Goal: Task Accomplishment & Management: Manage account settings

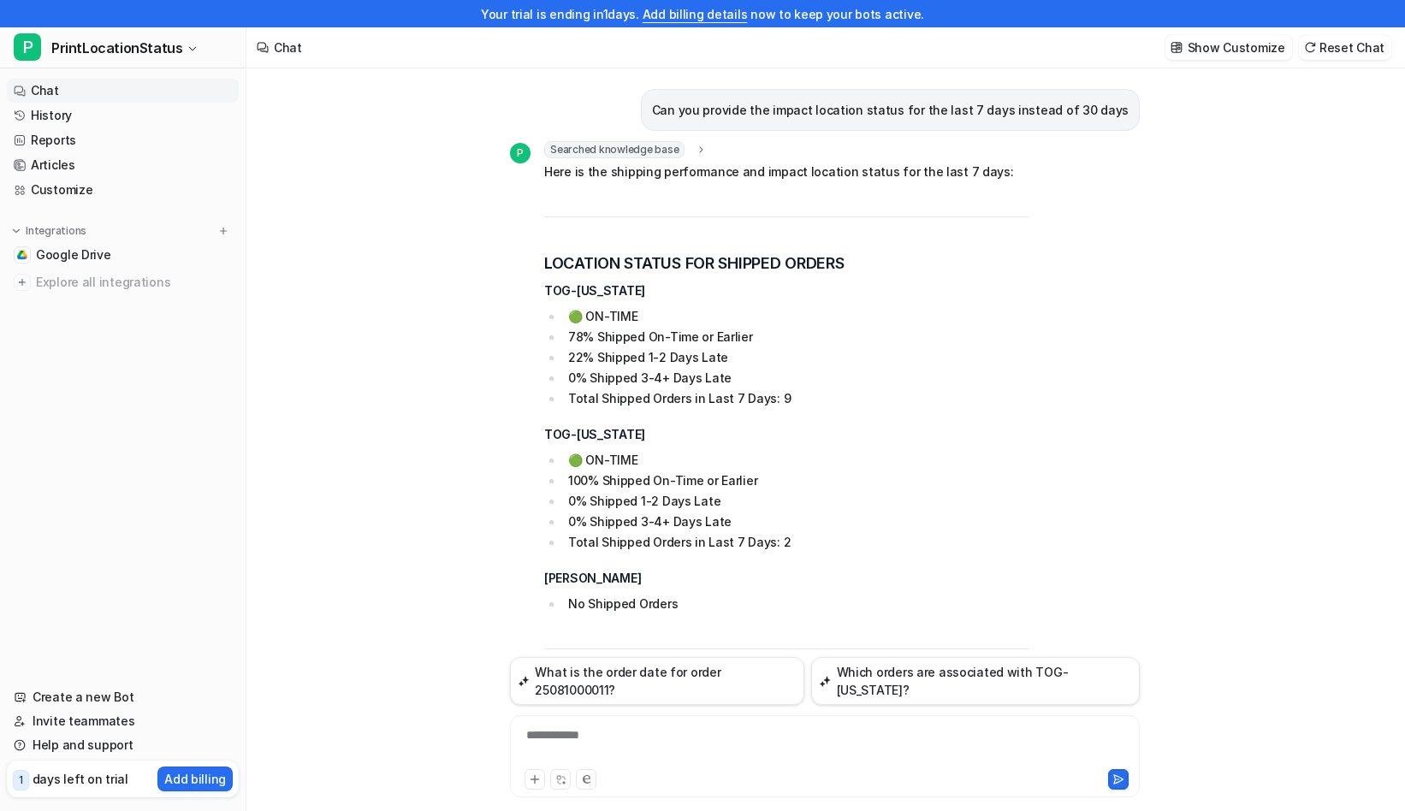
scroll to position [27, 0]
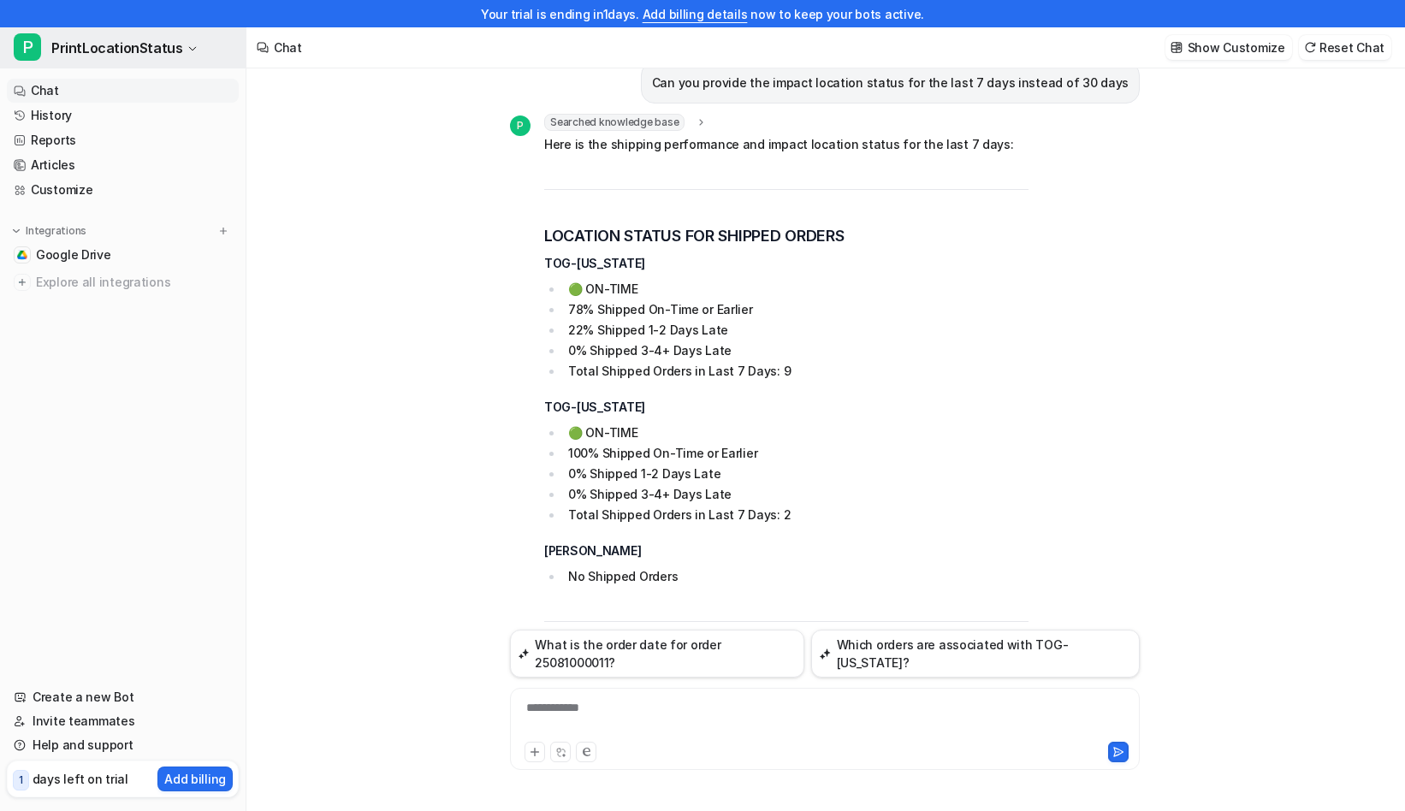
click at [148, 54] on span "PrintLocationStatus" at bounding box center [116, 48] width 131 height 24
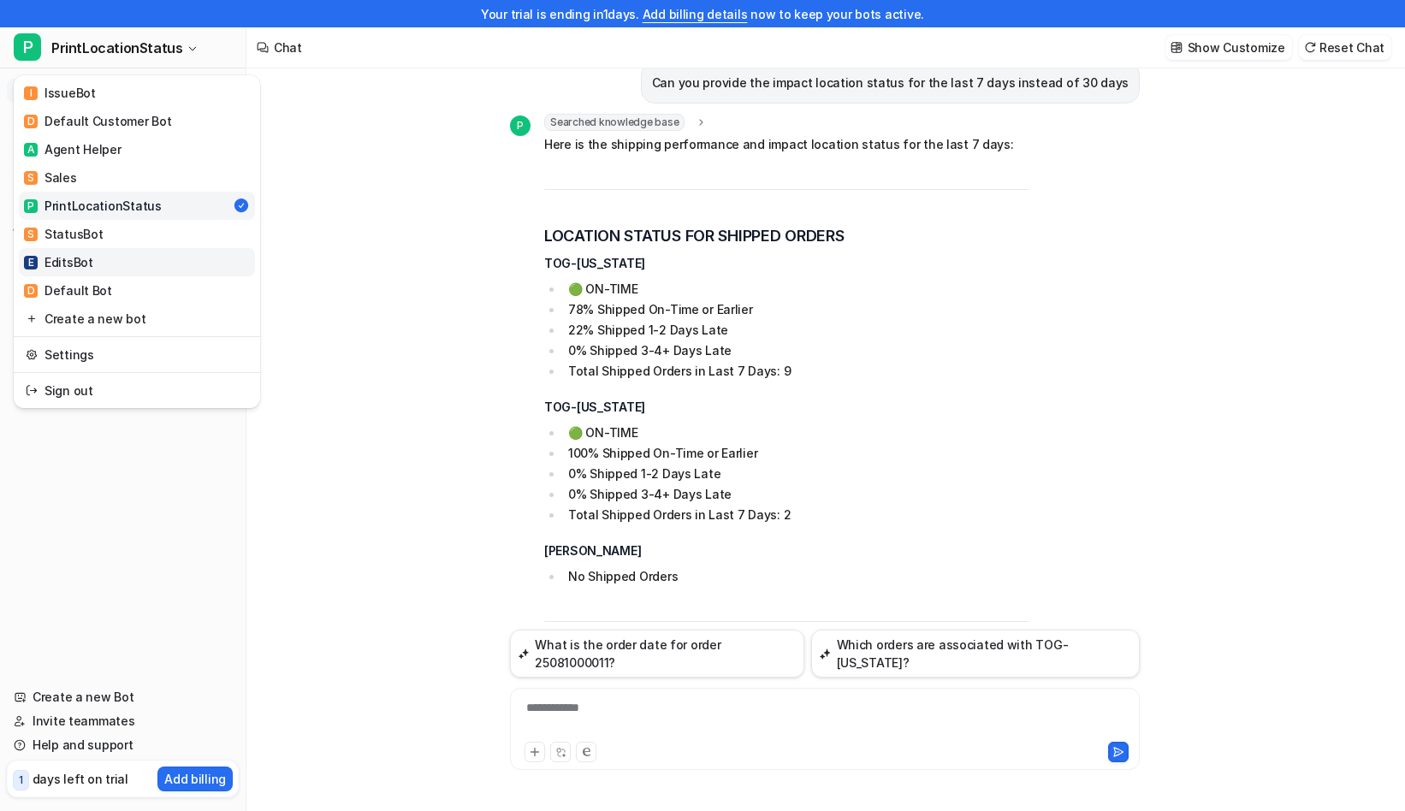
click at [140, 264] on link "E EditsBot" at bounding box center [137, 262] width 236 height 28
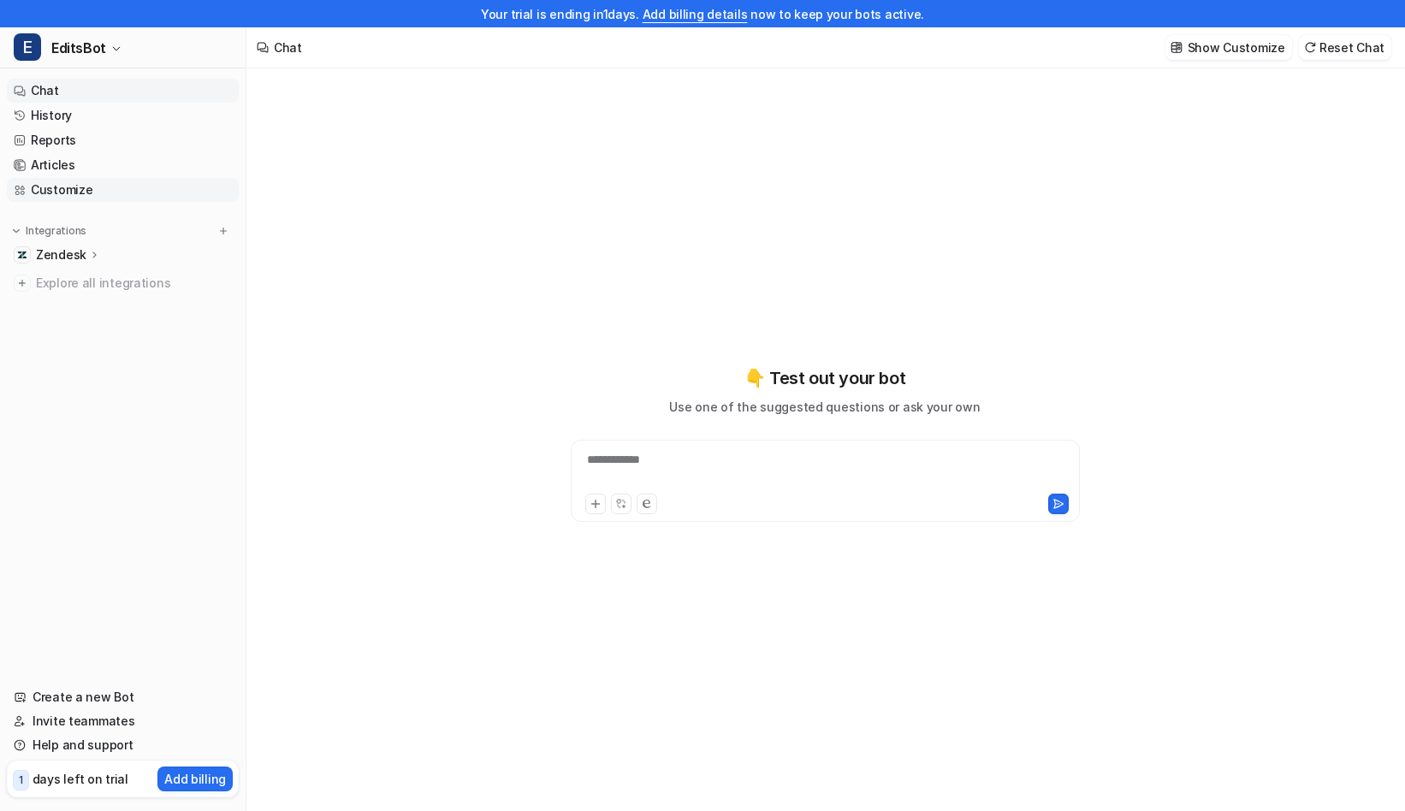
click at [69, 195] on link "Customize" at bounding box center [123, 190] width 232 height 24
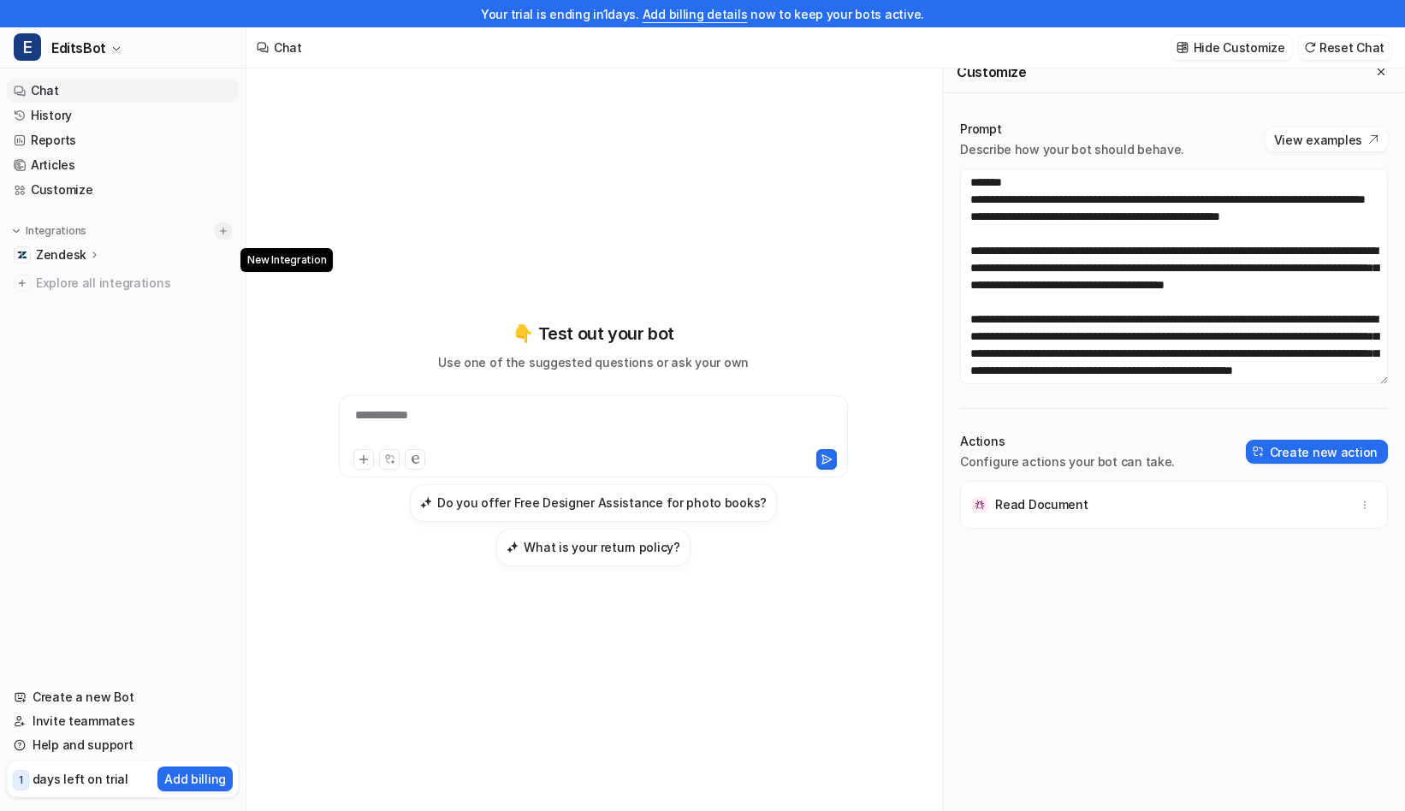
click at [221, 231] on img at bounding box center [223, 231] width 12 height 12
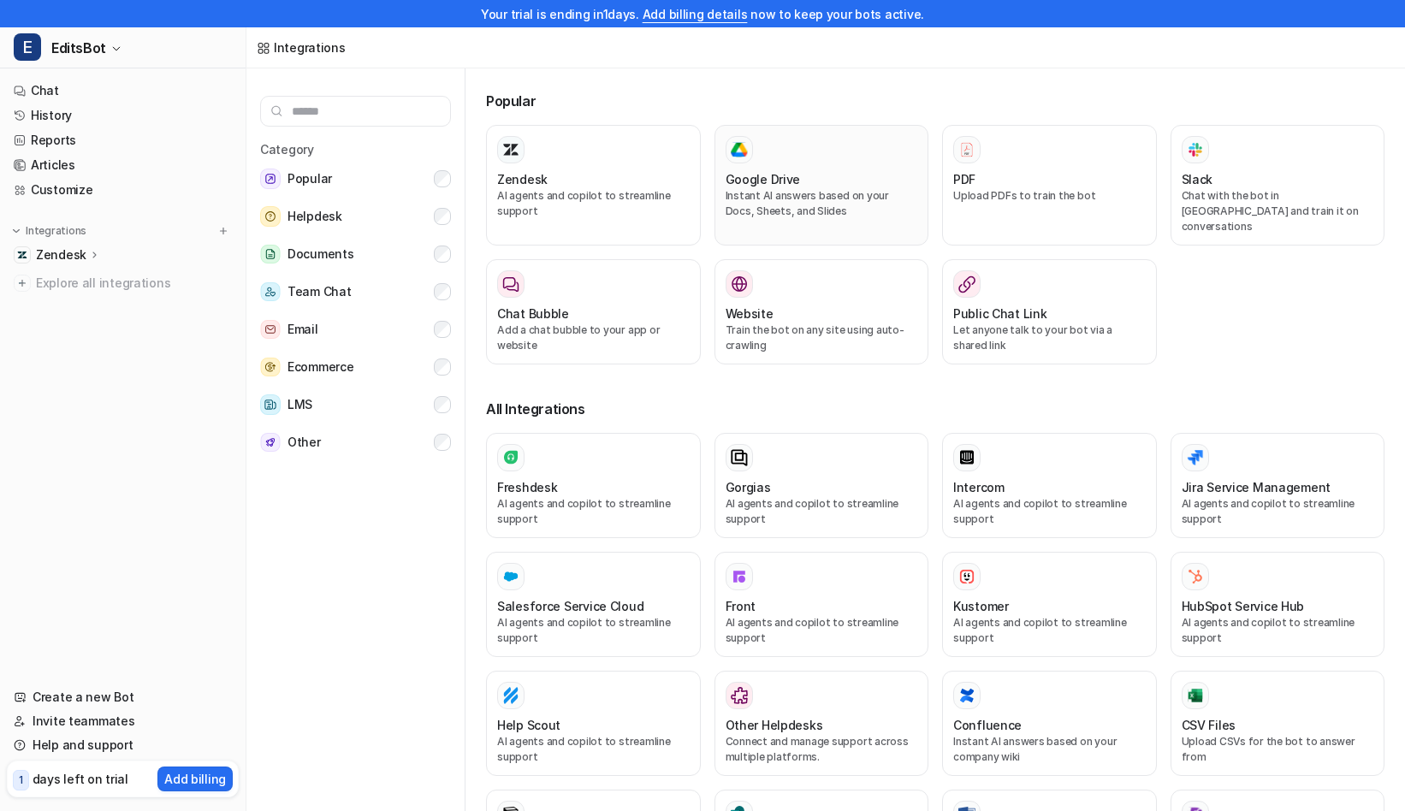
click at [820, 187] on div "Google Drive" at bounding box center [822, 179] width 193 height 18
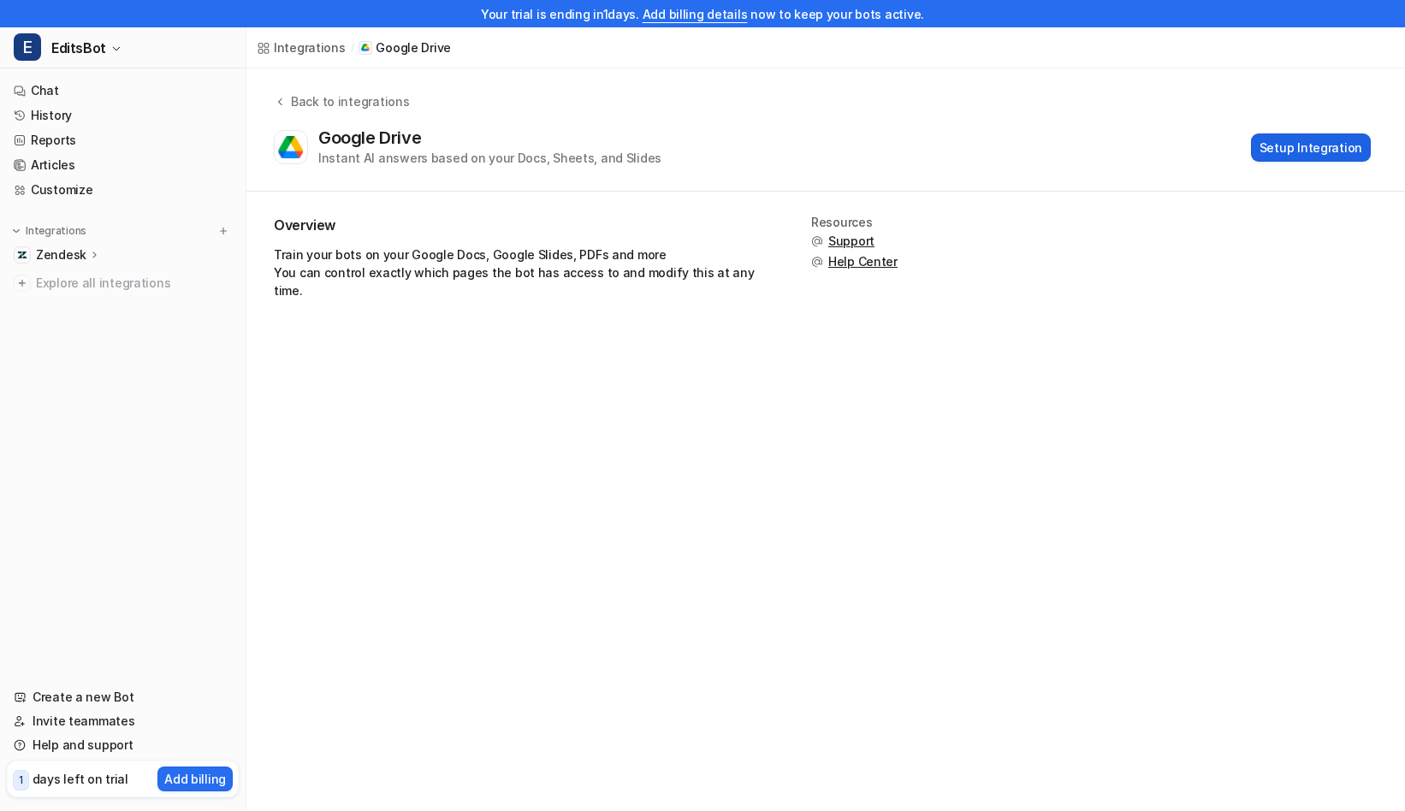
click at [1315, 150] on button "Setup Integration" at bounding box center [1311, 147] width 120 height 28
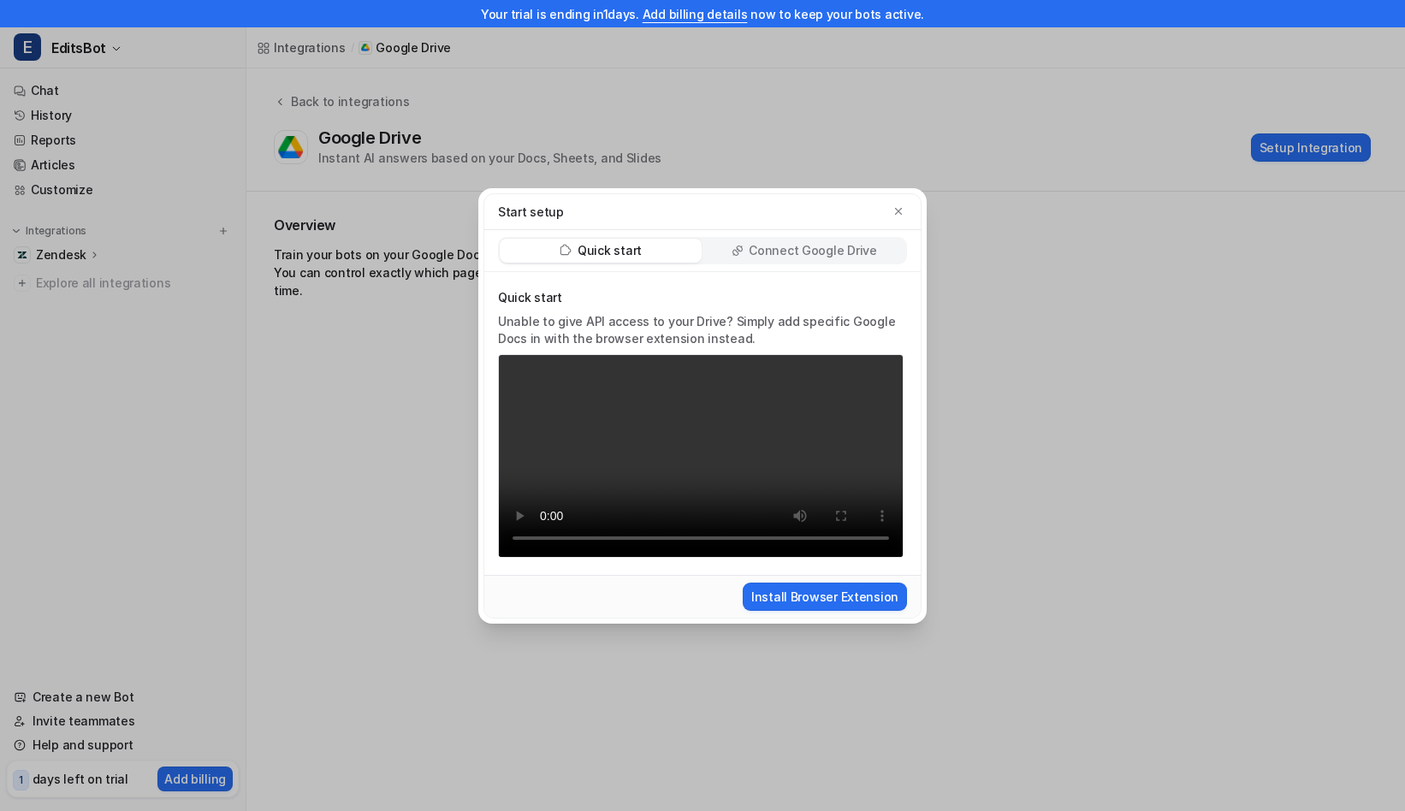
click at [836, 243] on p "Connect Google Drive" at bounding box center [813, 250] width 128 height 17
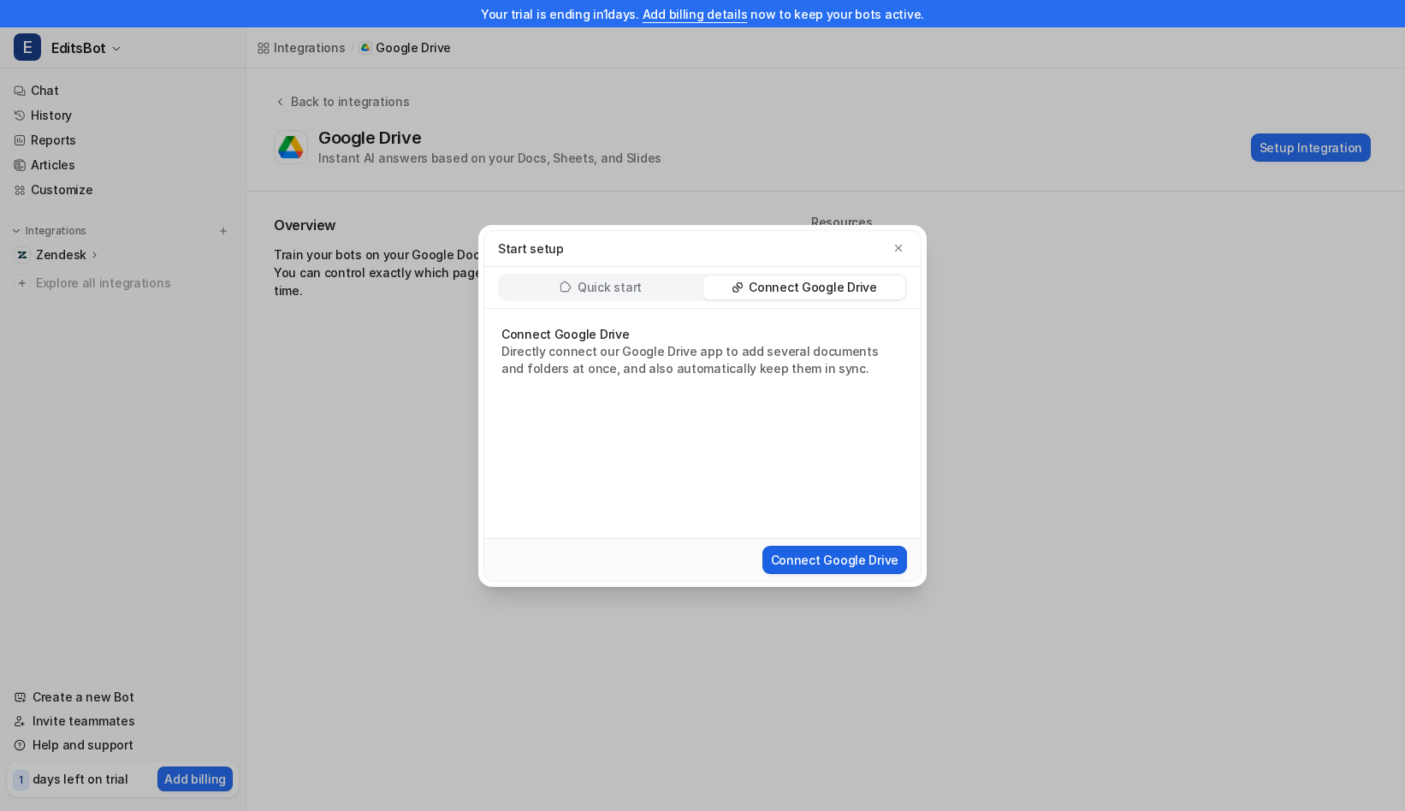
click at [847, 562] on button "Connect Google Drive" at bounding box center [834, 560] width 145 height 28
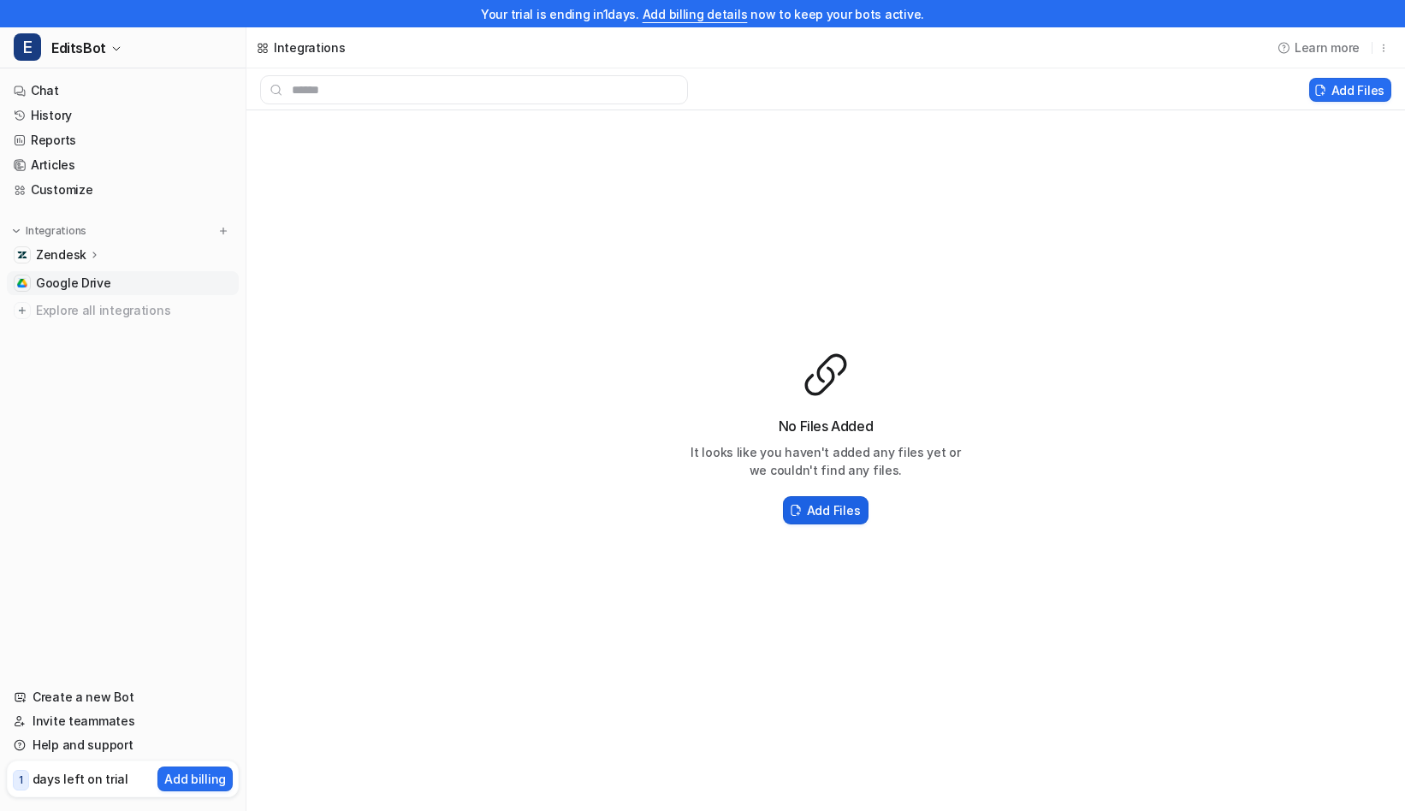
click at [841, 514] on h2 "Add Files" at bounding box center [833, 510] width 53 height 18
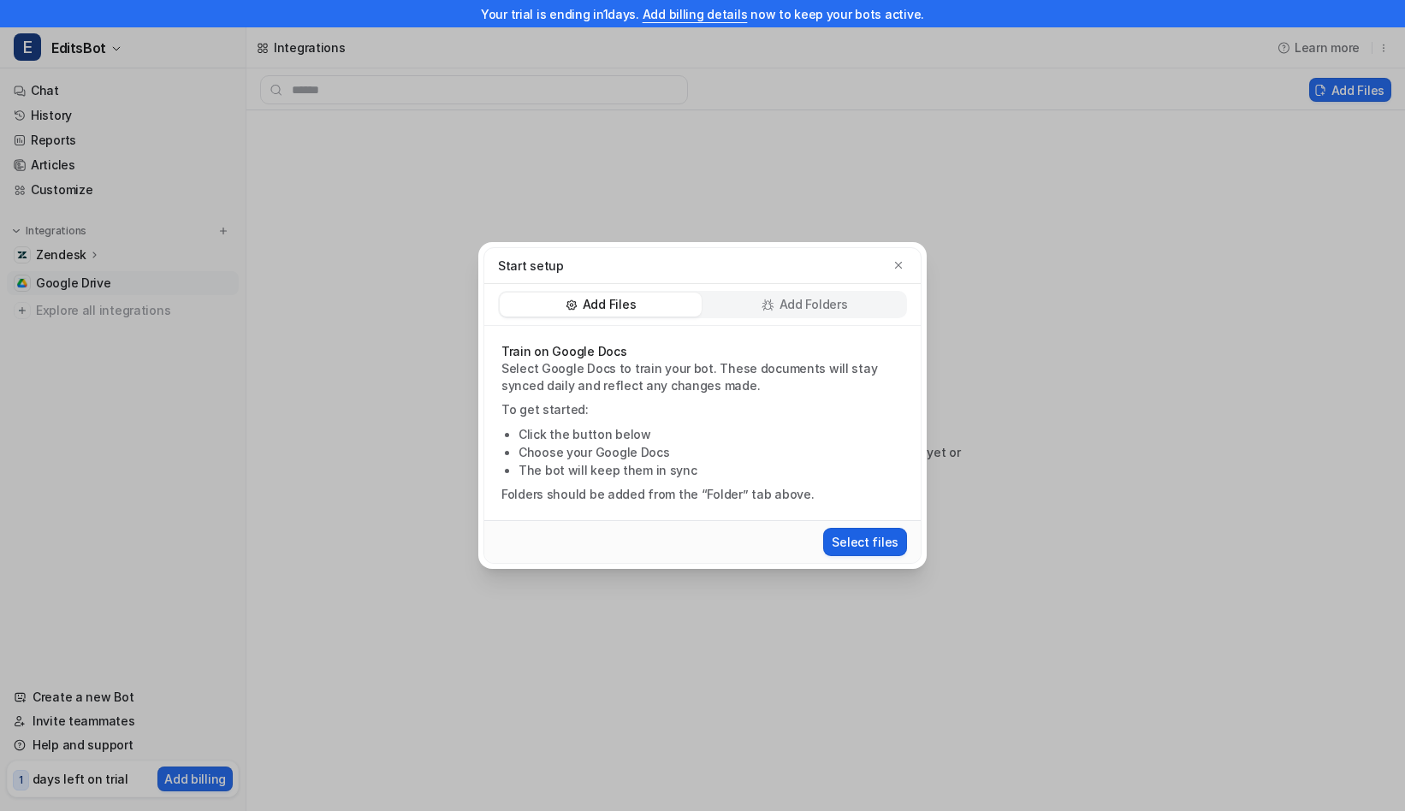
click at [885, 544] on button "Select files" at bounding box center [865, 542] width 84 height 28
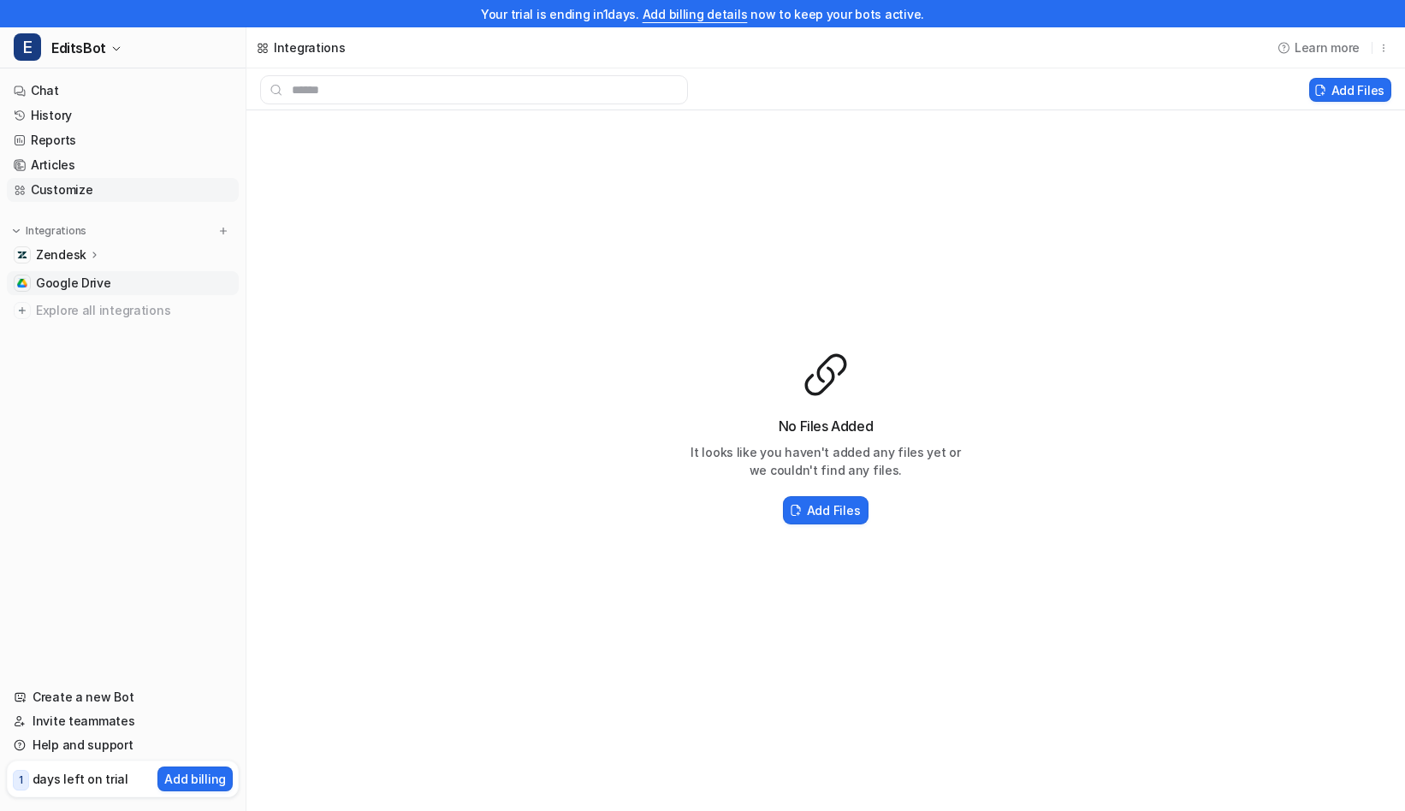
click at [78, 191] on link "Customize" at bounding box center [123, 190] width 232 height 24
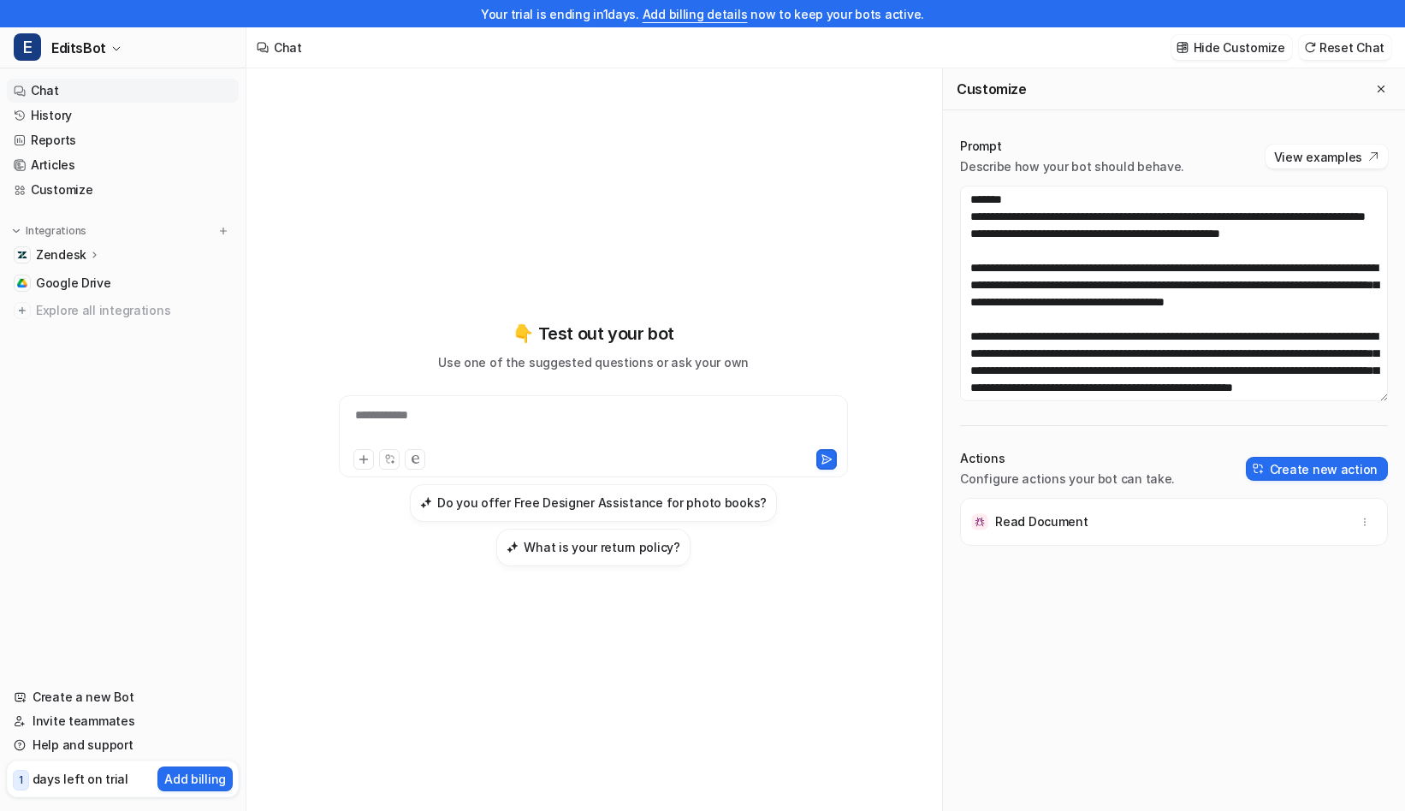
click at [80, 253] on p "Zendesk" at bounding box center [61, 254] width 50 height 17
click at [82, 309] on p "Sources" at bounding box center [73, 304] width 47 height 17
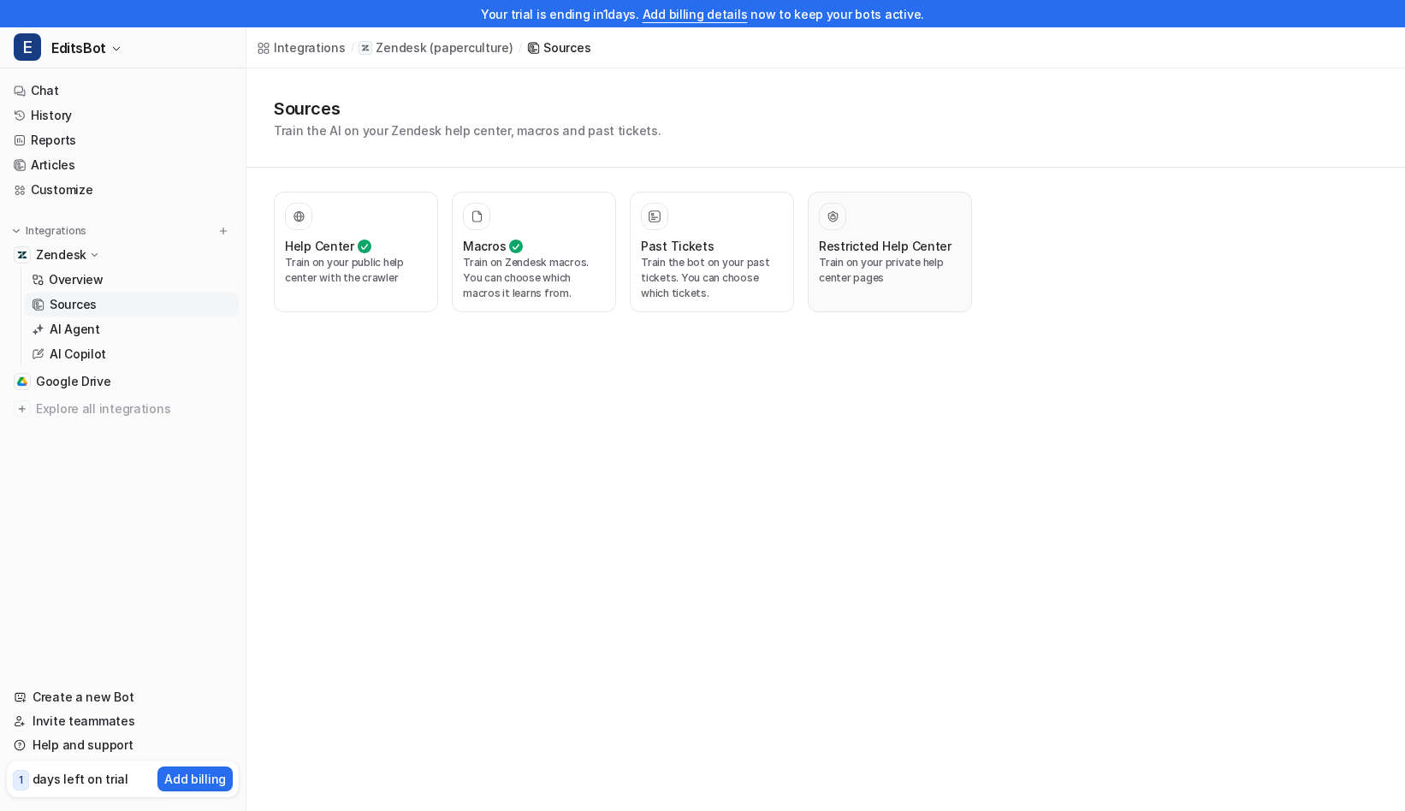
click at [920, 280] on p "Train on your private help center pages" at bounding box center [890, 270] width 142 height 31
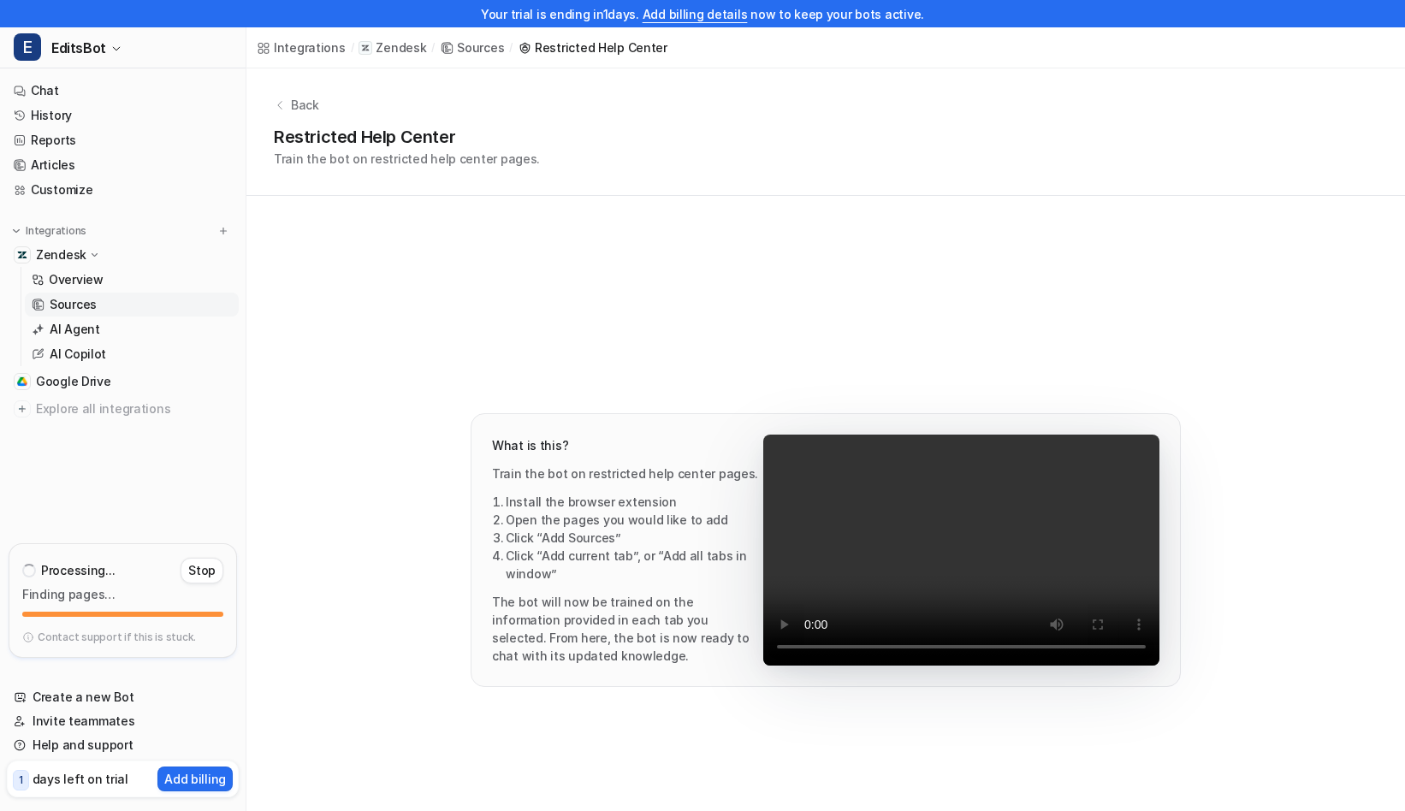
click at [376, 52] on p "Zendesk" at bounding box center [401, 47] width 50 height 17
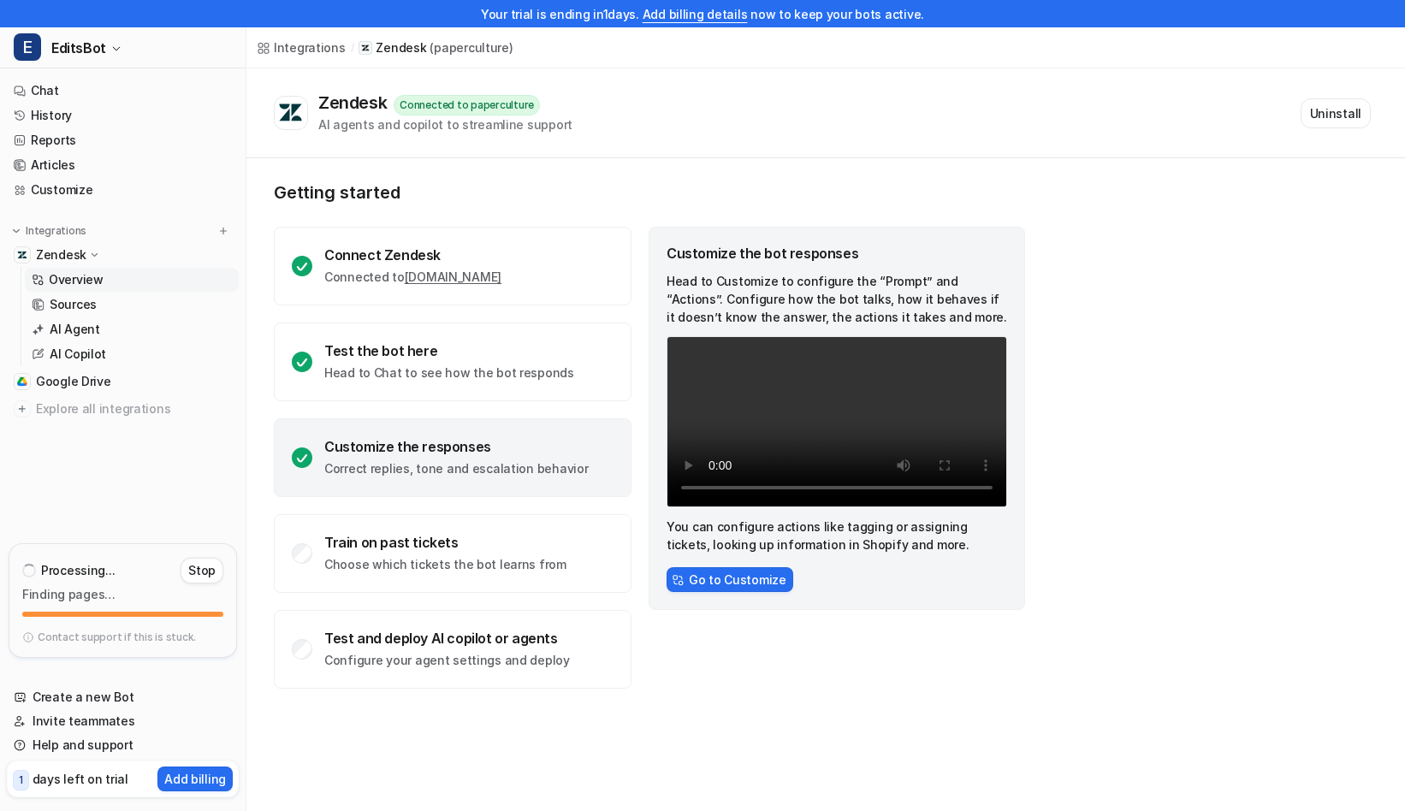
click at [299, 53] on div "Integrations" at bounding box center [310, 48] width 72 height 18
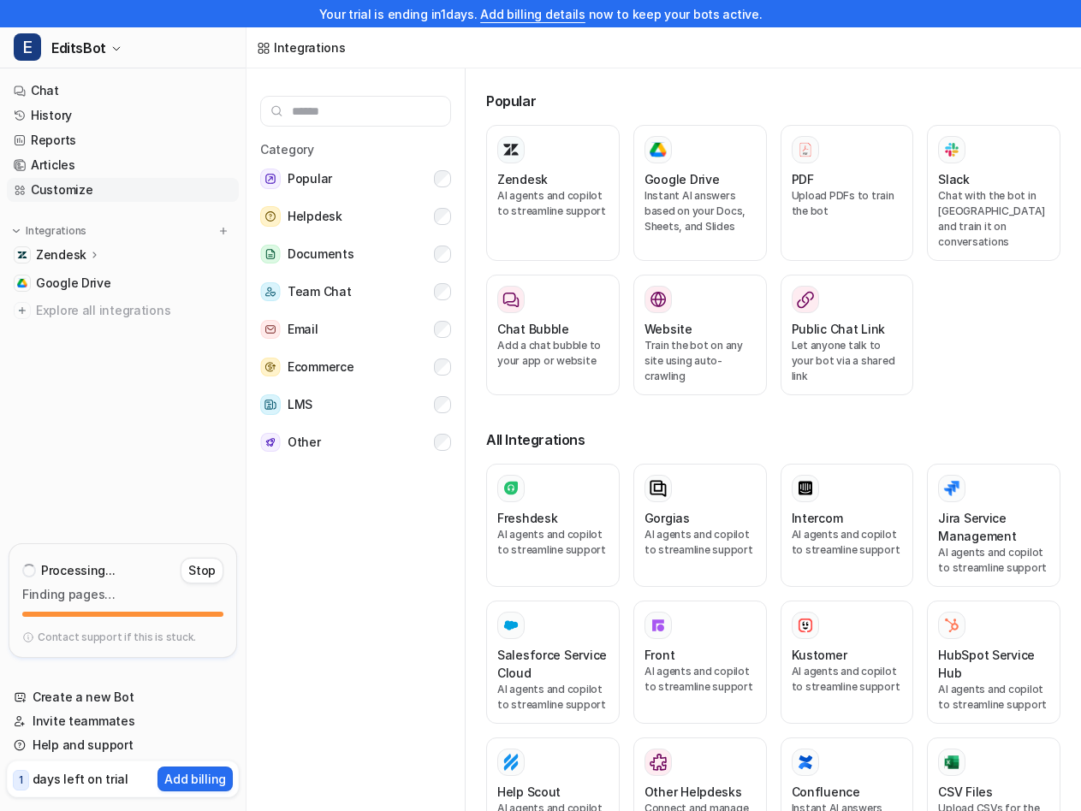
click at [64, 193] on link "Customize" at bounding box center [123, 190] width 232 height 24
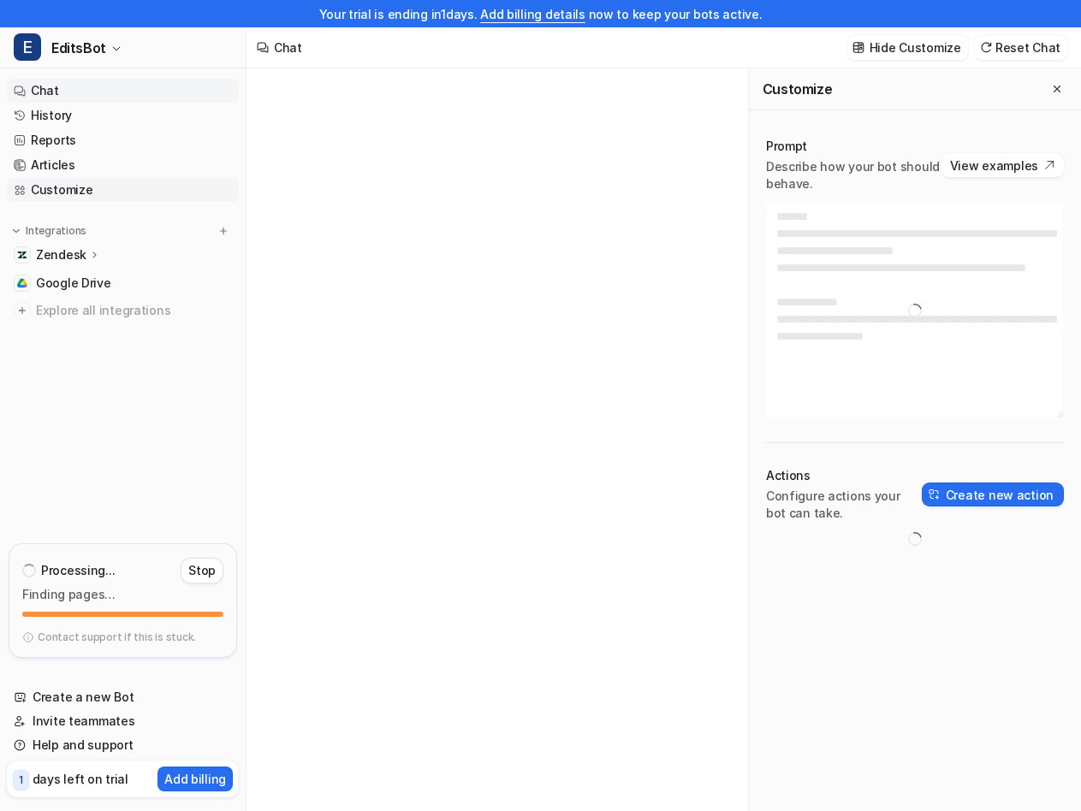
type textarea "**********"
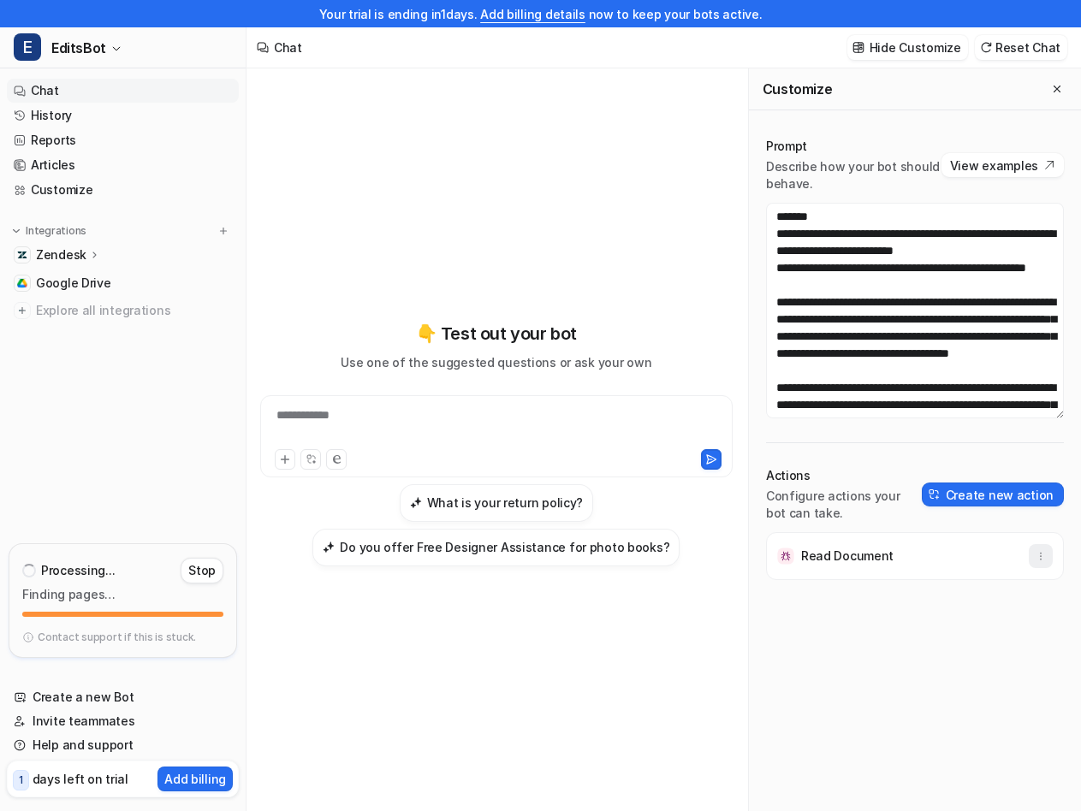
click at [1045, 548] on button "button" at bounding box center [1041, 556] width 24 height 24
click at [976, 596] on button "Delete" at bounding box center [956, 594] width 185 height 32
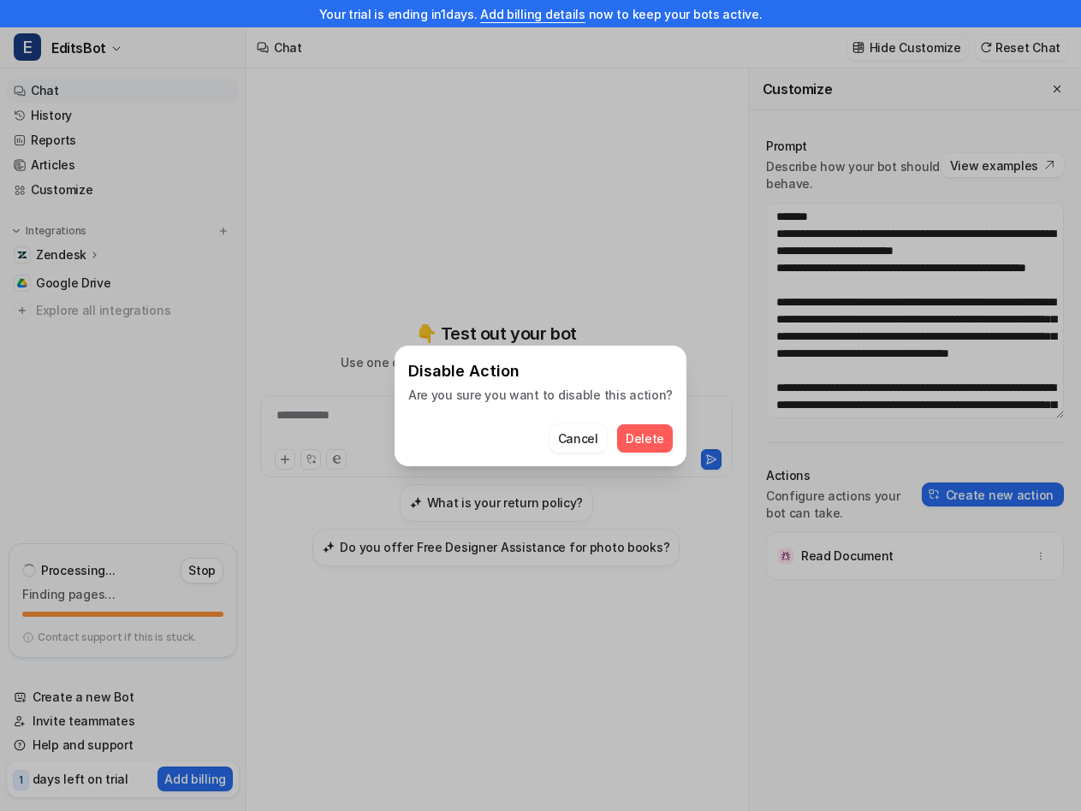
click at [635, 434] on span "Delete" at bounding box center [645, 439] width 39 height 18
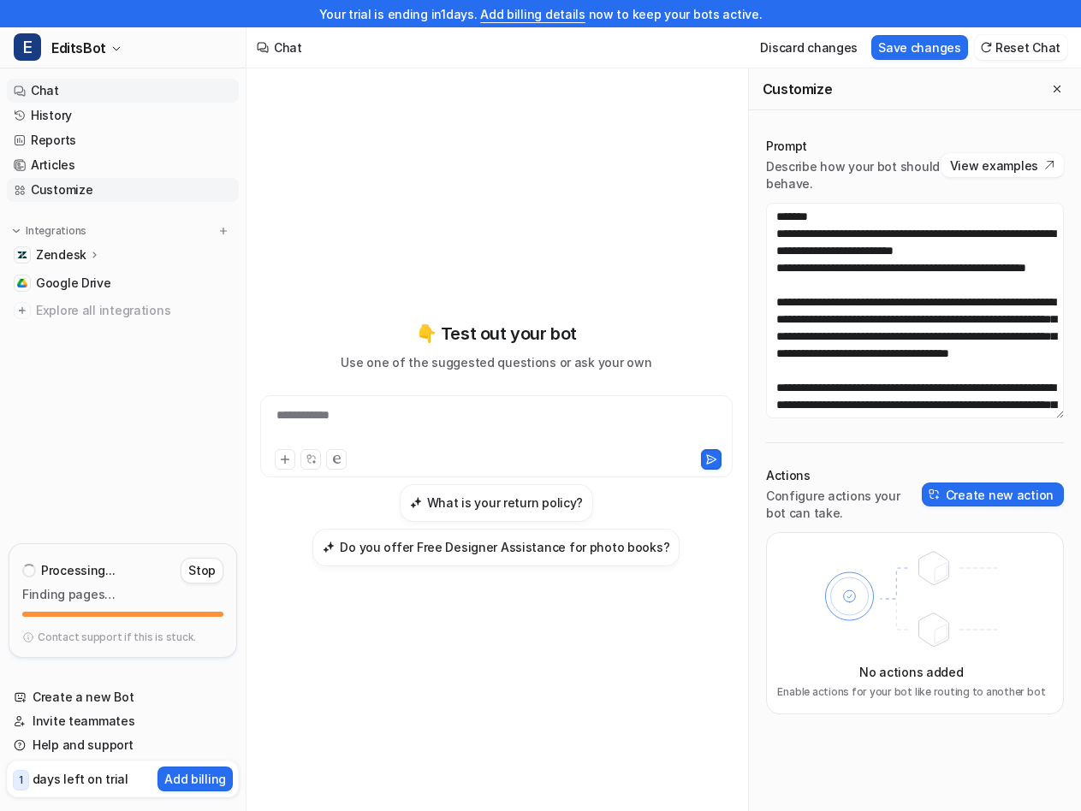
click at [81, 184] on link "Customize" at bounding box center [123, 190] width 232 height 24
click at [928, 50] on button "Save changes" at bounding box center [919, 47] width 97 height 25
click at [71, 259] on p "Zendesk" at bounding box center [61, 254] width 50 height 17
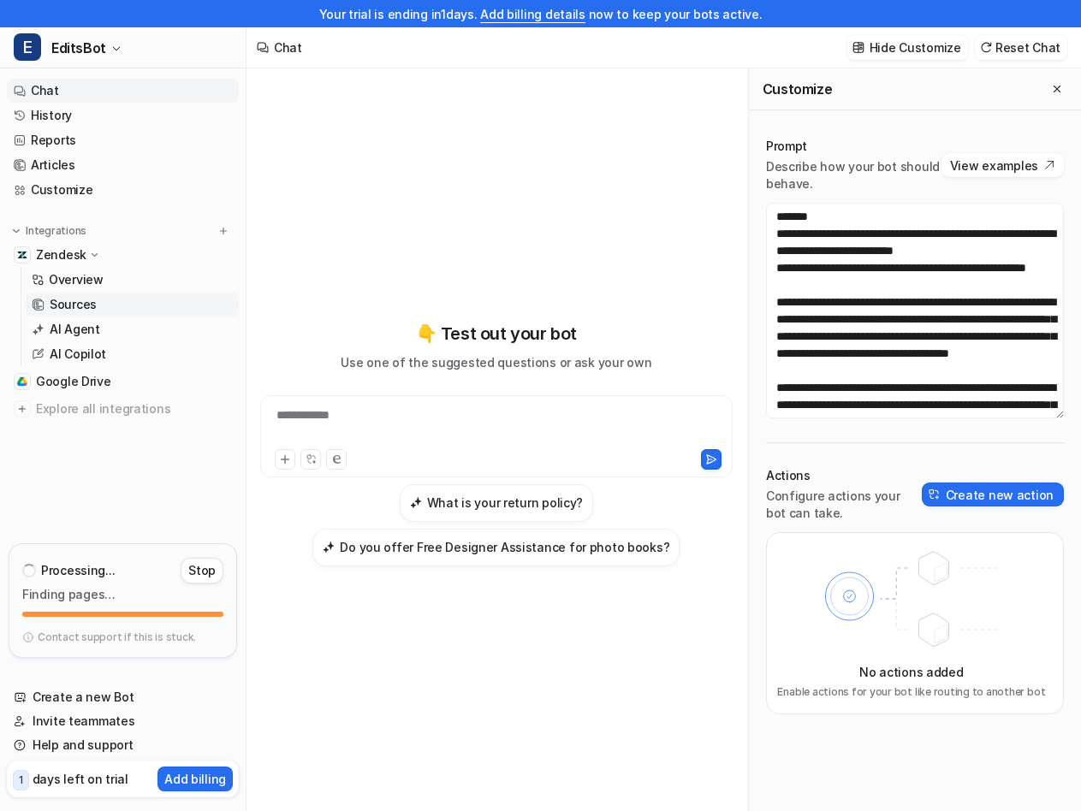
click at [82, 309] on p "Sources" at bounding box center [73, 304] width 47 height 17
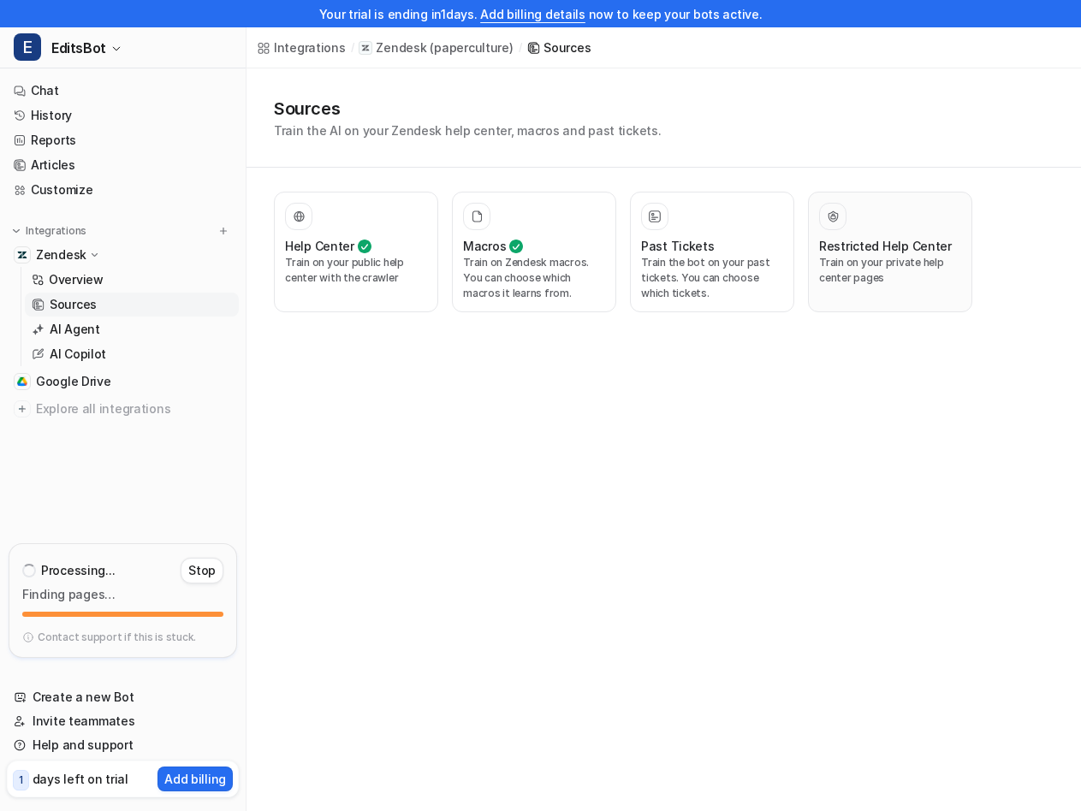
click at [946, 268] on p "Train on your private help center pages" at bounding box center [890, 270] width 142 height 31
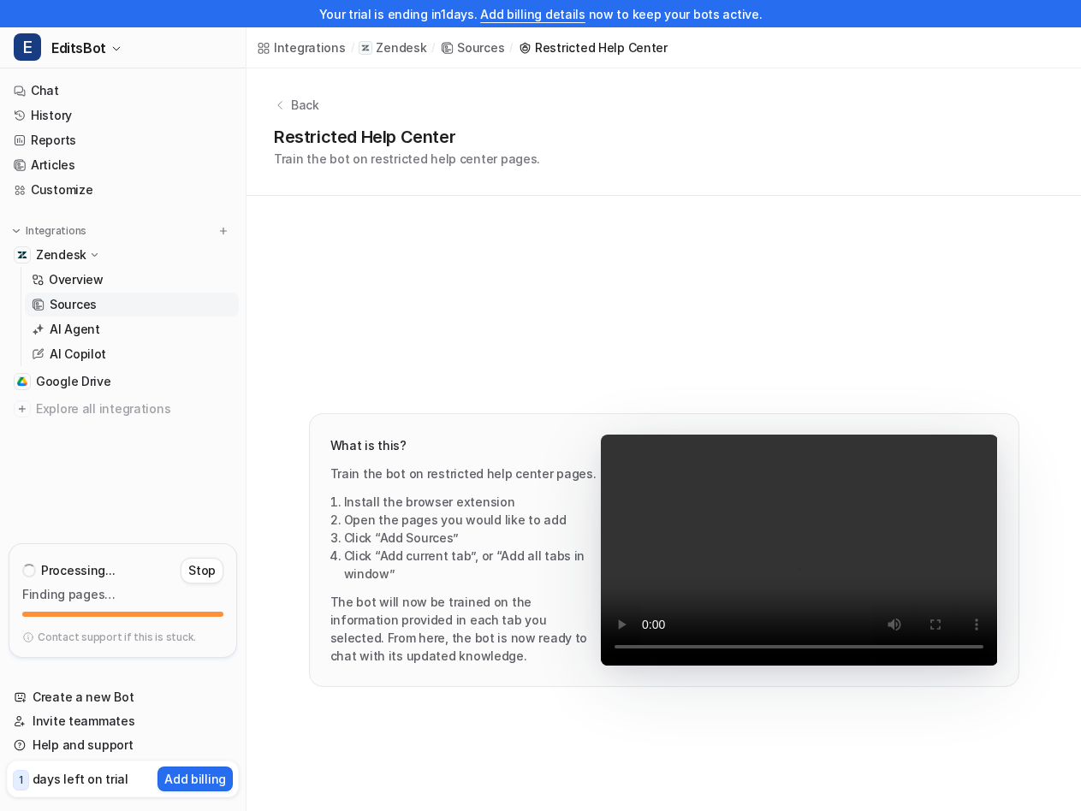
click at [285, 104] on icon at bounding box center [280, 105] width 12 height 12
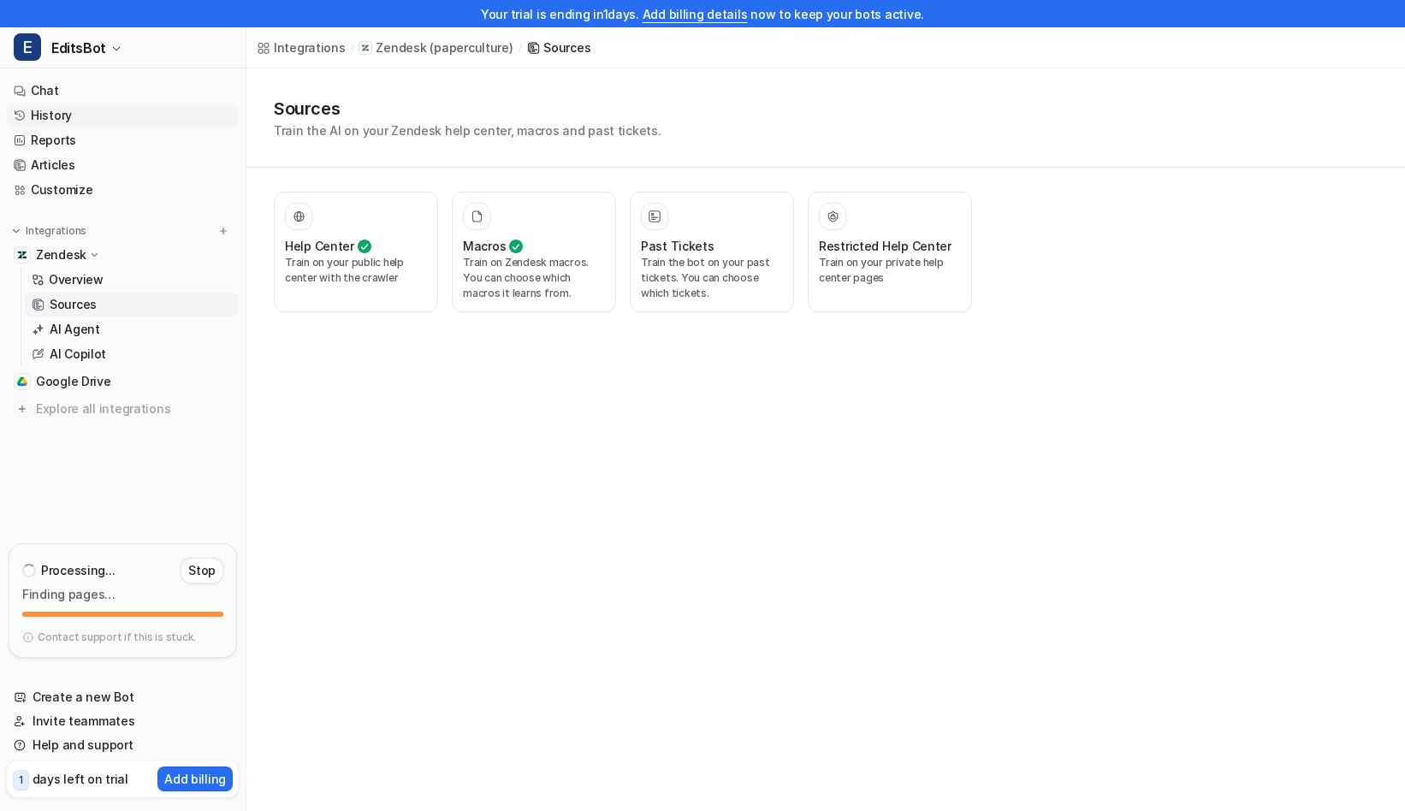
click at [84, 122] on link "History" at bounding box center [123, 116] width 232 height 24
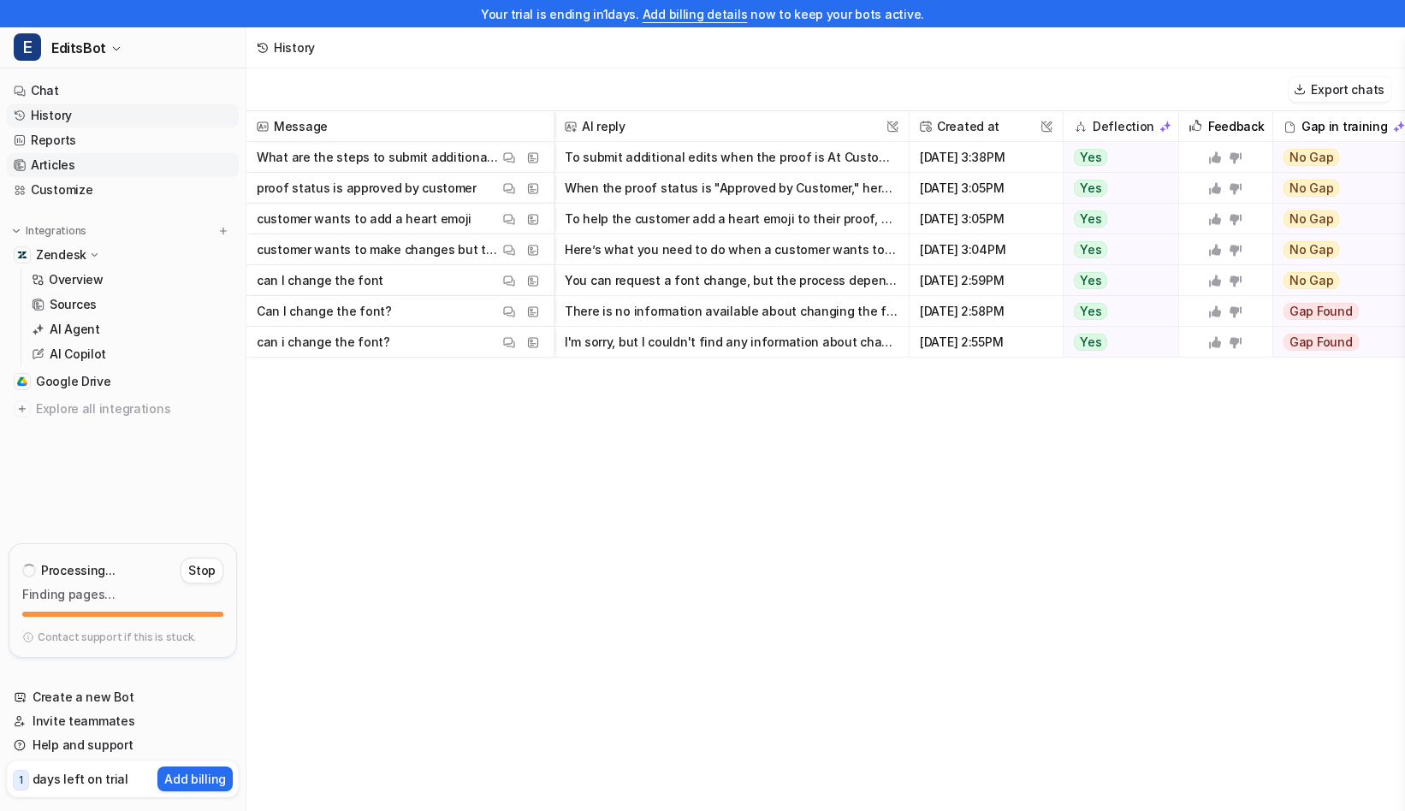
click at [84, 172] on link "Articles" at bounding box center [123, 165] width 232 height 24
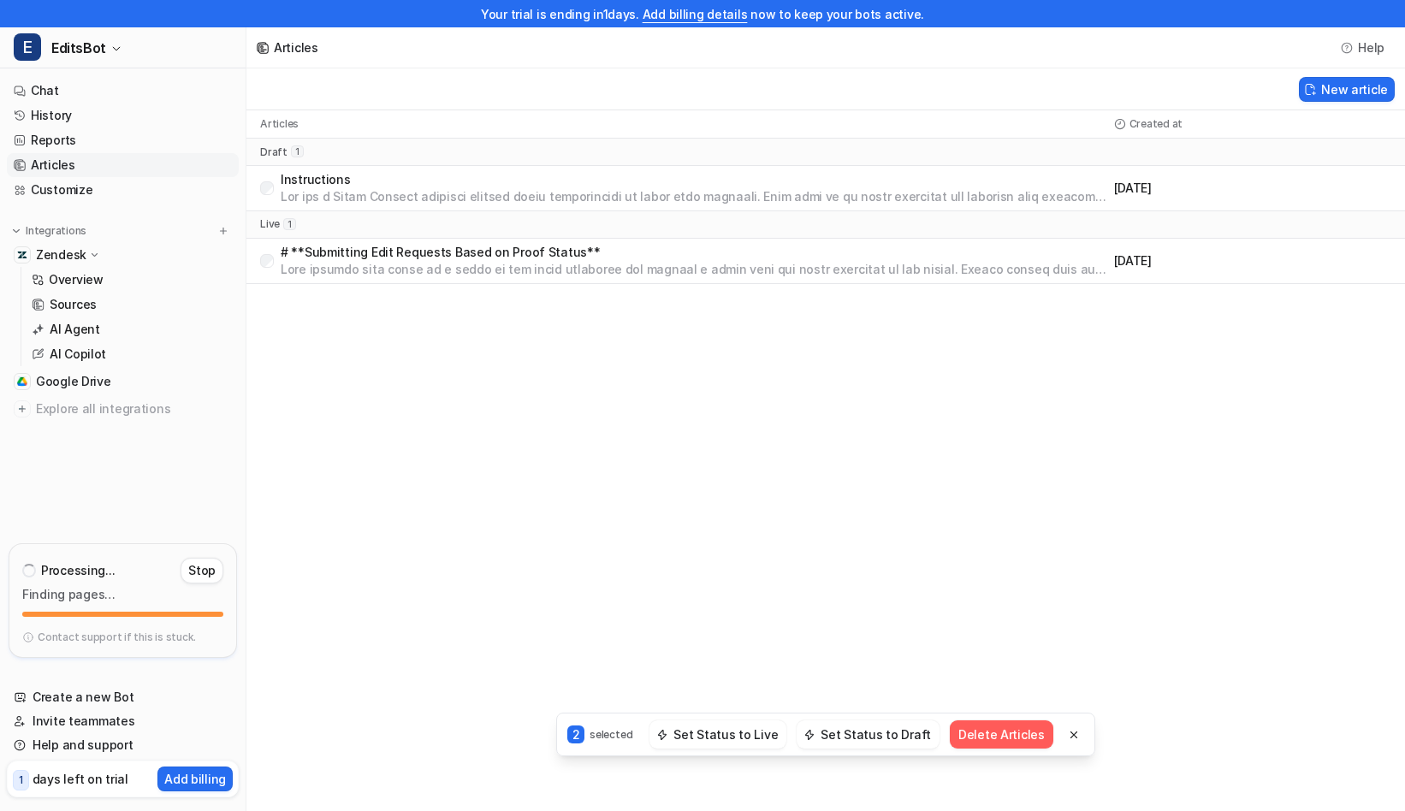
click at [1003, 738] on button "Delete Articles" at bounding box center [1002, 735] width 104 height 28
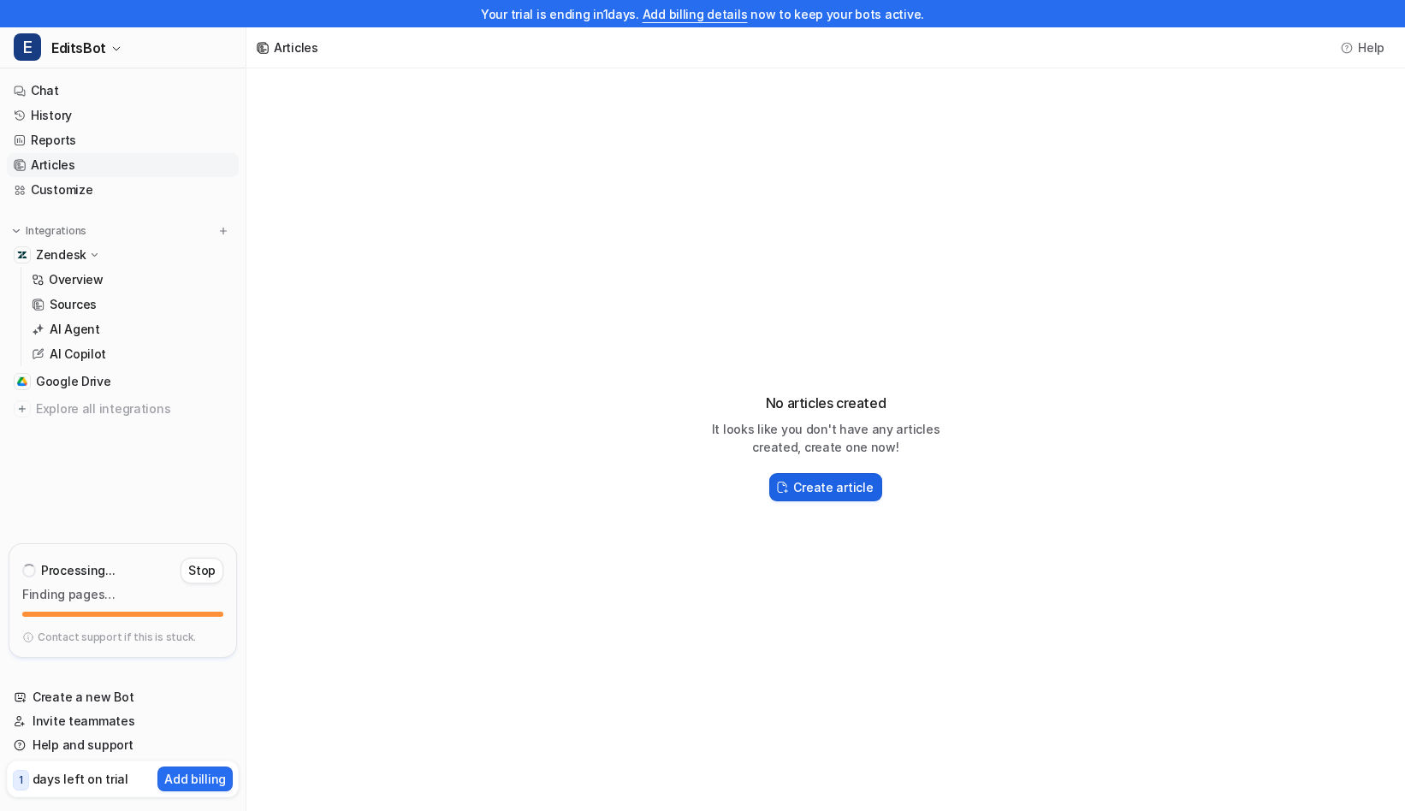
click at [819, 477] on button "Create article" at bounding box center [825, 487] width 112 height 28
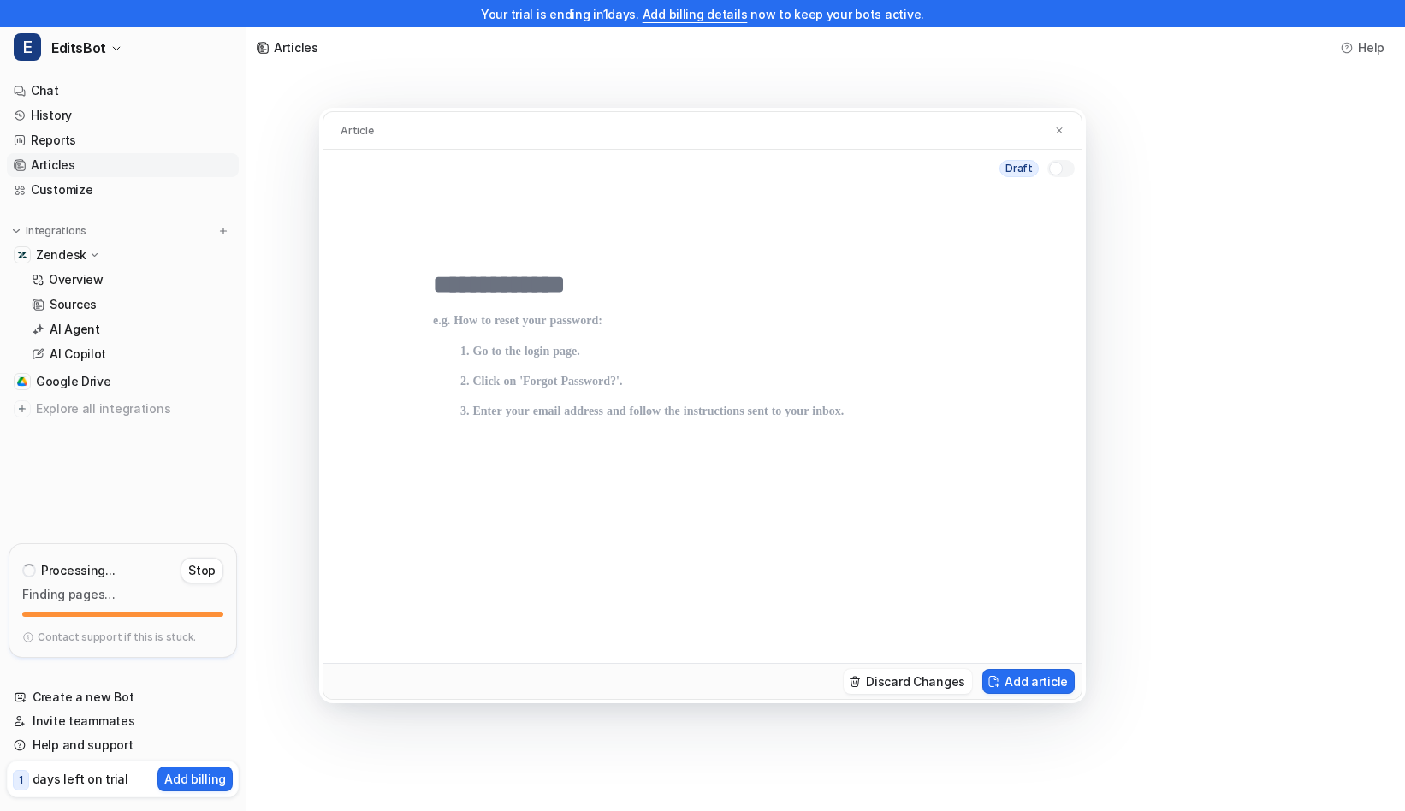
click at [943, 668] on div "Discard Changes Add article" at bounding box center [702, 681] width 758 height 36
click at [940, 680] on button "Discard Changes" at bounding box center [908, 681] width 128 height 25
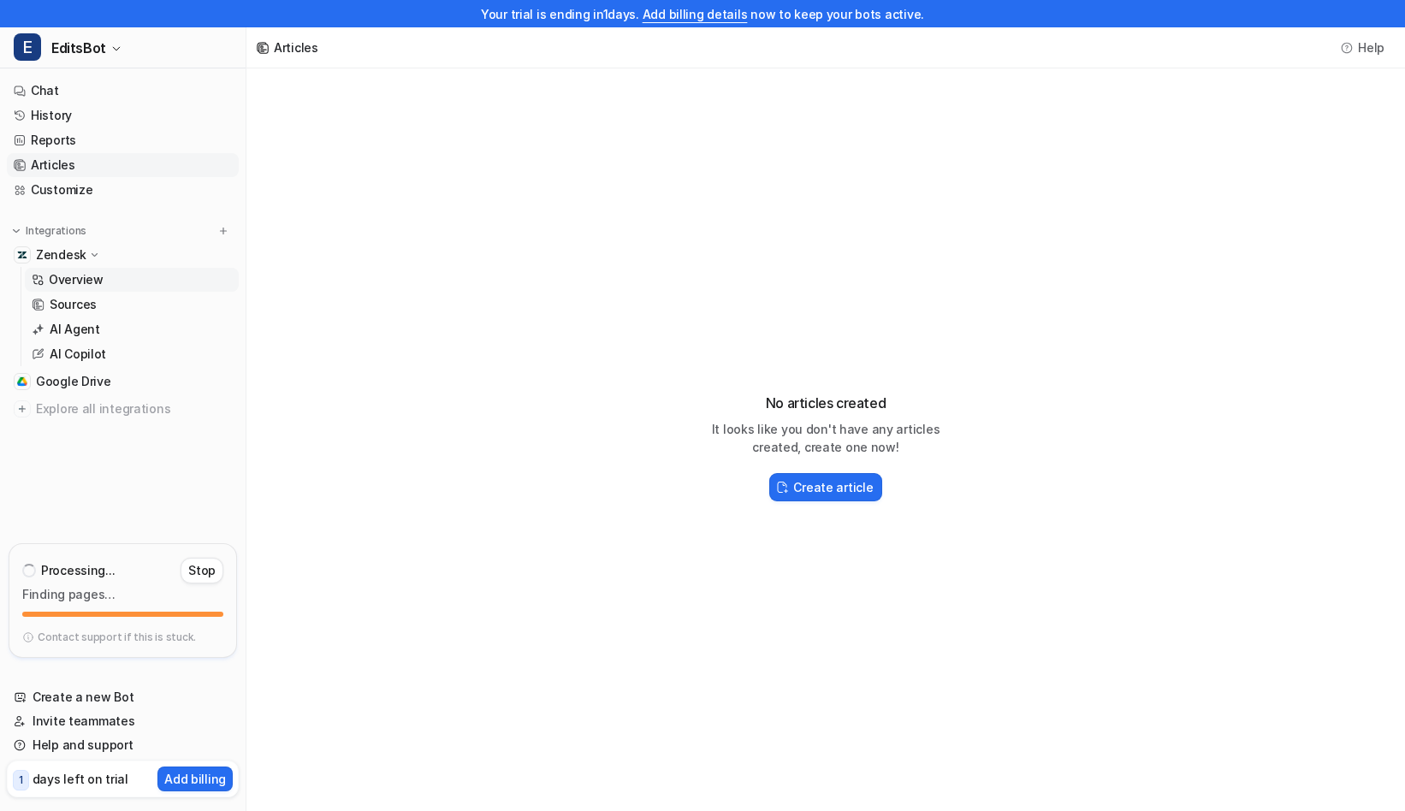
click at [76, 283] on p "Overview" at bounding box center [76, 279] width 55 height 17
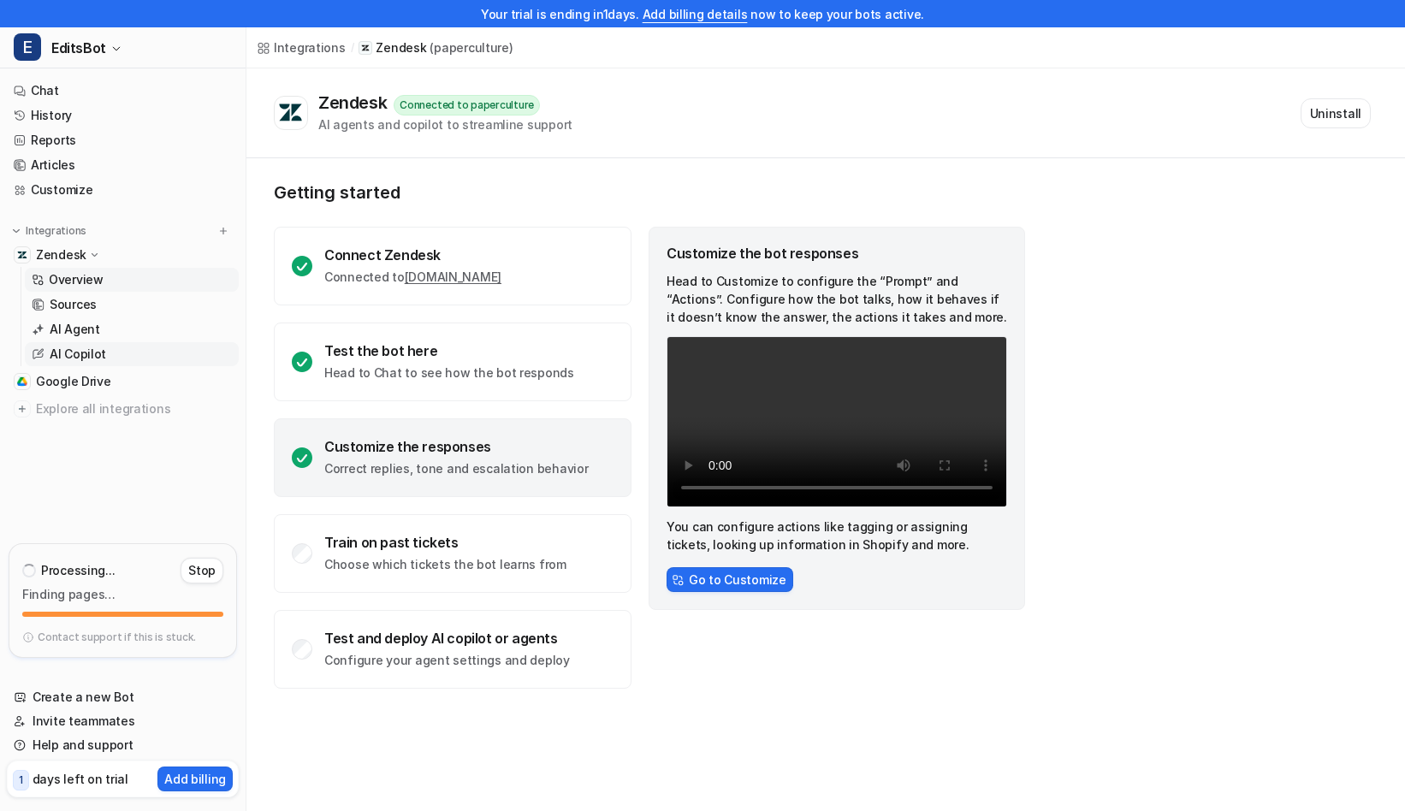
click at [87, 358] on p "AI Copilot" at bounding box center [78, 354] width 56 height 17
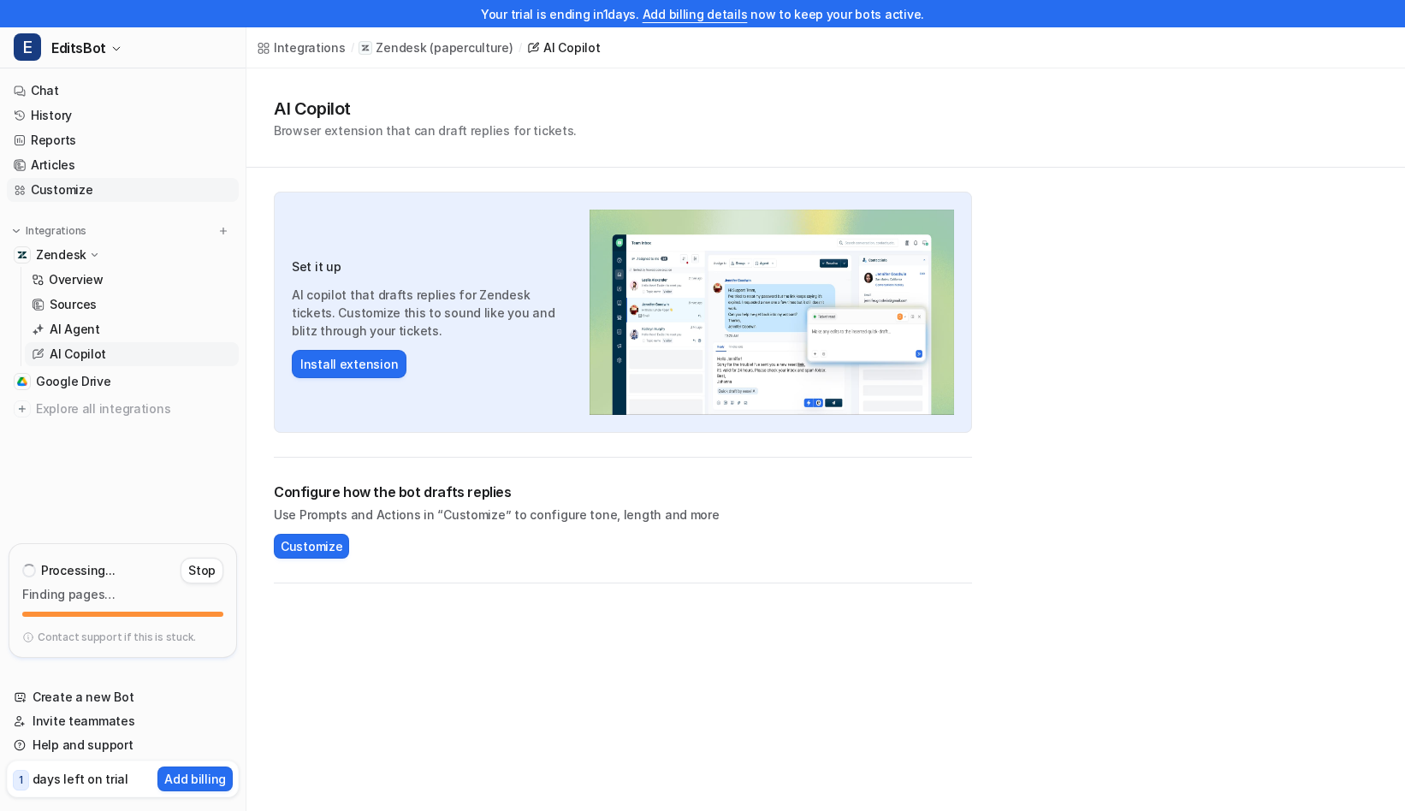
click at [73, 191] on link "Customize" at bounding box center [123, 190] width 232 height 24
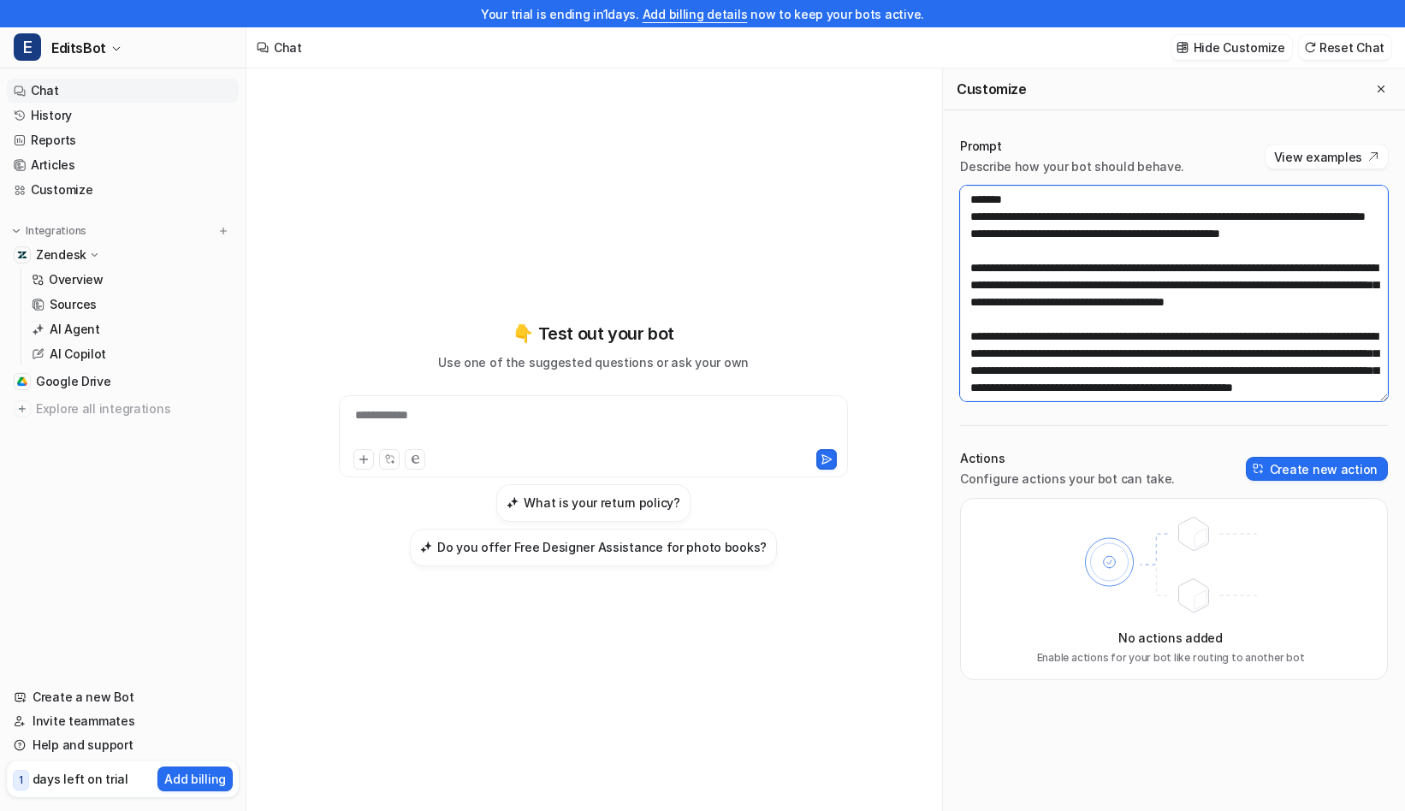
click at [1117, 342] on textarea at bounding box center [1174, 294] width 428 height 216
paste textarea "**********"
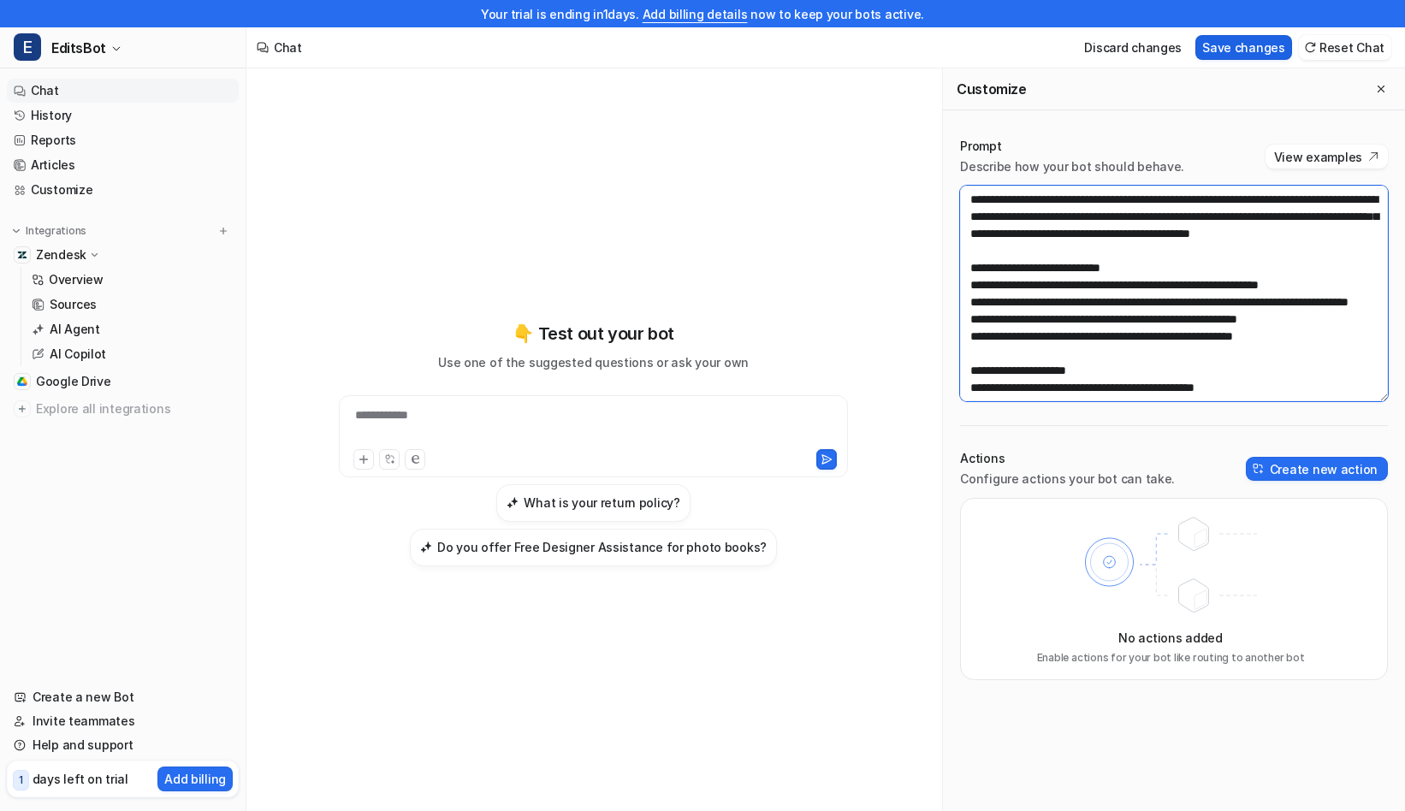
type textarea "**********"
click at [1261, 53] on button "Save changes" at bounding box center [1243, 47] width 97 height 25
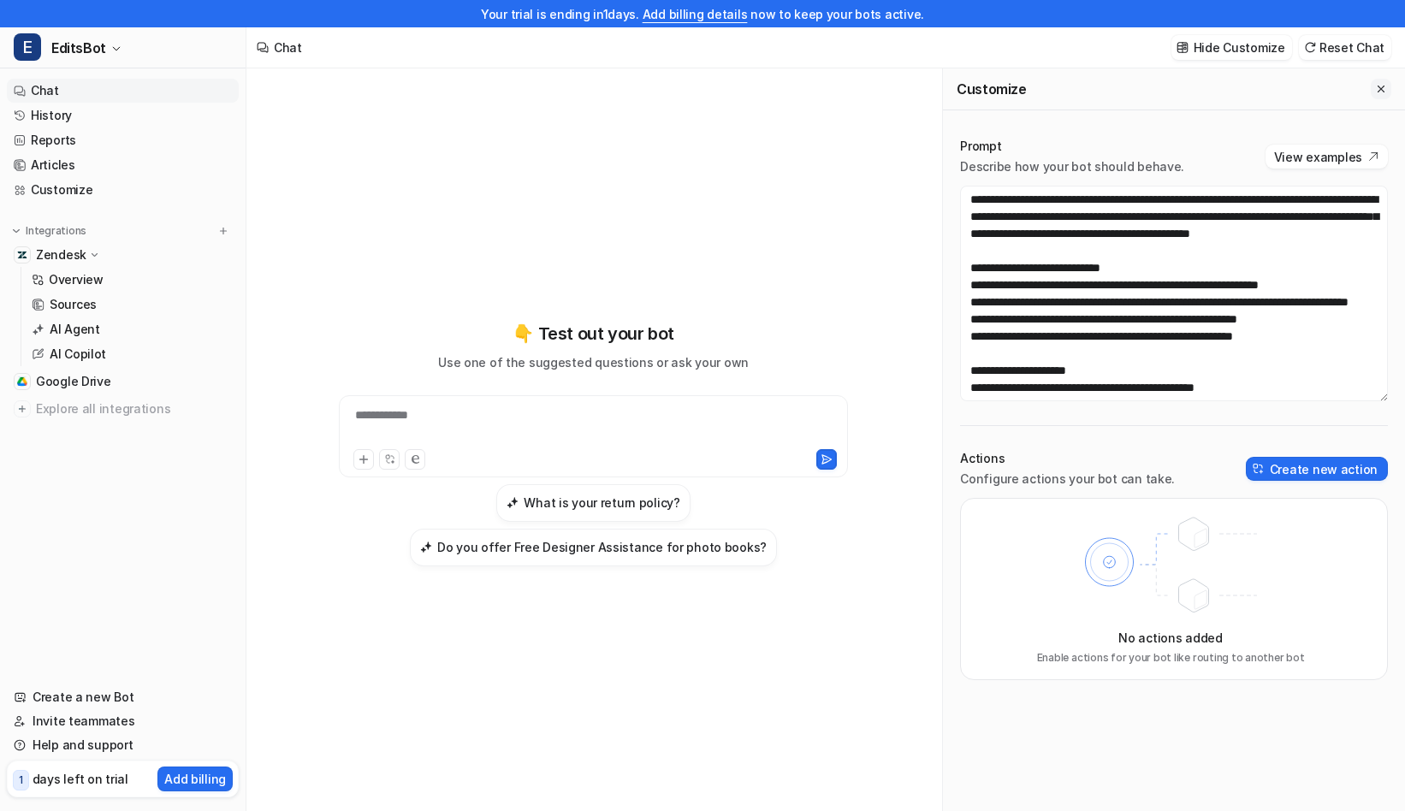
click at [1388, 86] on button "Close flyout" at bounding box center [1381, 89] width 21 height 21
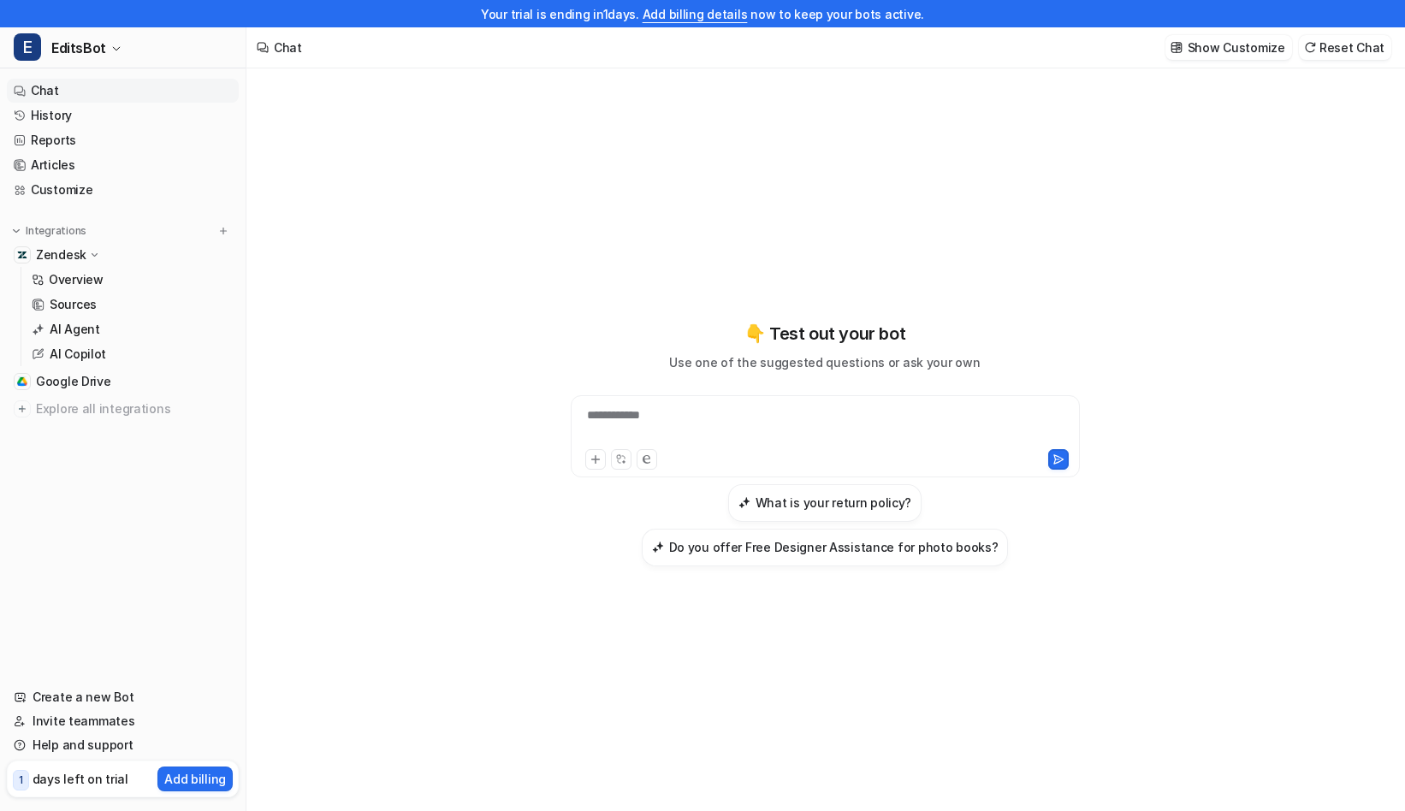
click at [661, 434] on div "**********" at bounding box center [825, 425] width 501 height 39
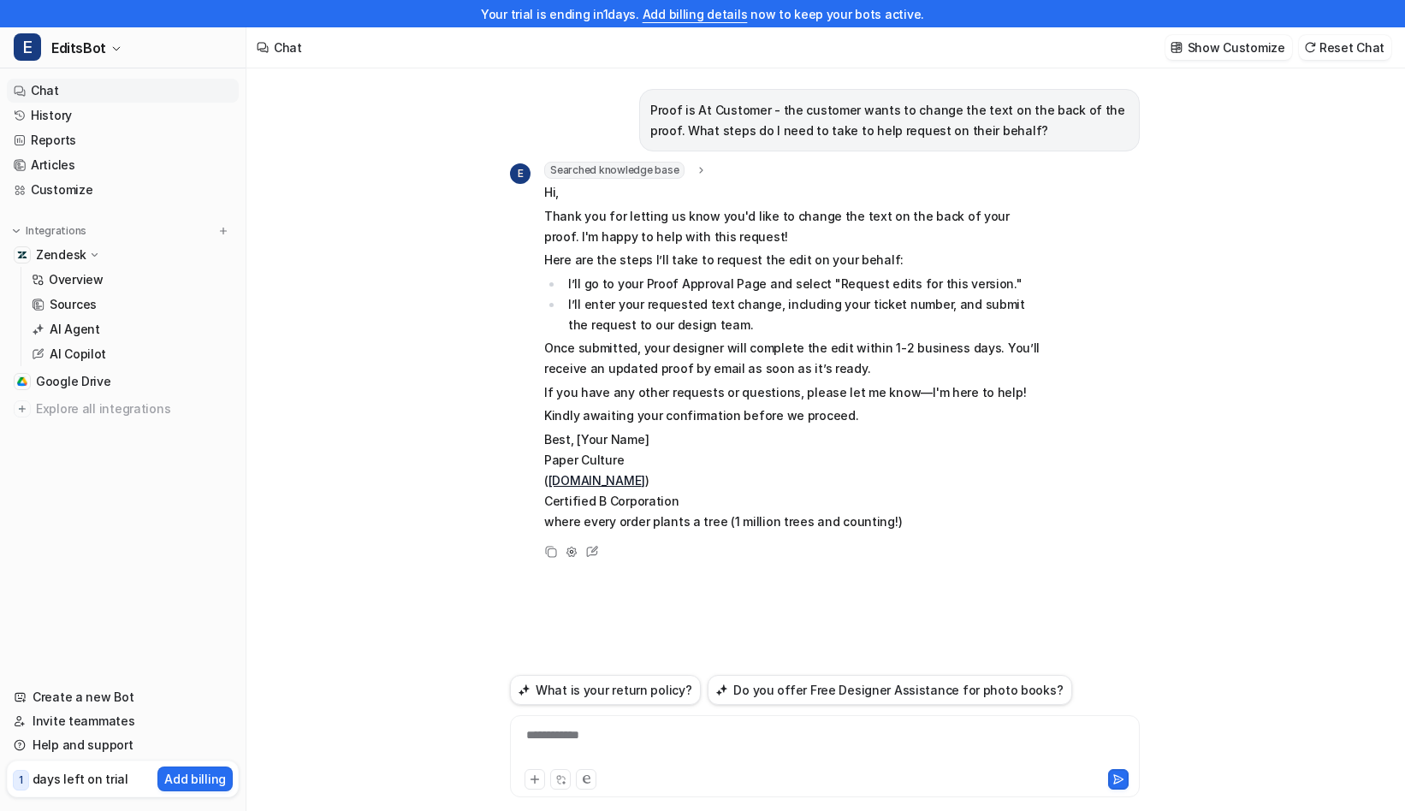
click at [55, 87] on link "Chat" at bounding box center [123, 91] width 232 height 24
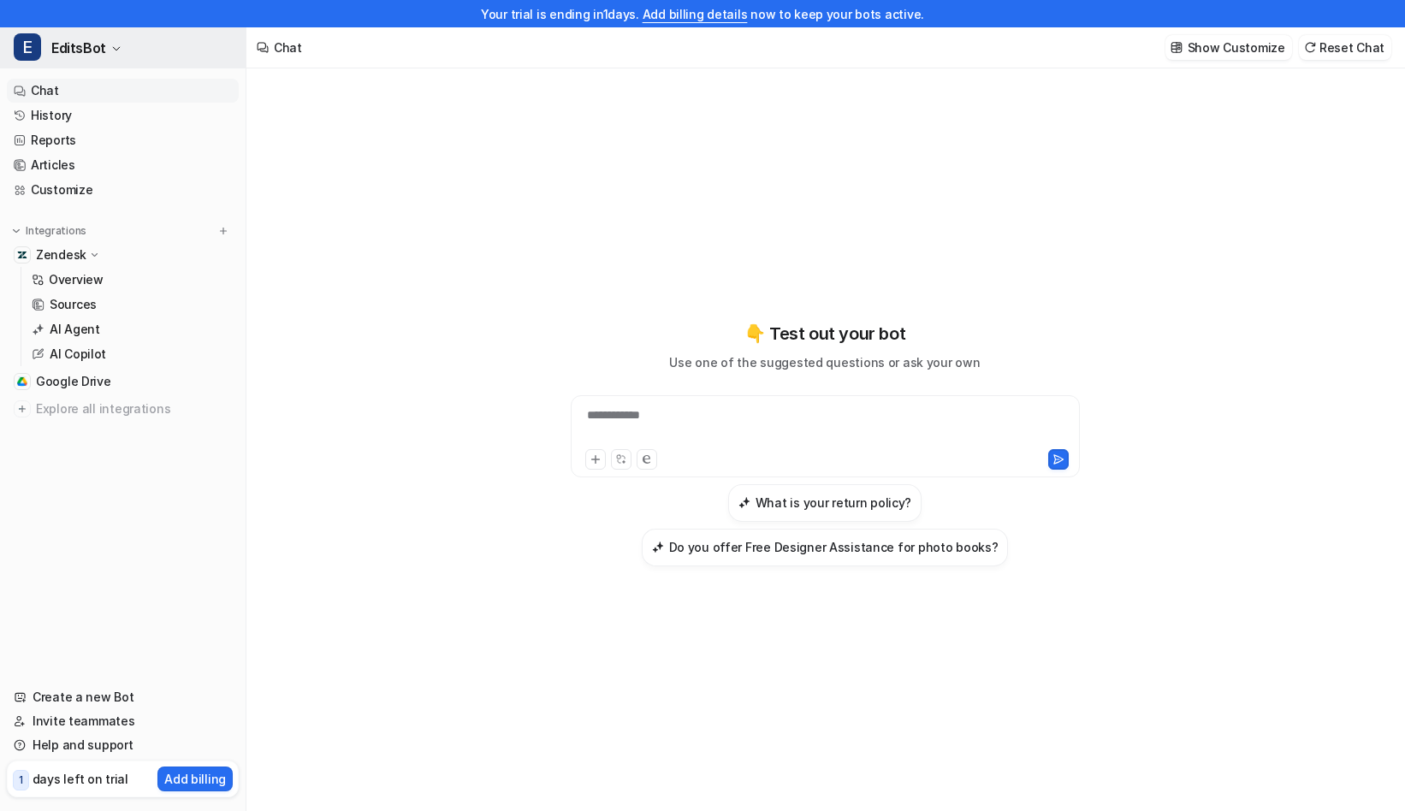
click at [96, 45] on span "EditsBot" at bounding box center [78, 48] width 55 height 24
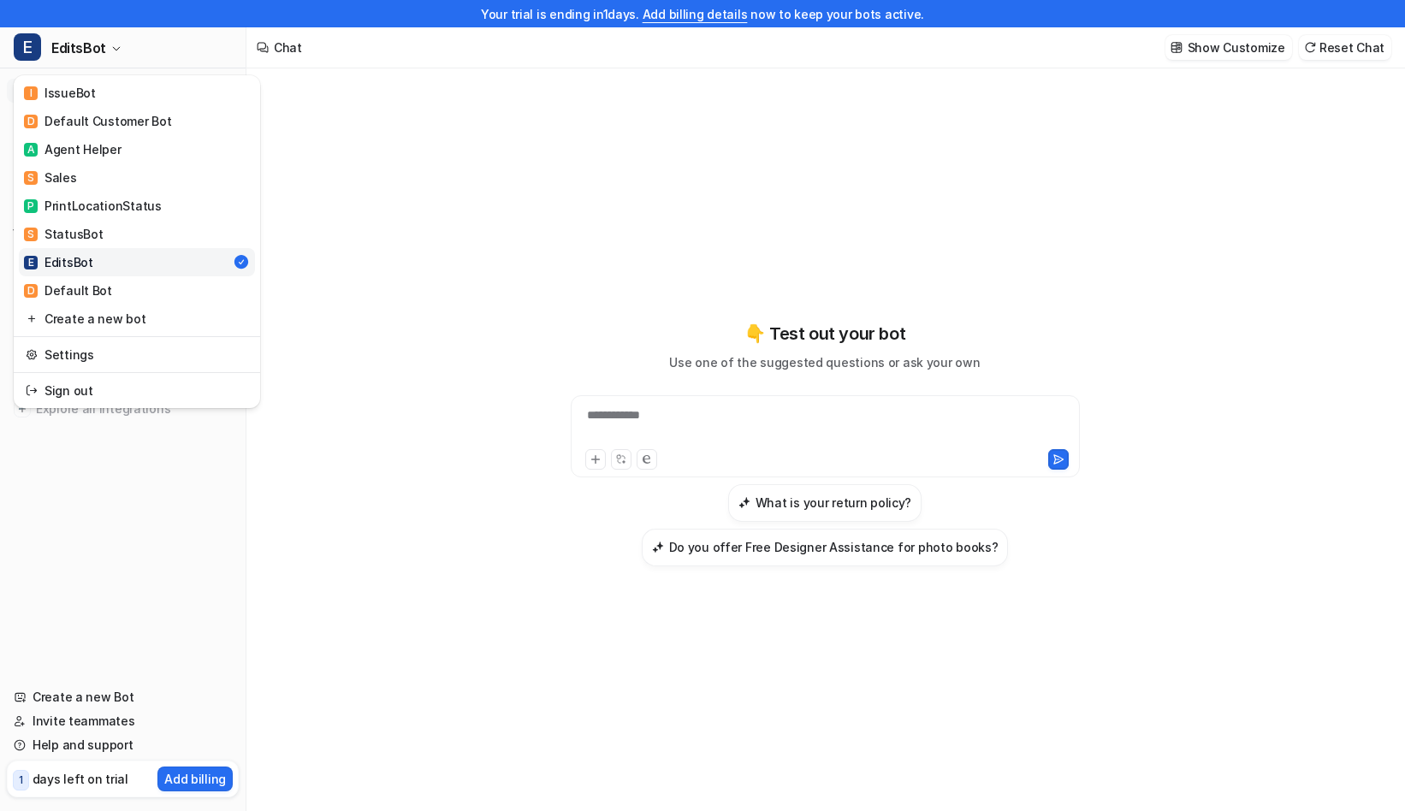
click at [614, 199] on div "**********" at bounding box center [702, 405] width 1405 height 811
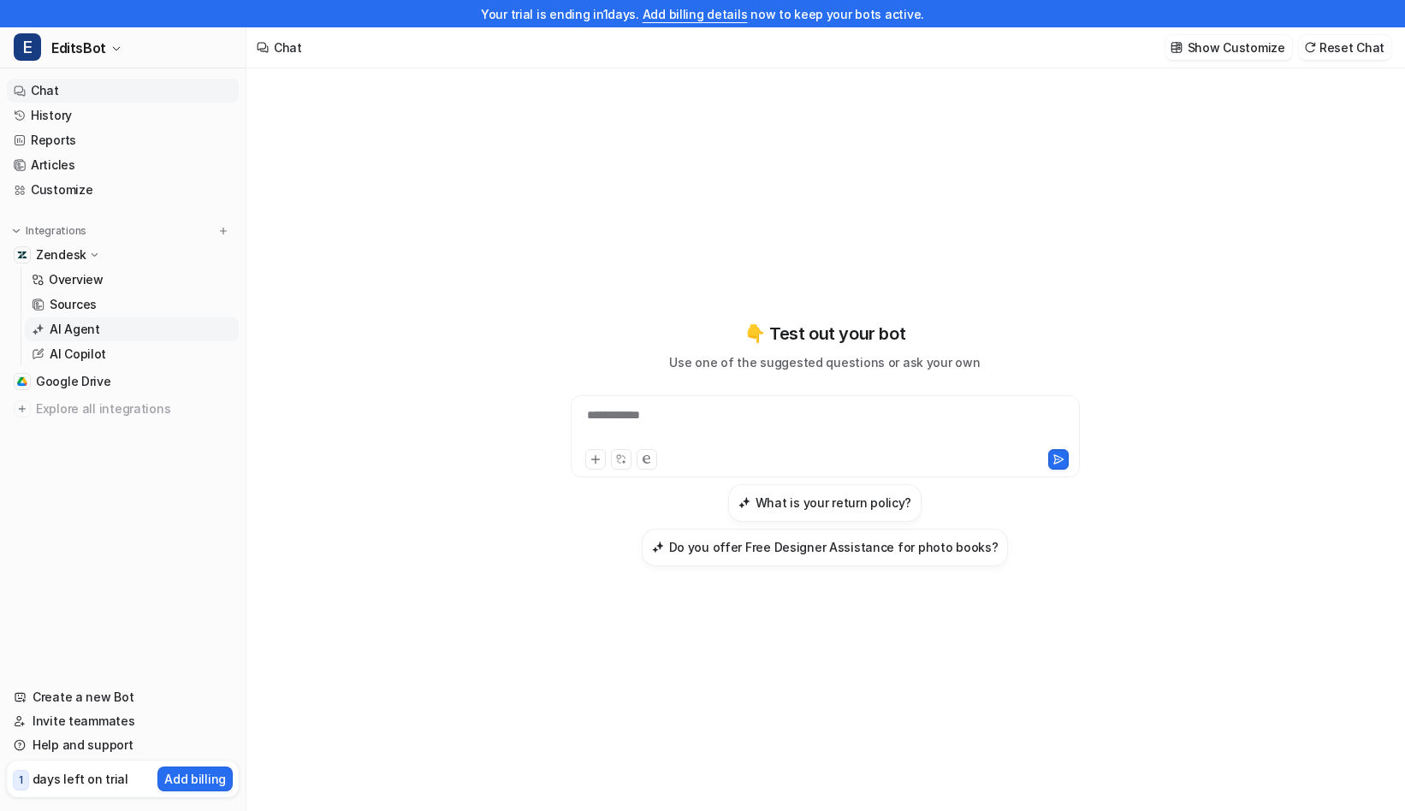
click at [82, 326] on p "AI Agent" at bounding box center [75, 329] width 50 height 17
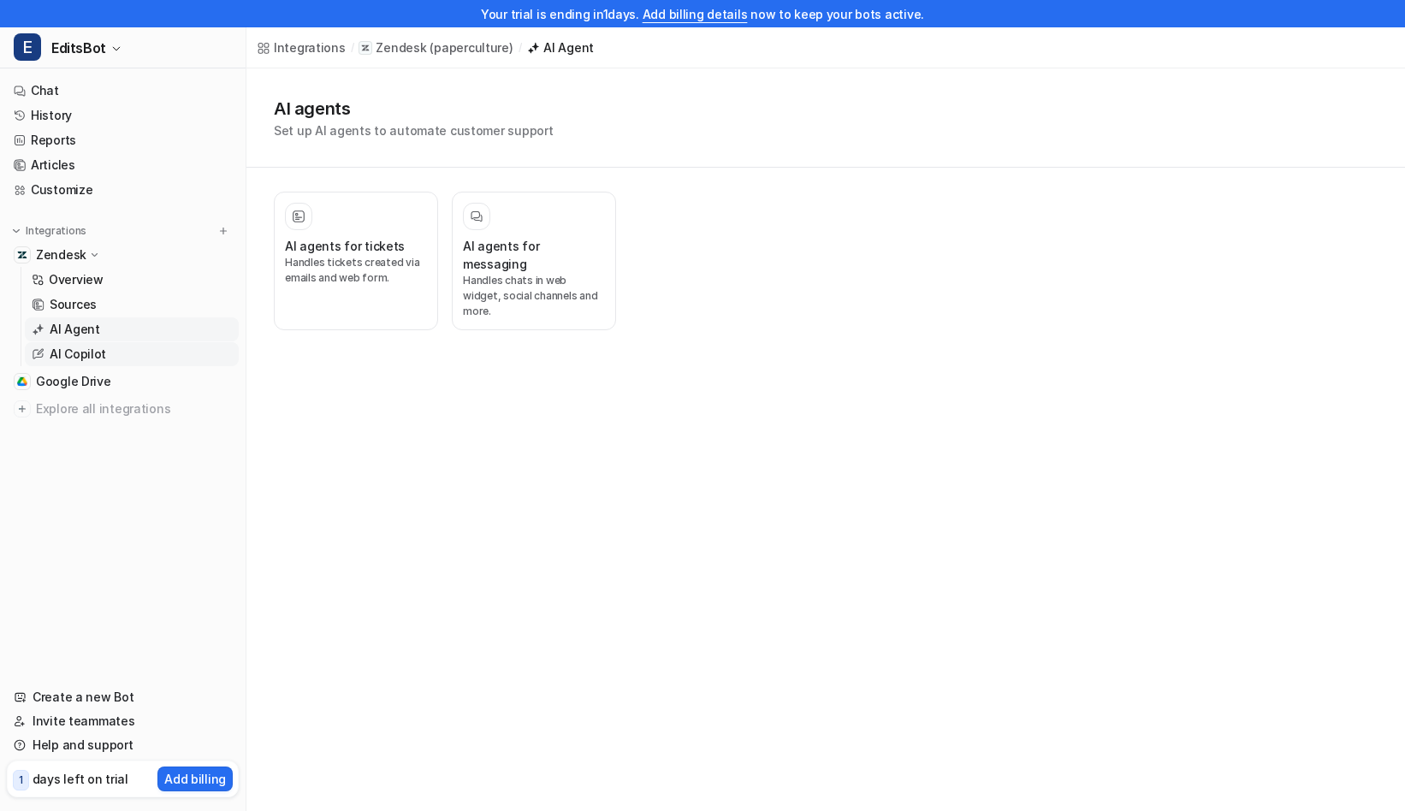
click at [129, 356] on link "AI Copilot" at bounding box center [132, 354] width 214 height 24
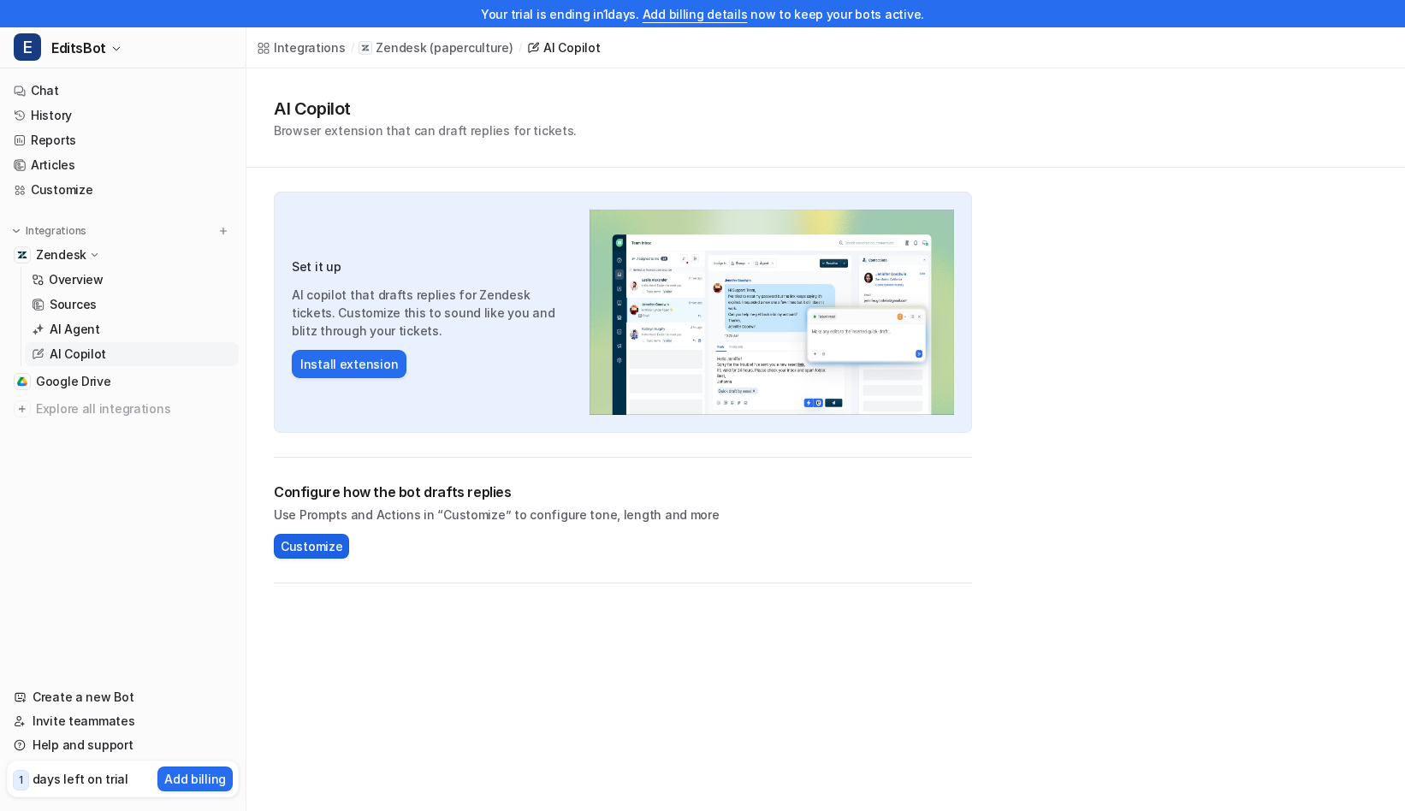
click at [318, 556] on button "Customize" at bounding box center [311, 546] width 75 height 25
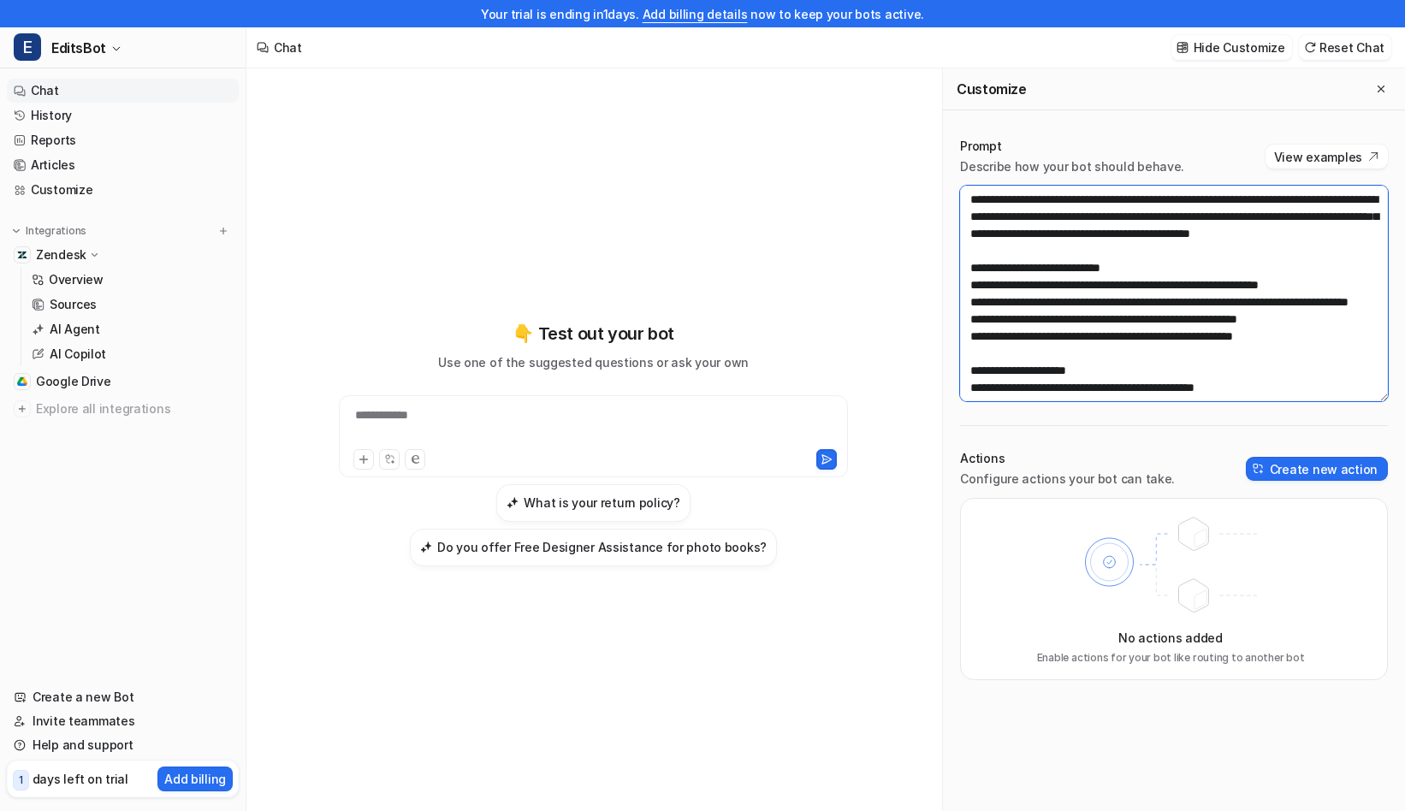
click at [1258, 265] on textarea at bounding box center [1174, 294] width 428 height 216
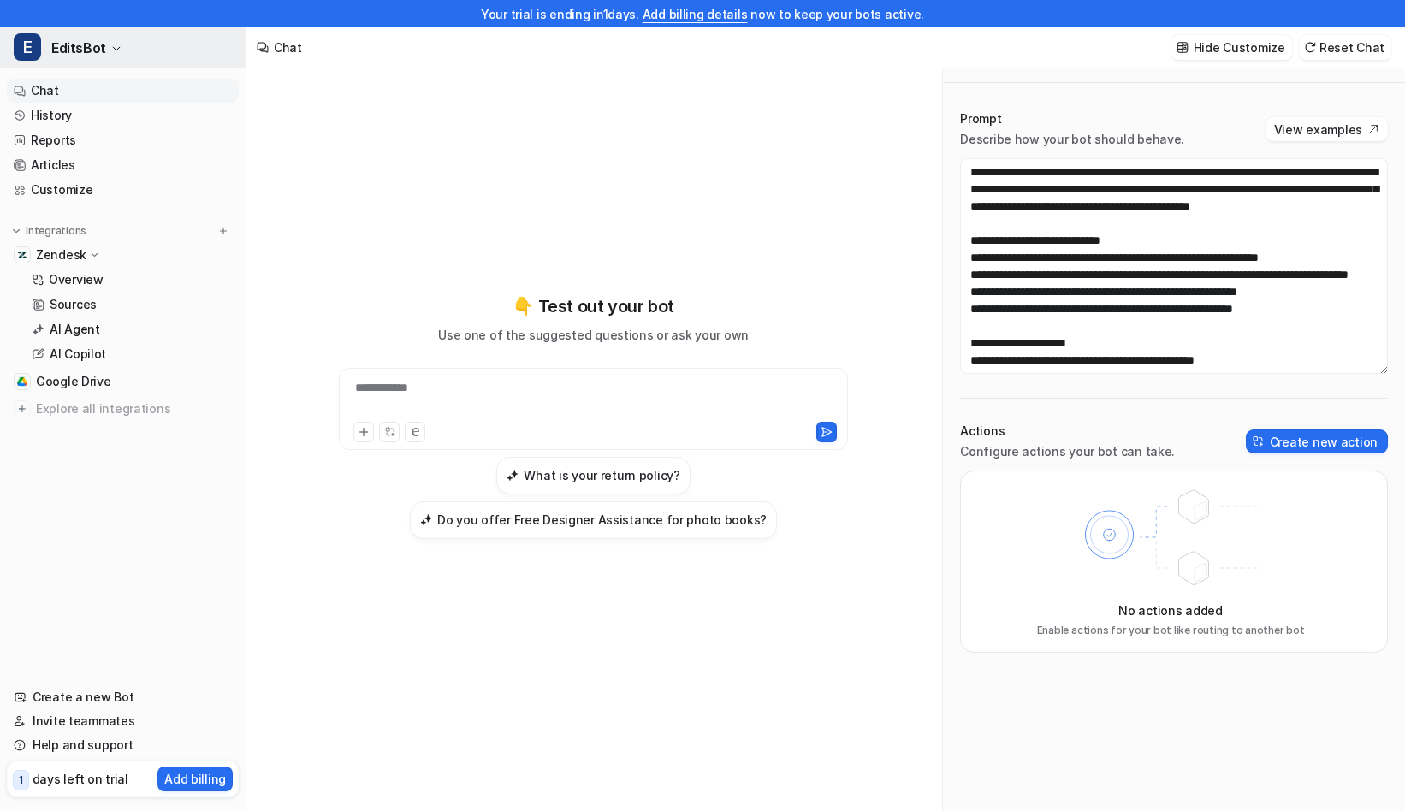
click at [117, 62] on button "E EditsBot" at bounding box center [123, 47] width 246 height 41
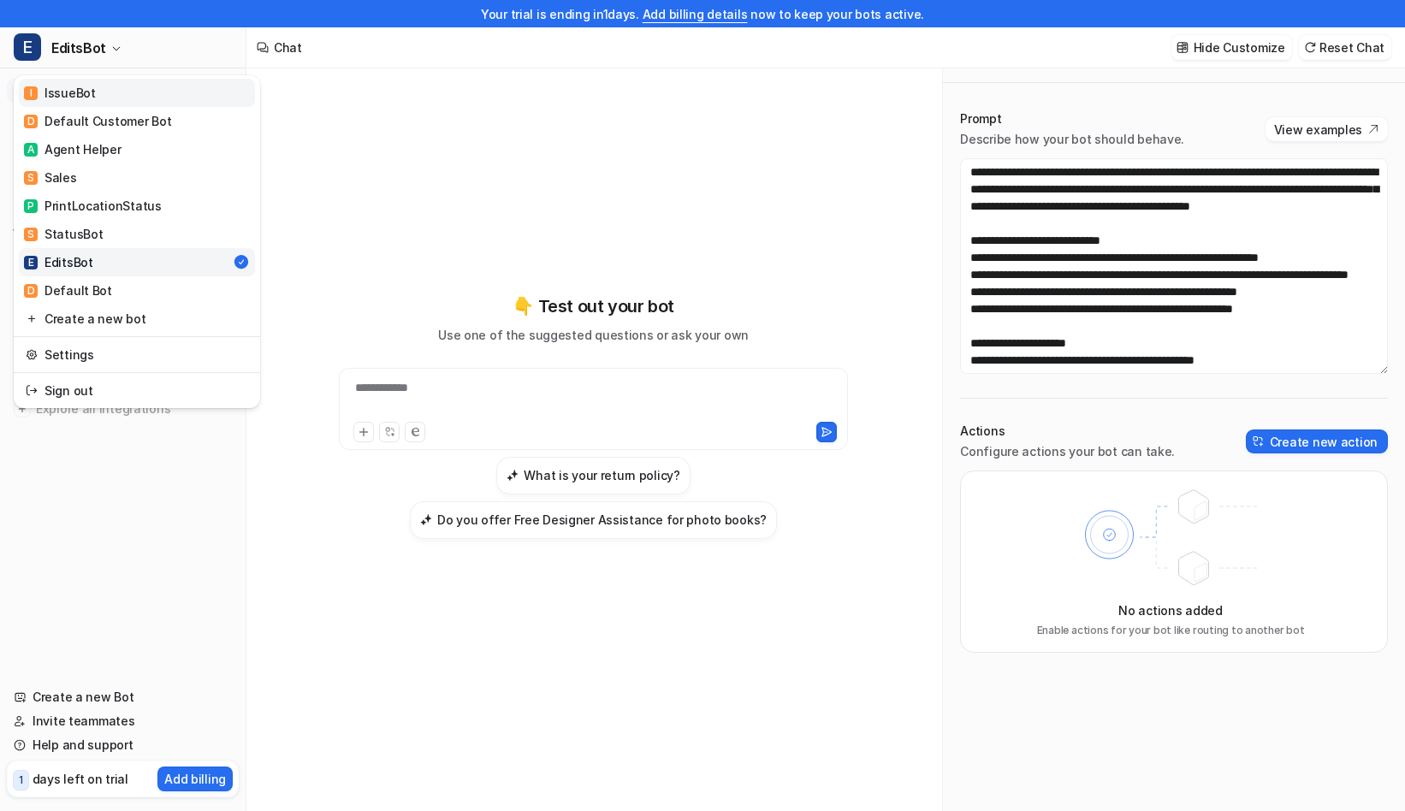
click at [88, 93] on div "I IssueBot" at bounding box center [60, 93] width 72 height 18
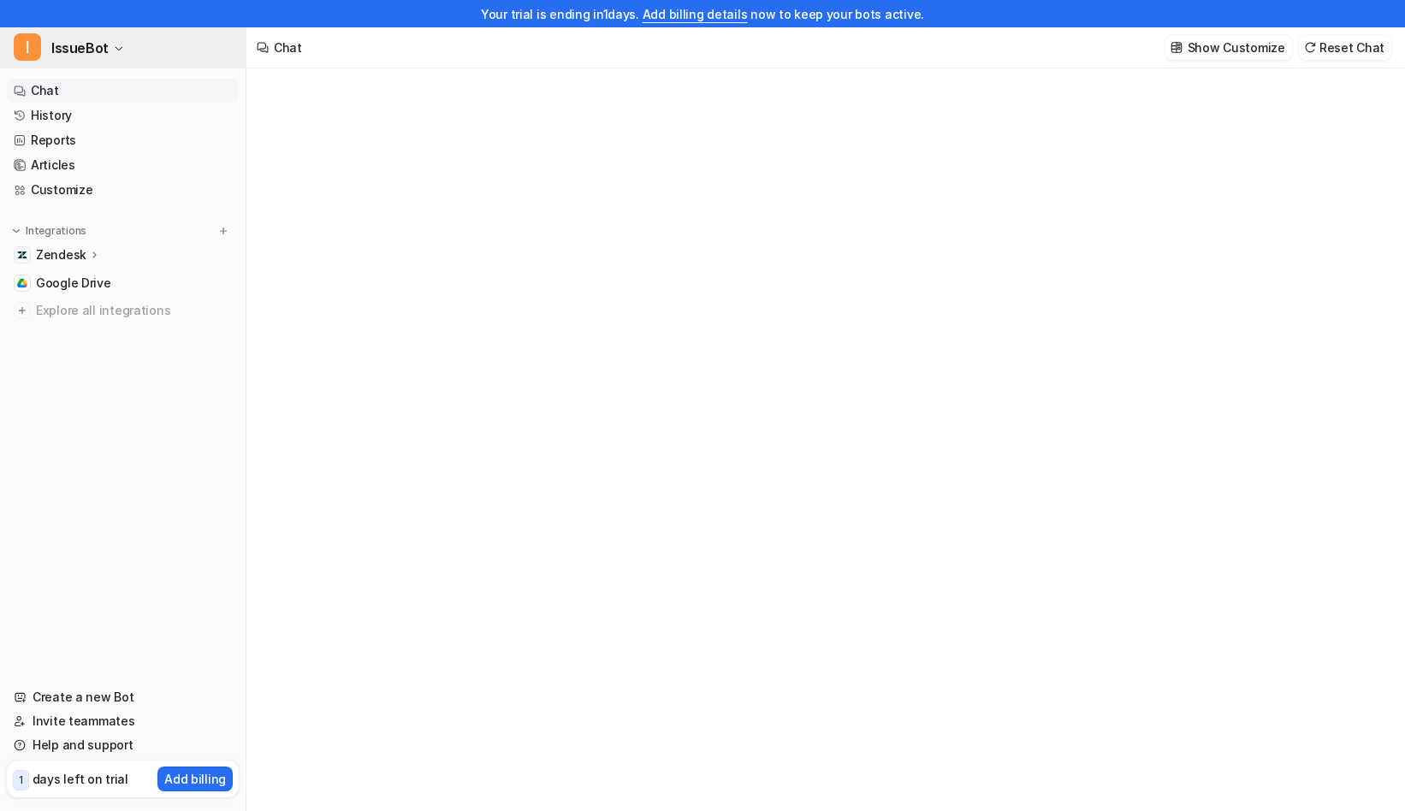
type textarea "**********"
click at [77, 48] on span "IssueBot" at bounding box center [79, 48] width 57 height 24
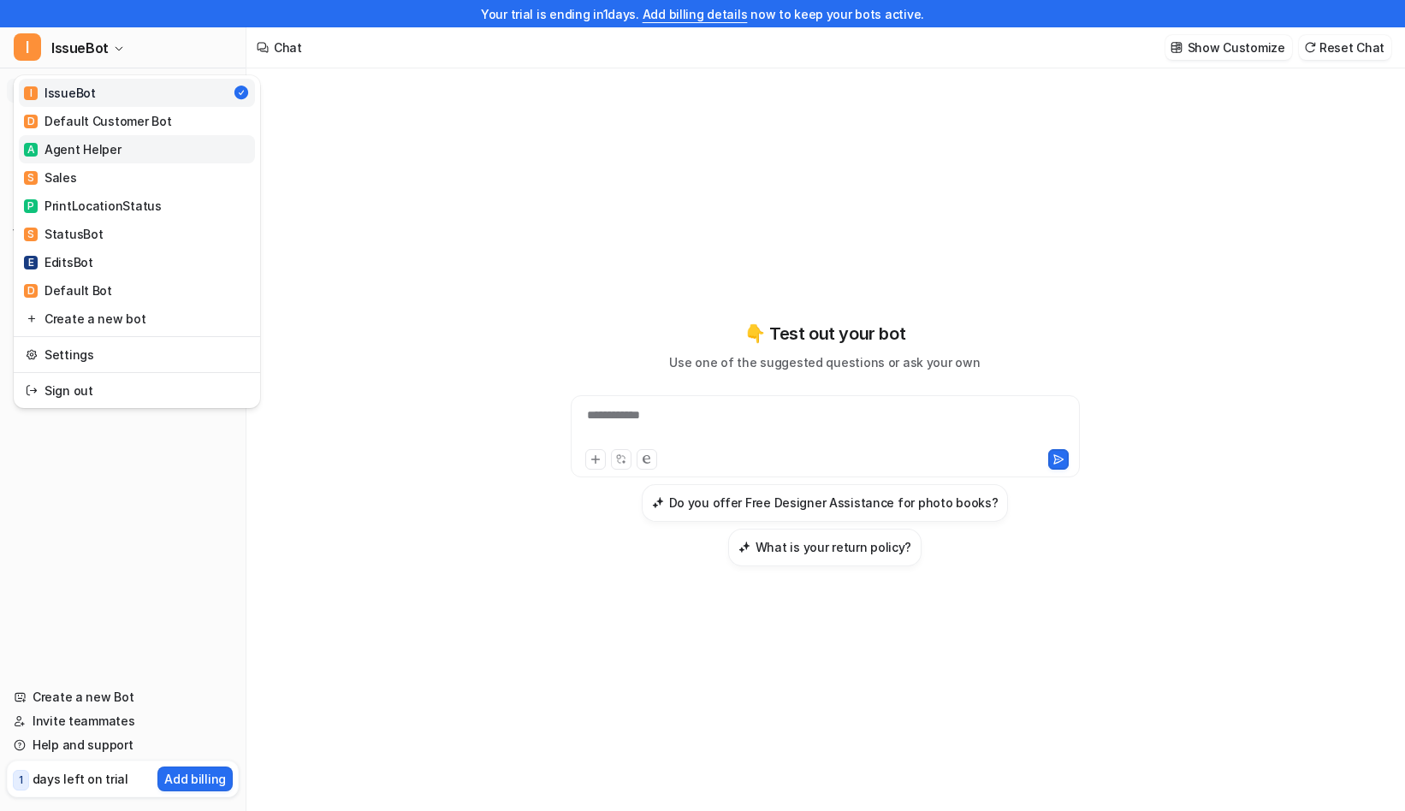
click at [87, 148] on div "A Agent Helper" at bounding box center [73, 149] width 98 height 18
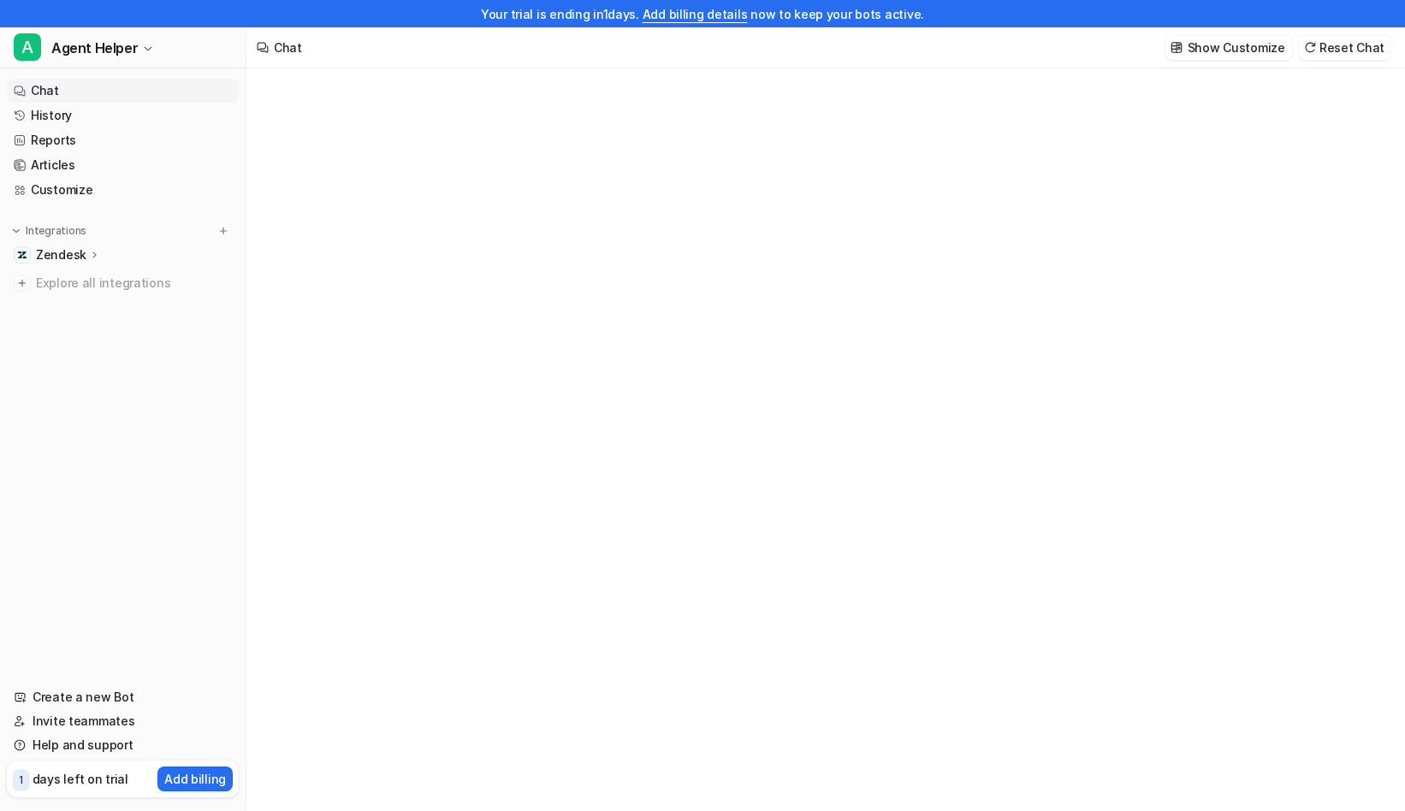
type textarea "**********"
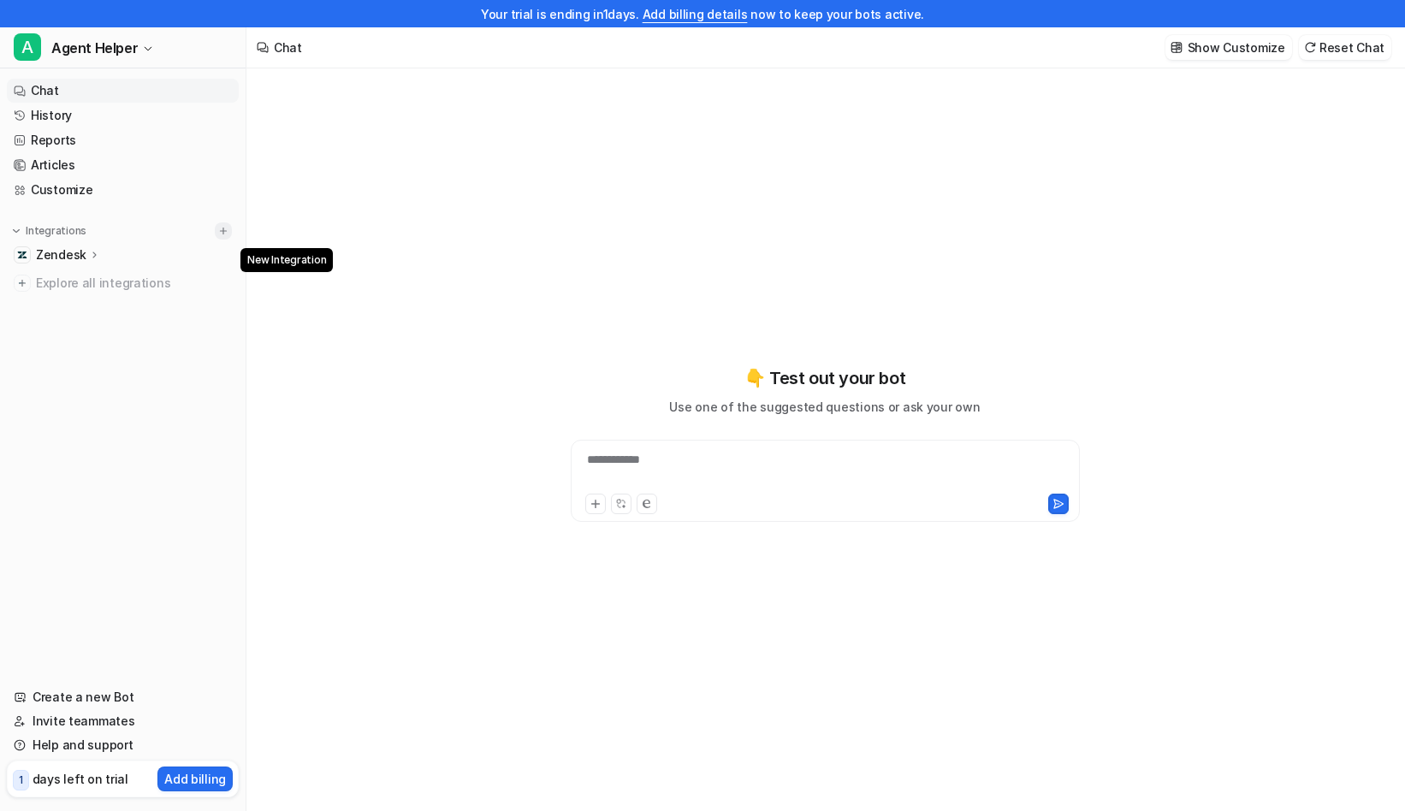
click at [224, 235] on img at bounding box center [223, 231] width 12 height 12
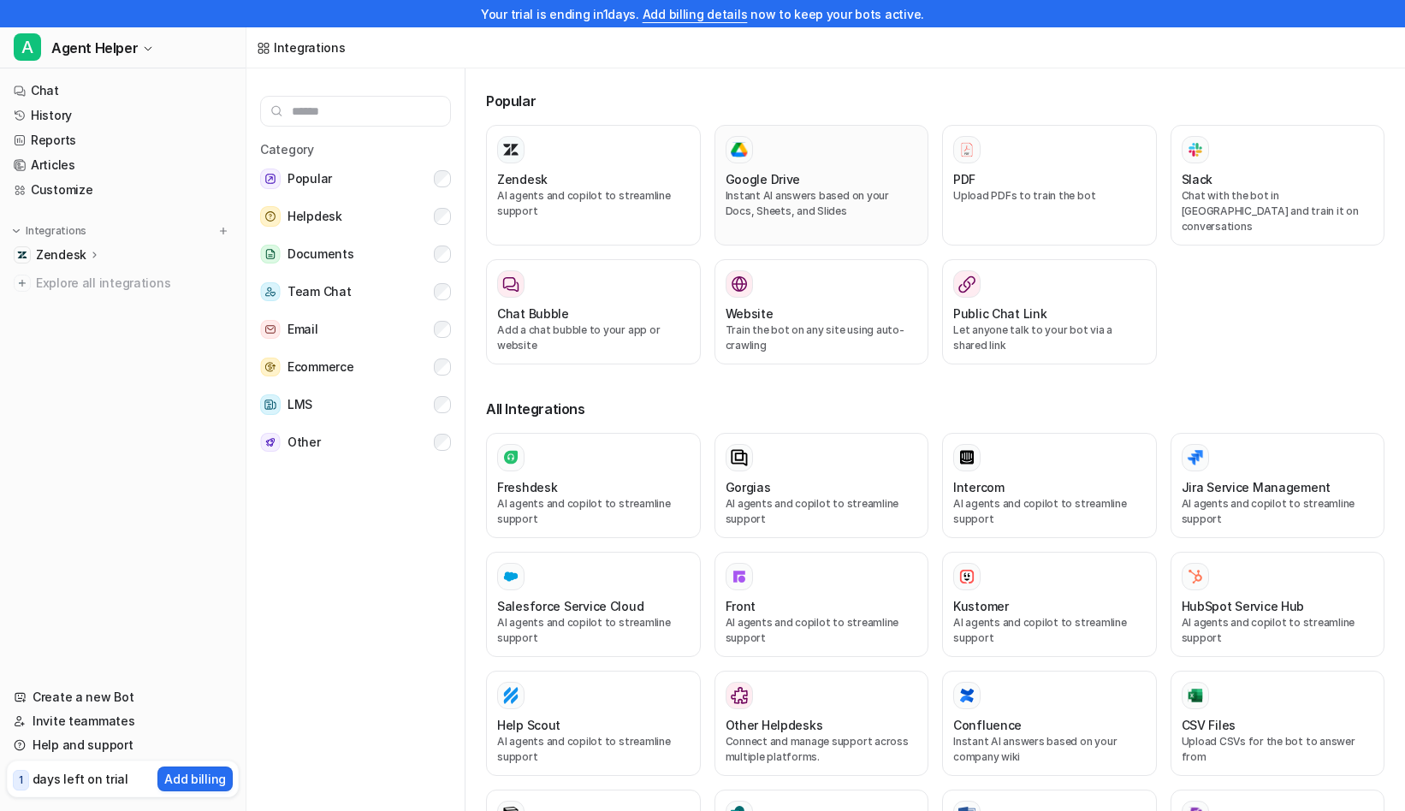
click at [776, 186] on h3 "Google Drive" at bounding box center [763, 179] width 75 height 18
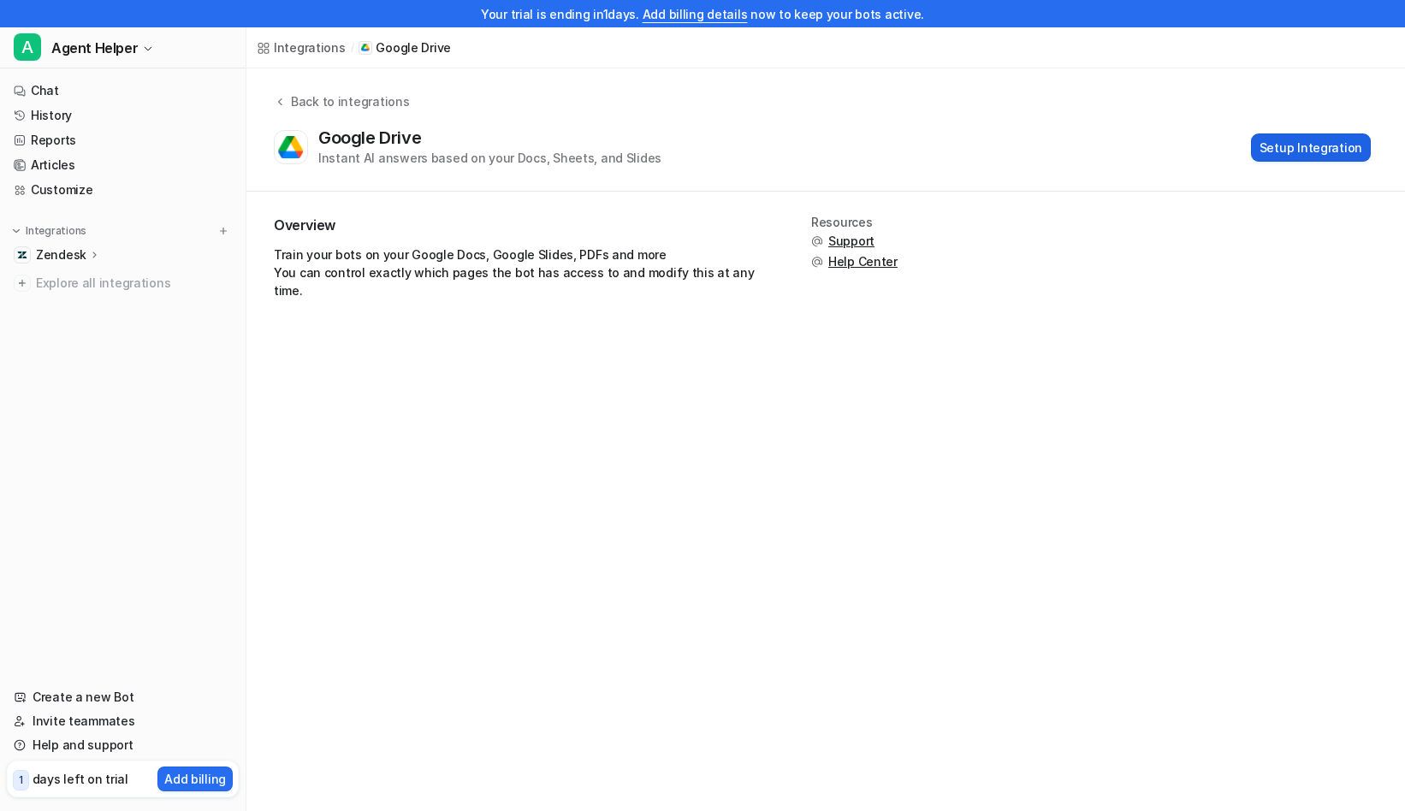
click at [1292, 158] on button "Setup Integration" at bounding box center [1311, 147] width 120 height 28
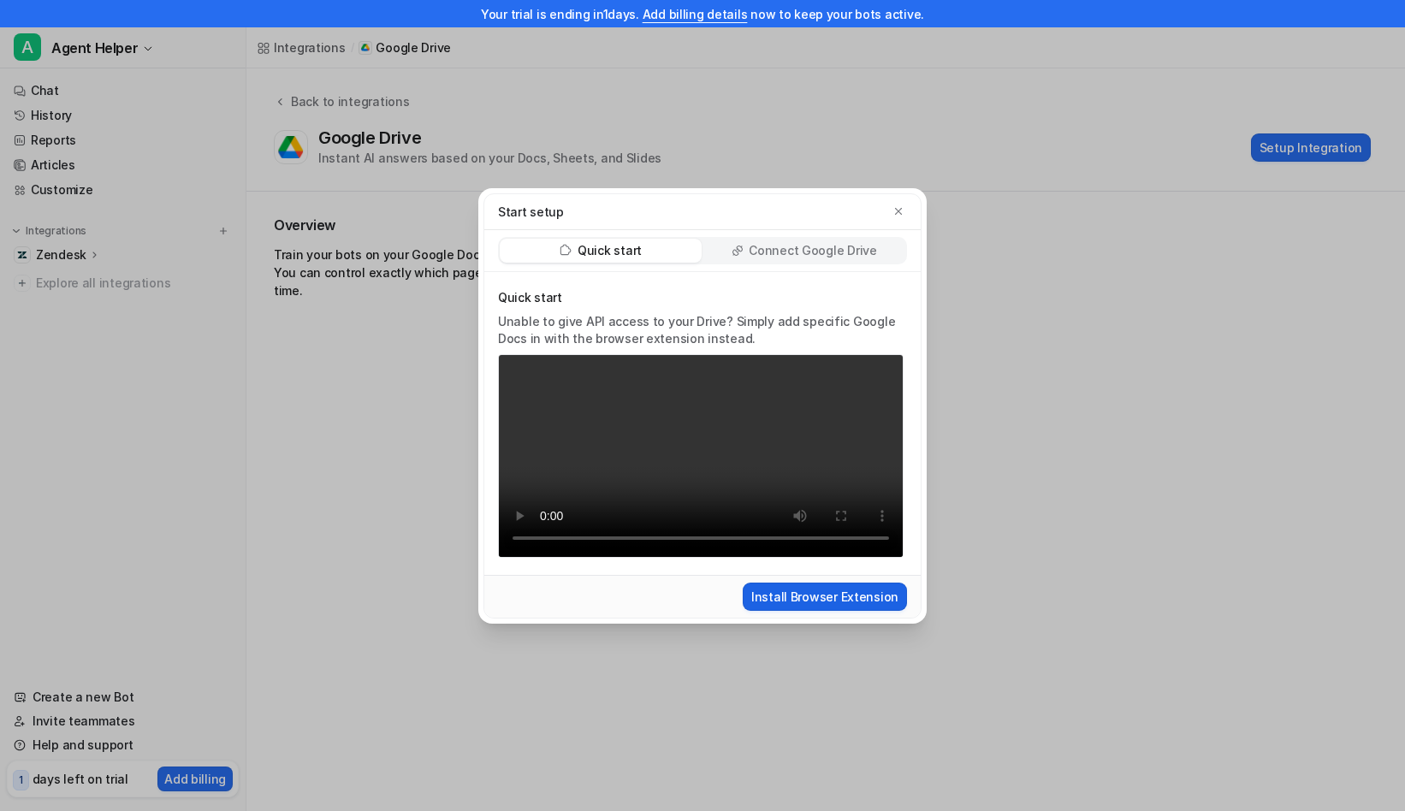
click at [831, 611] on button "Install Browser Extension" at bounding box center [825, 597] width 164 height 28
click at [1010, 555] on div "Start setup Quick start Connect Google Drive Quick start Unable to give API acc…" at bounding box center [702, 405] width 1405 height 811
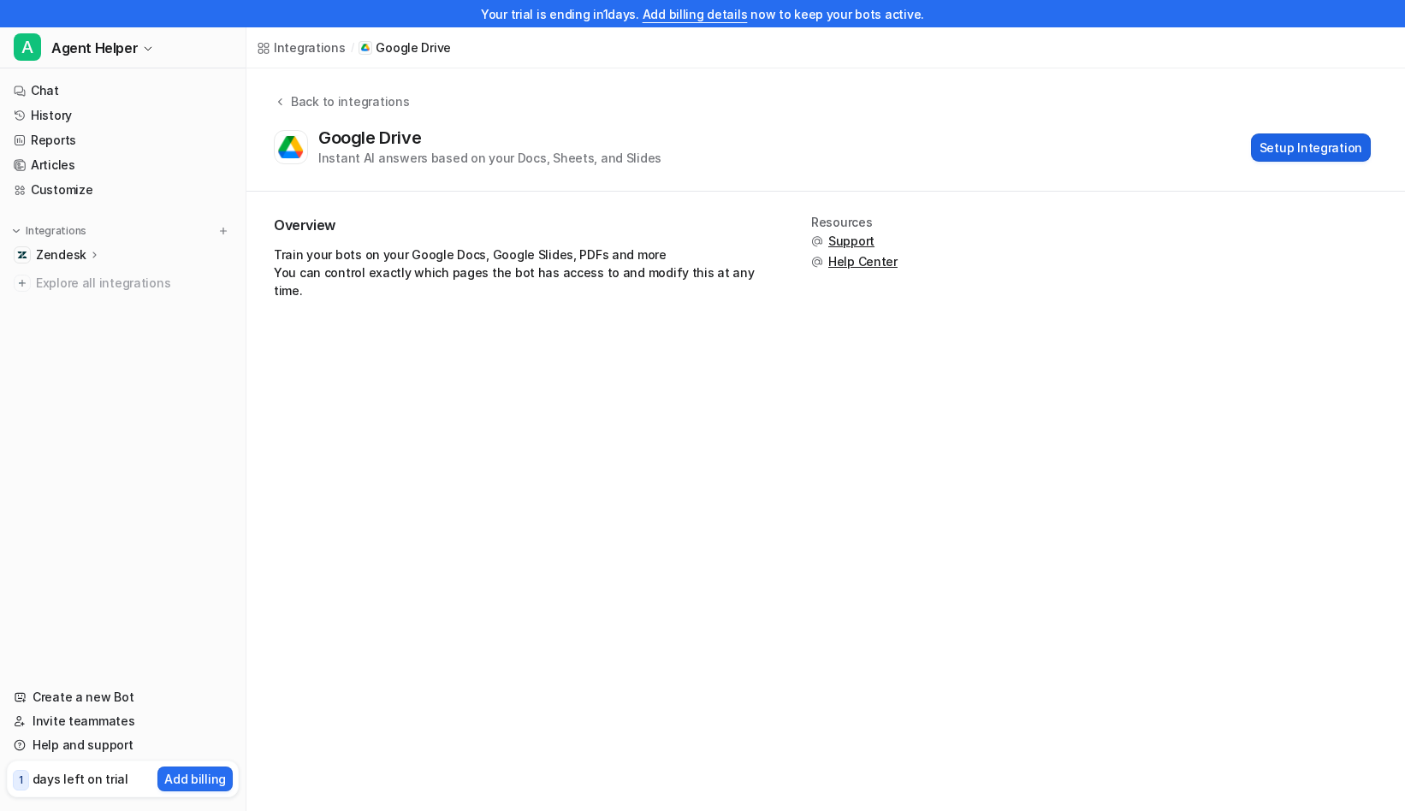
click at [1320, 145] on button "Setup Integration" at bounding box center [1311, 147] width 120 height 28
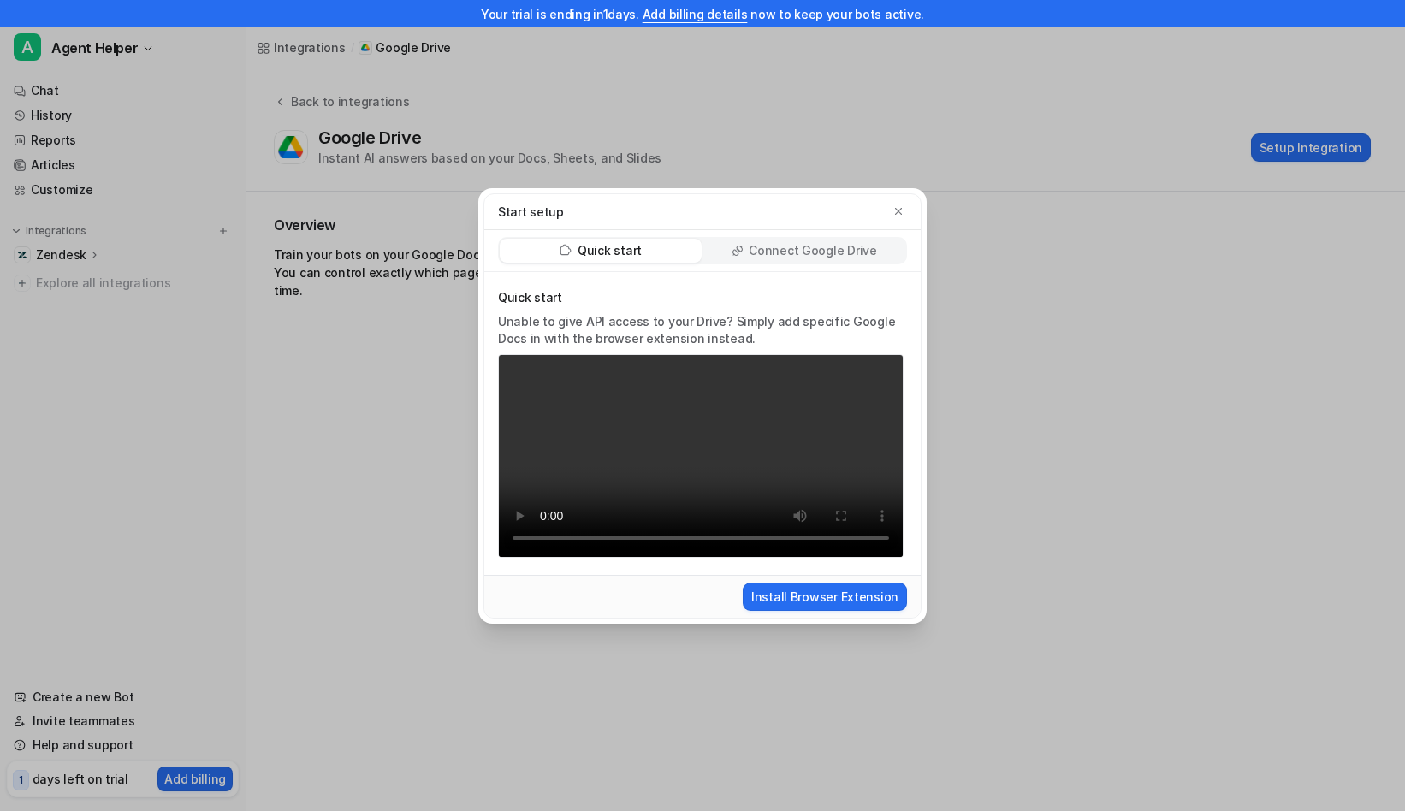
click at [833, 242] on p "Connect Google Drive" at bounding box center [813, 250] width 128 height 17
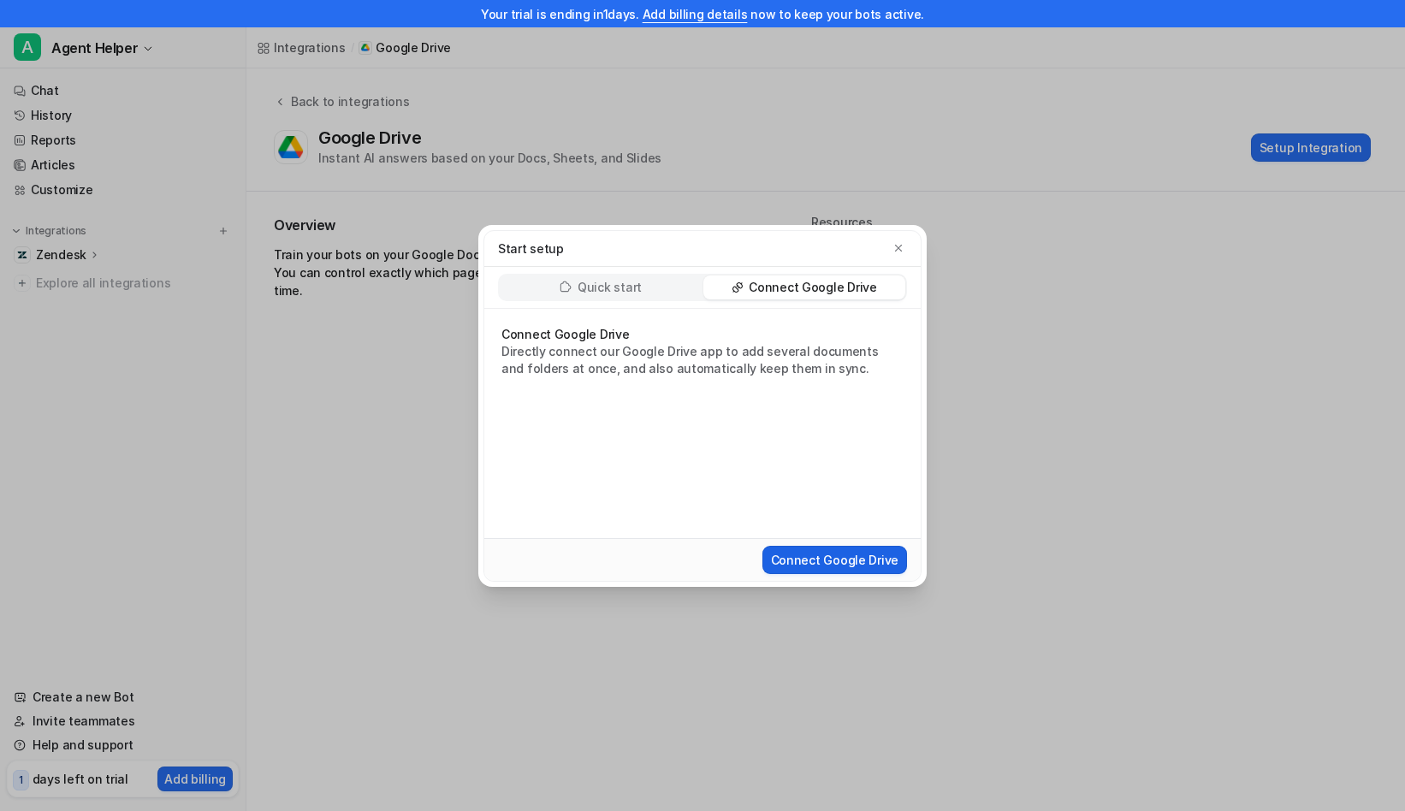
click at [853, 554] on button "Connect Google Drive" at bounding box center [834, 560] width 145 height 28
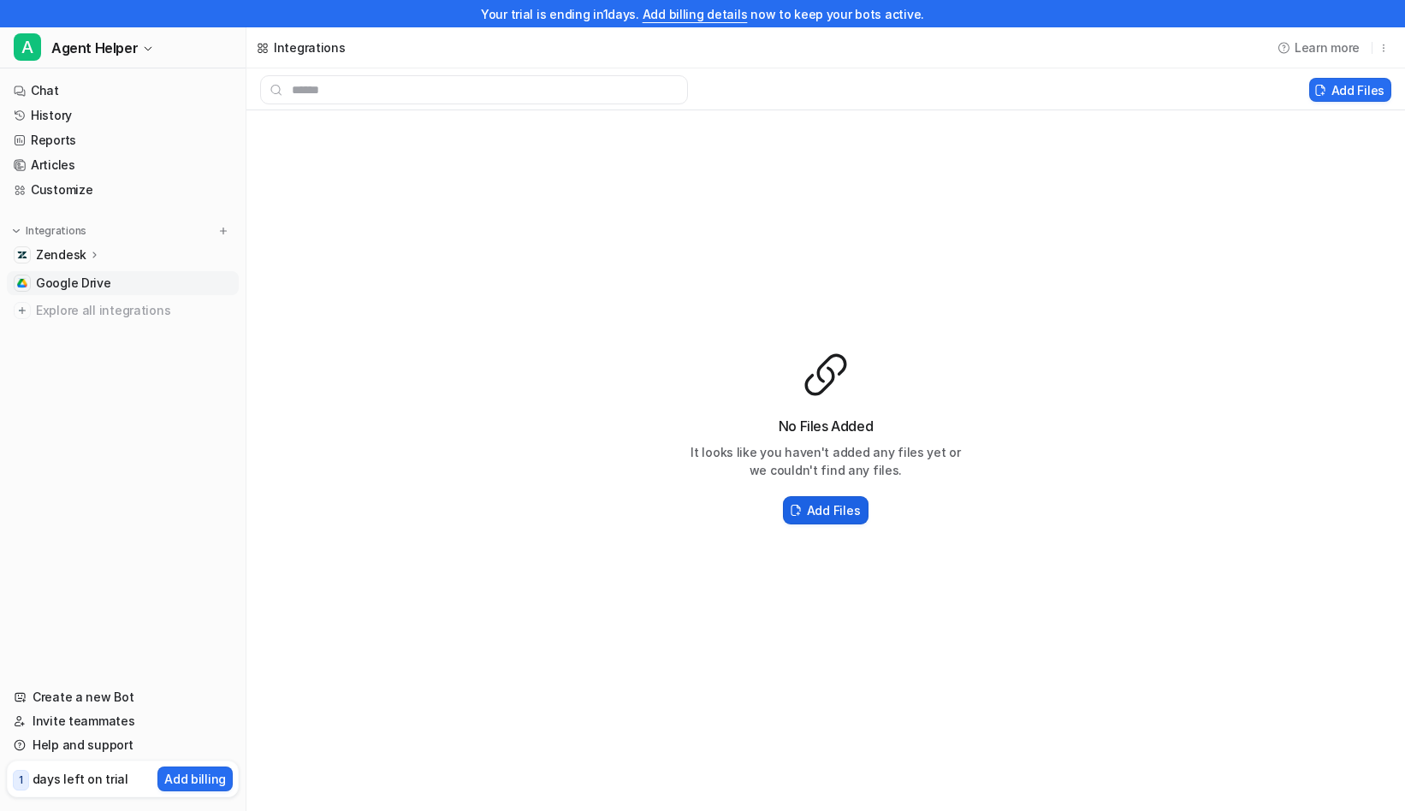
click at [847, 506] on h2 "Add Files" at bounding box center [833, 510] width 53 height 18
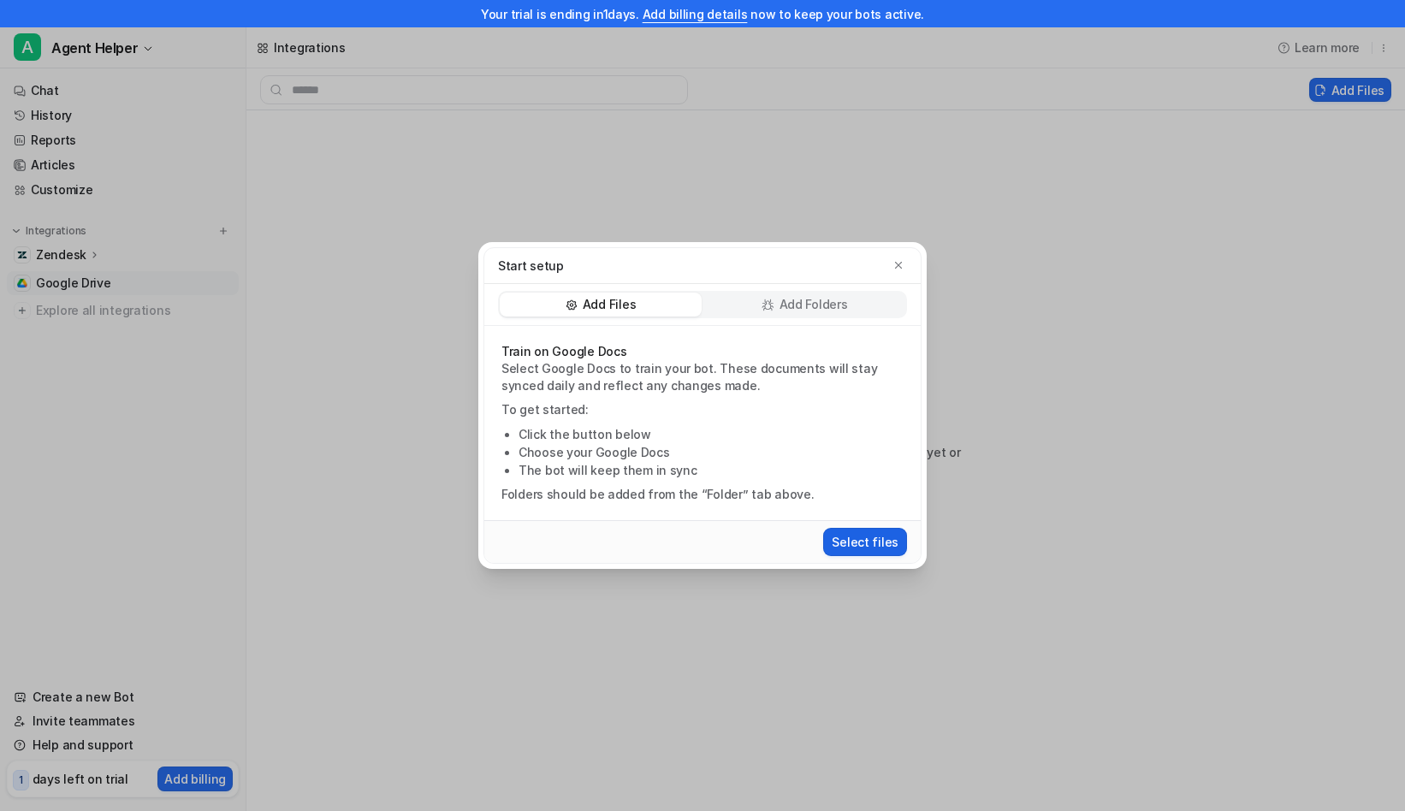
click at [867, 543] on button "Select files" at bounding box center [865, 542] width 84 height 28
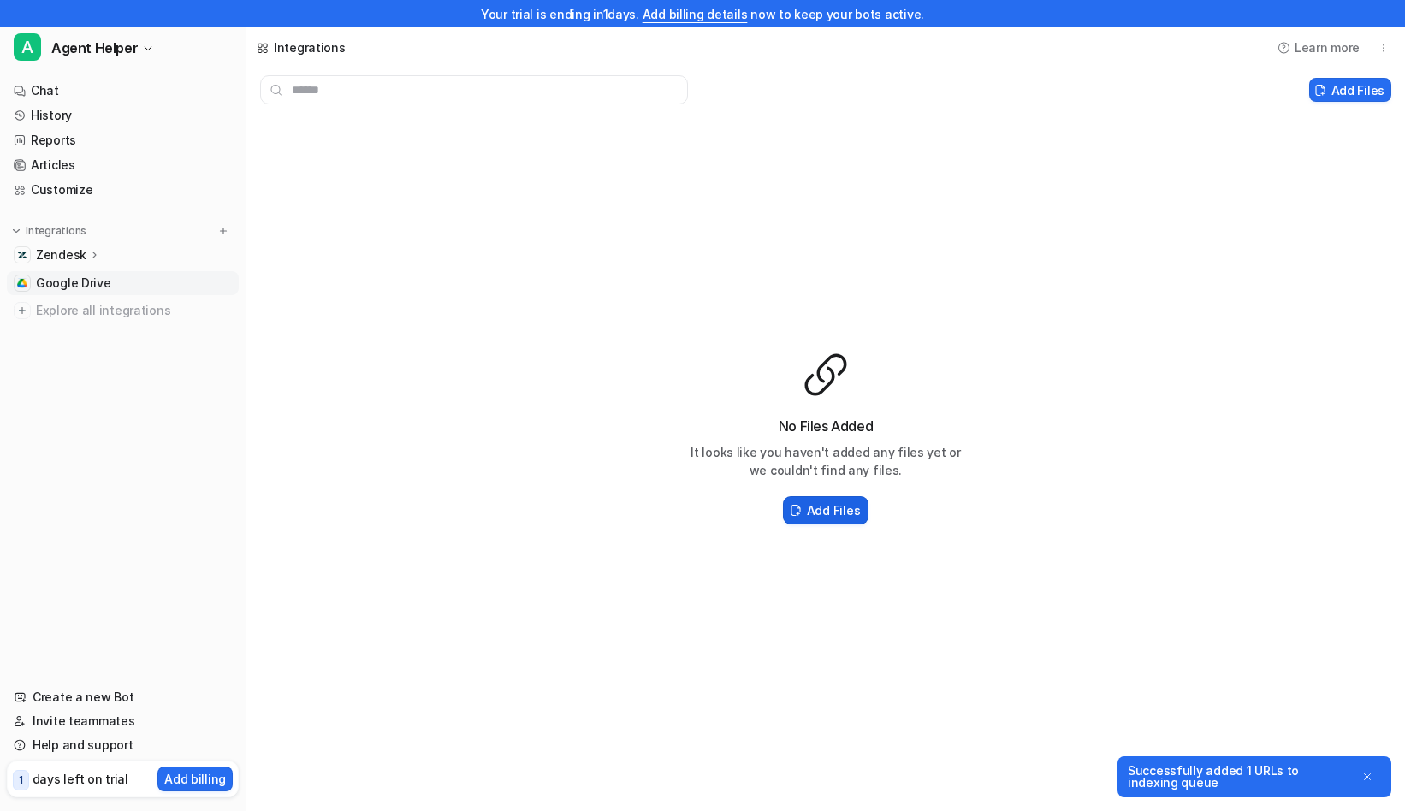
click at [833, 508] on h2 "Add Files" at bounding box center [833, 510] width 53 height 18
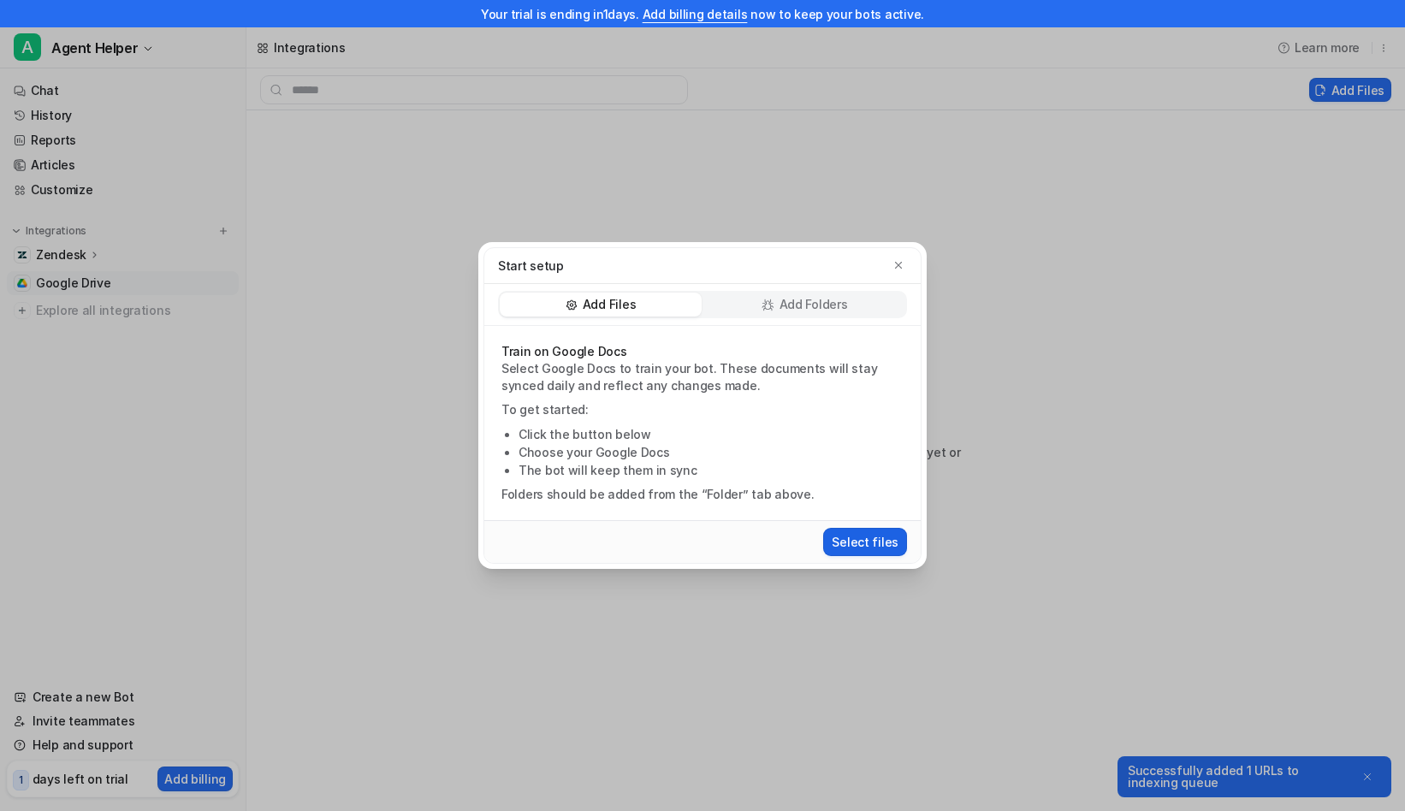
click at [871, 551] on button "Select files" at bounding box center [865, 542] width 84 height 28
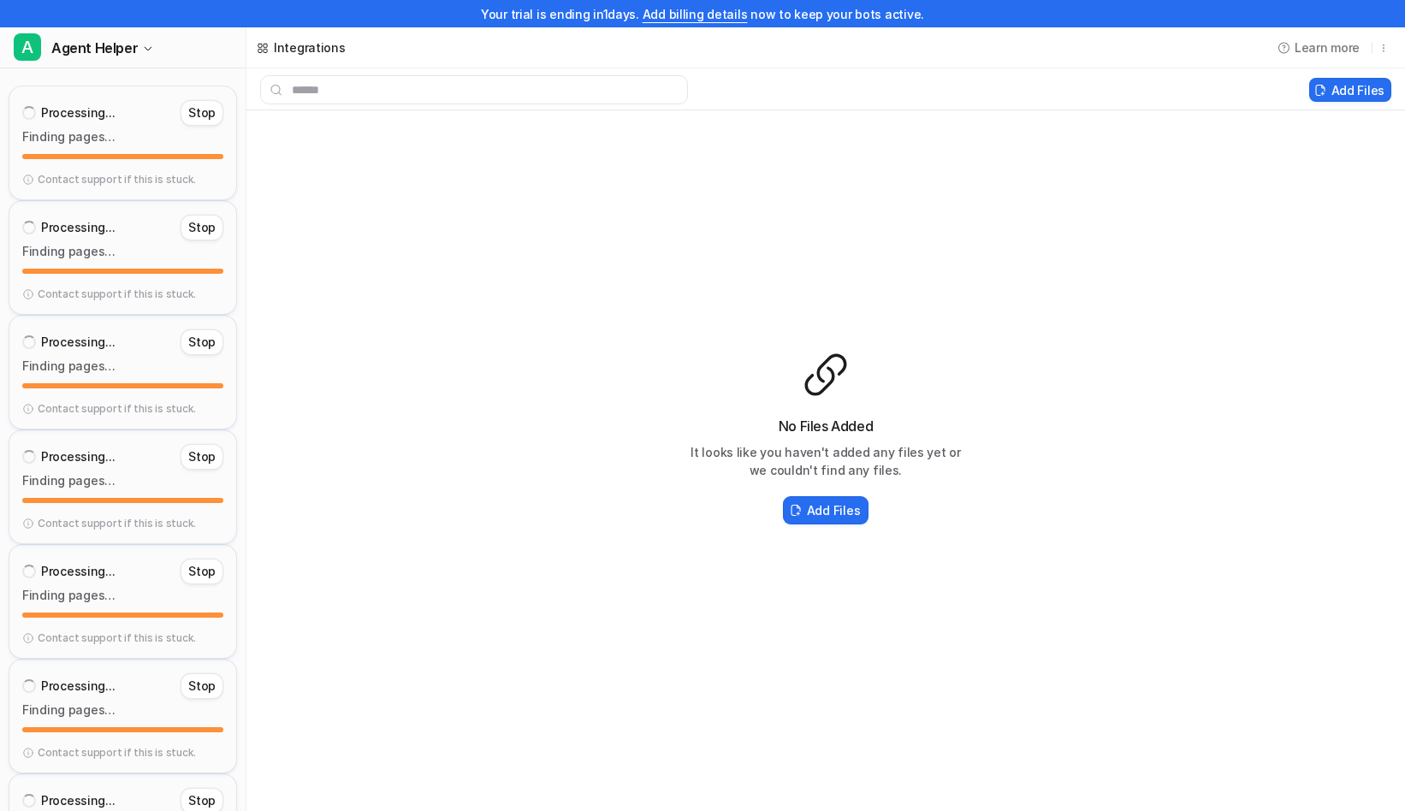
click at [68, 194] on div "Processing... Stop Finding pages… Contact support if this is stuck." at bounding box center [123, 143] width 228 height 115
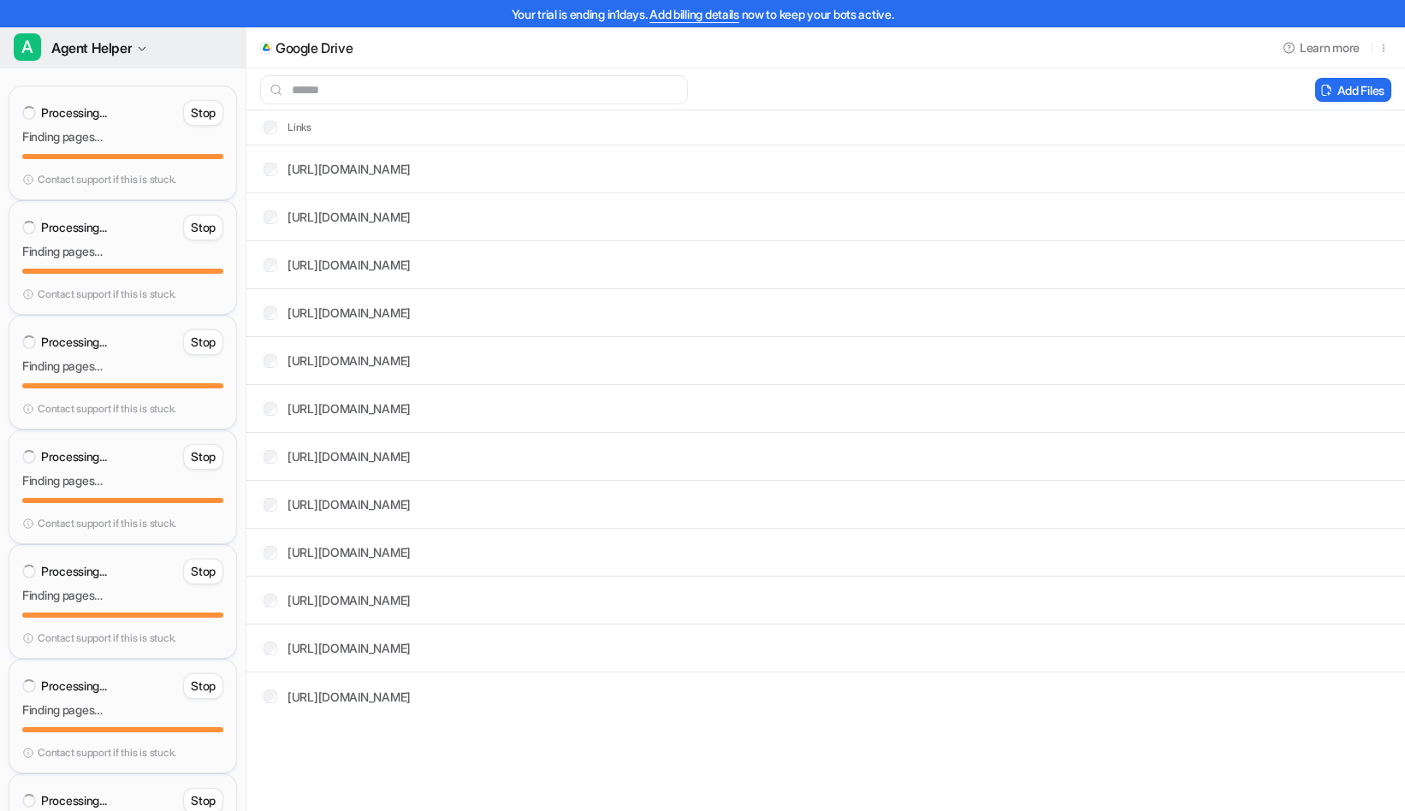
click at [129, 49] on span "Agent Helper" at bounding box center [91, 48] width 80 height 24
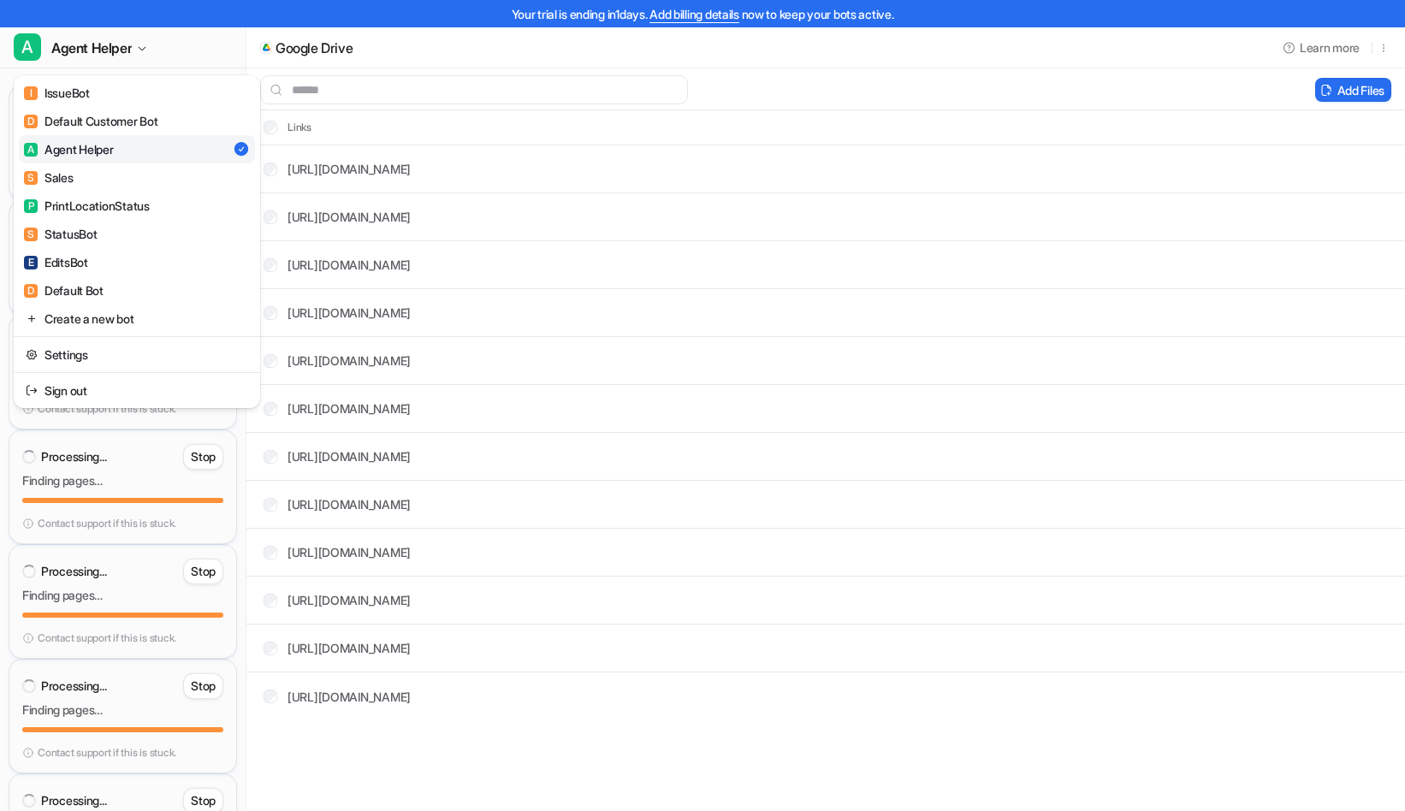
click at [137, 147] on link "A Agent Helper" at bounding box center [137, 149] width 236 height 28
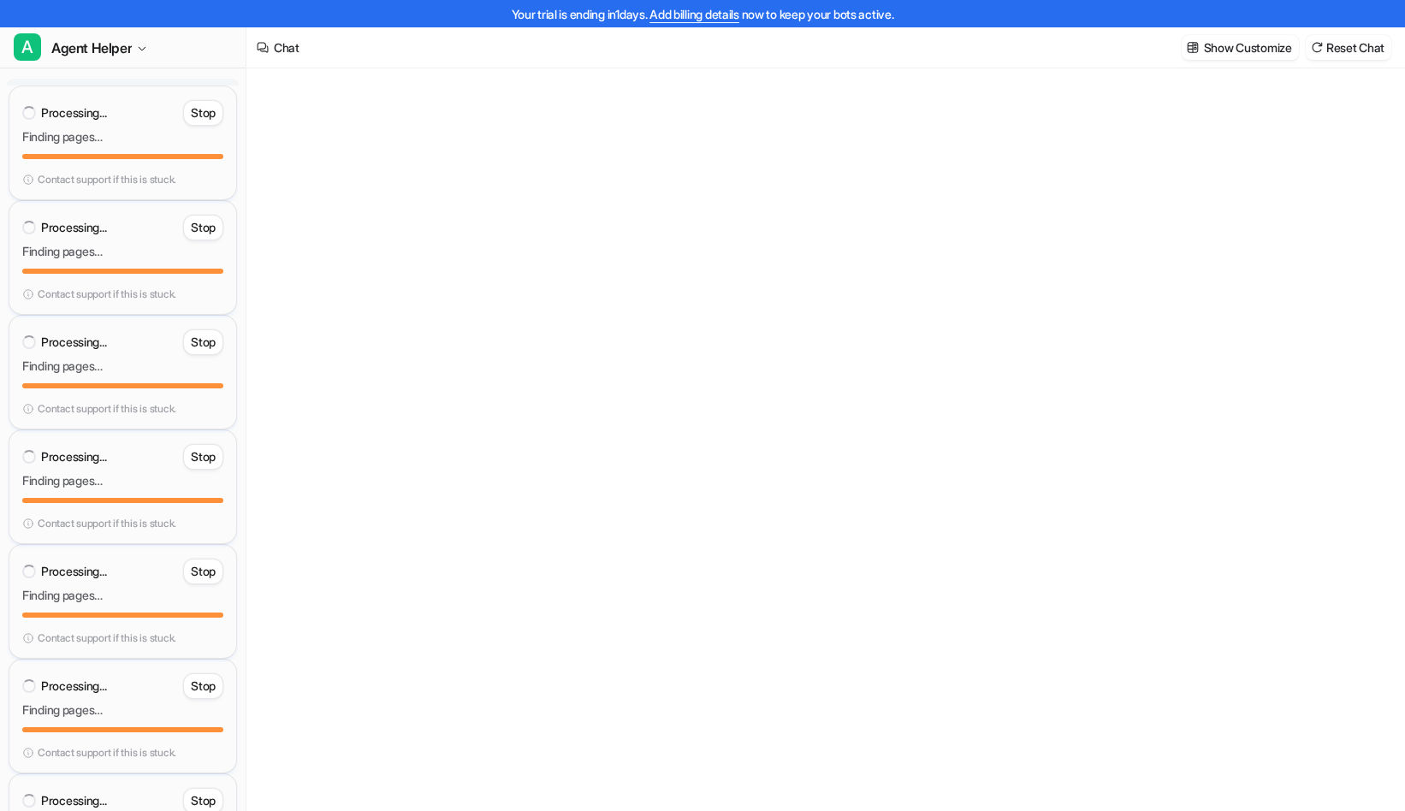
type textarea "**********"
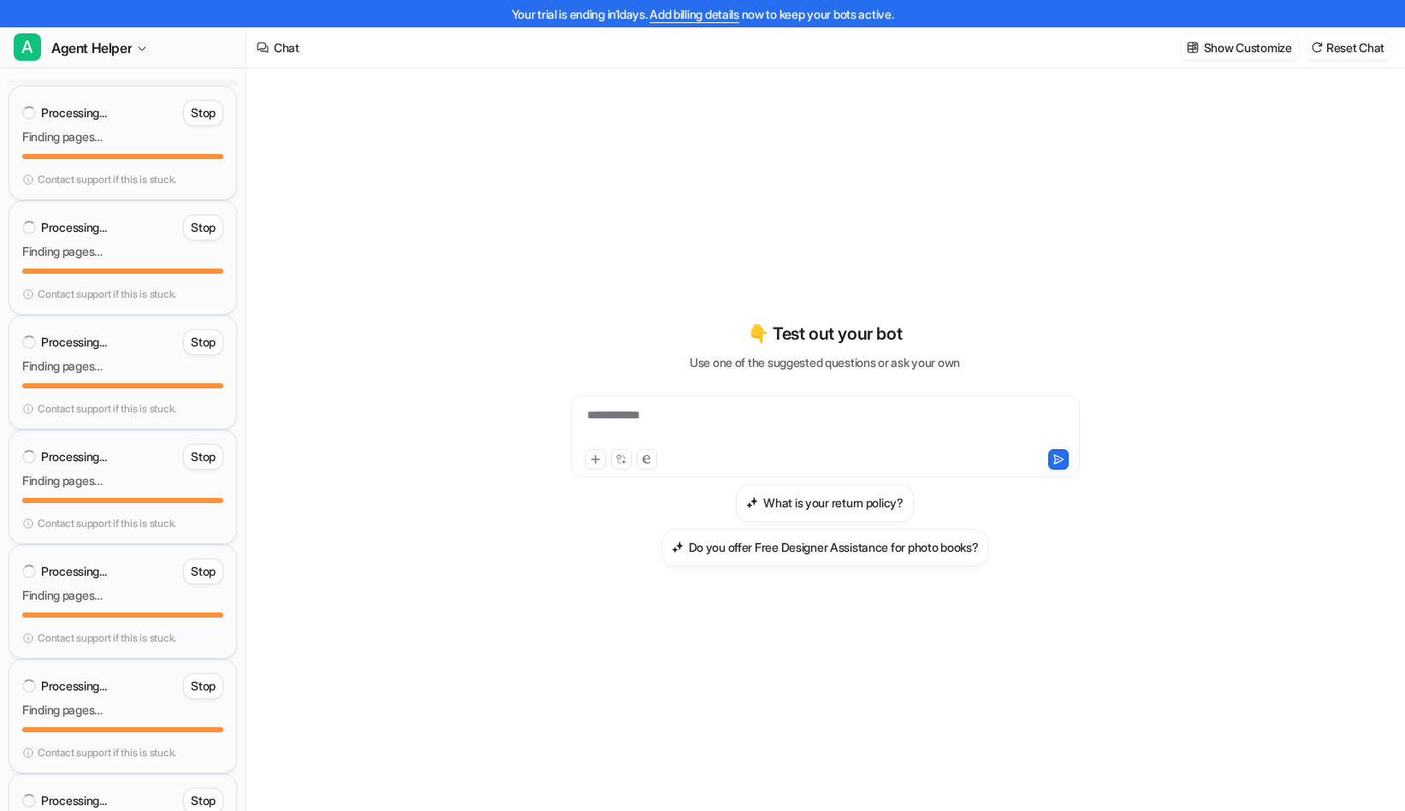
click at [721, 406] on div "**********" at bounding box center [825, 425] width 501 height 39
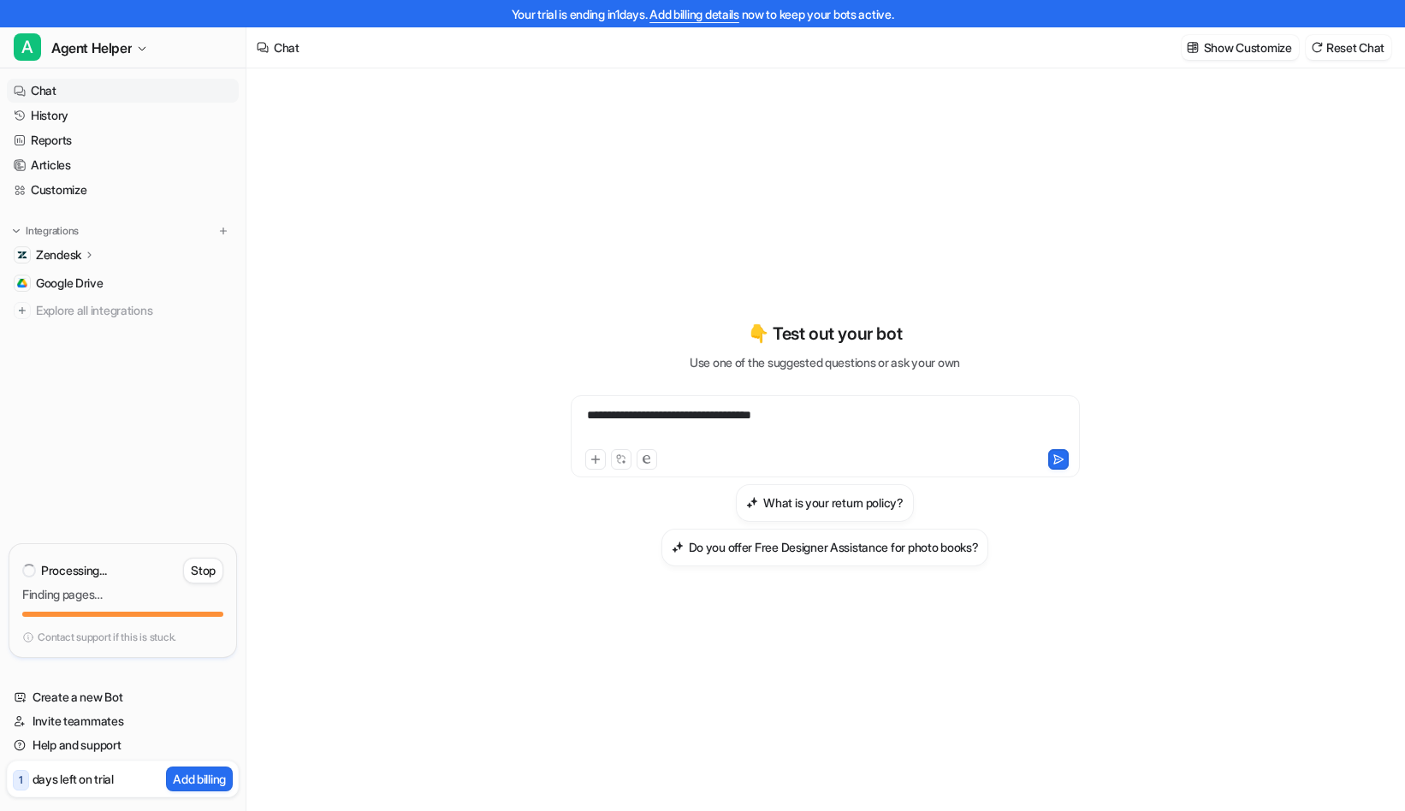
scroll to position [27, 0]
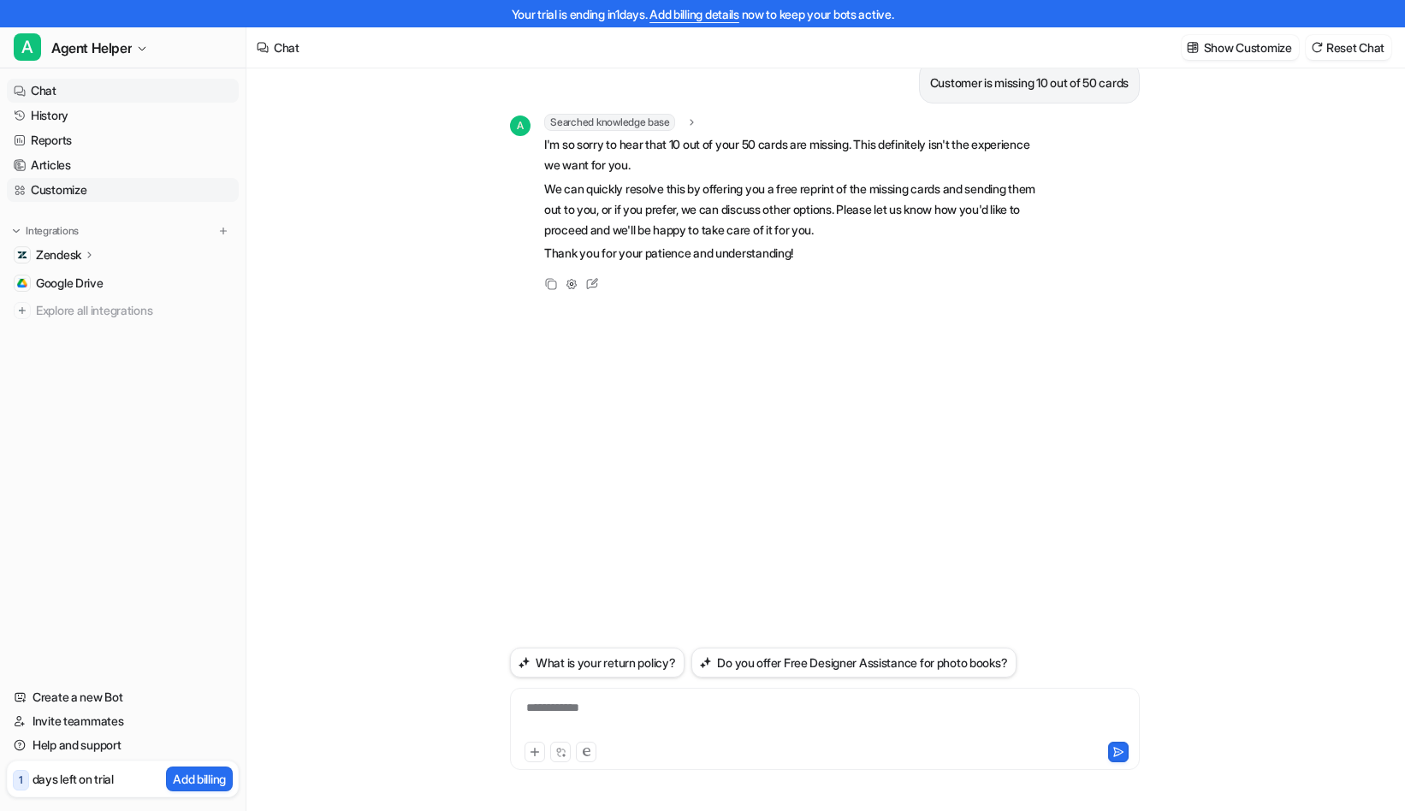
click at [131, 189] on link "Customize" at bounding box center [123, 190] width 232 height 24
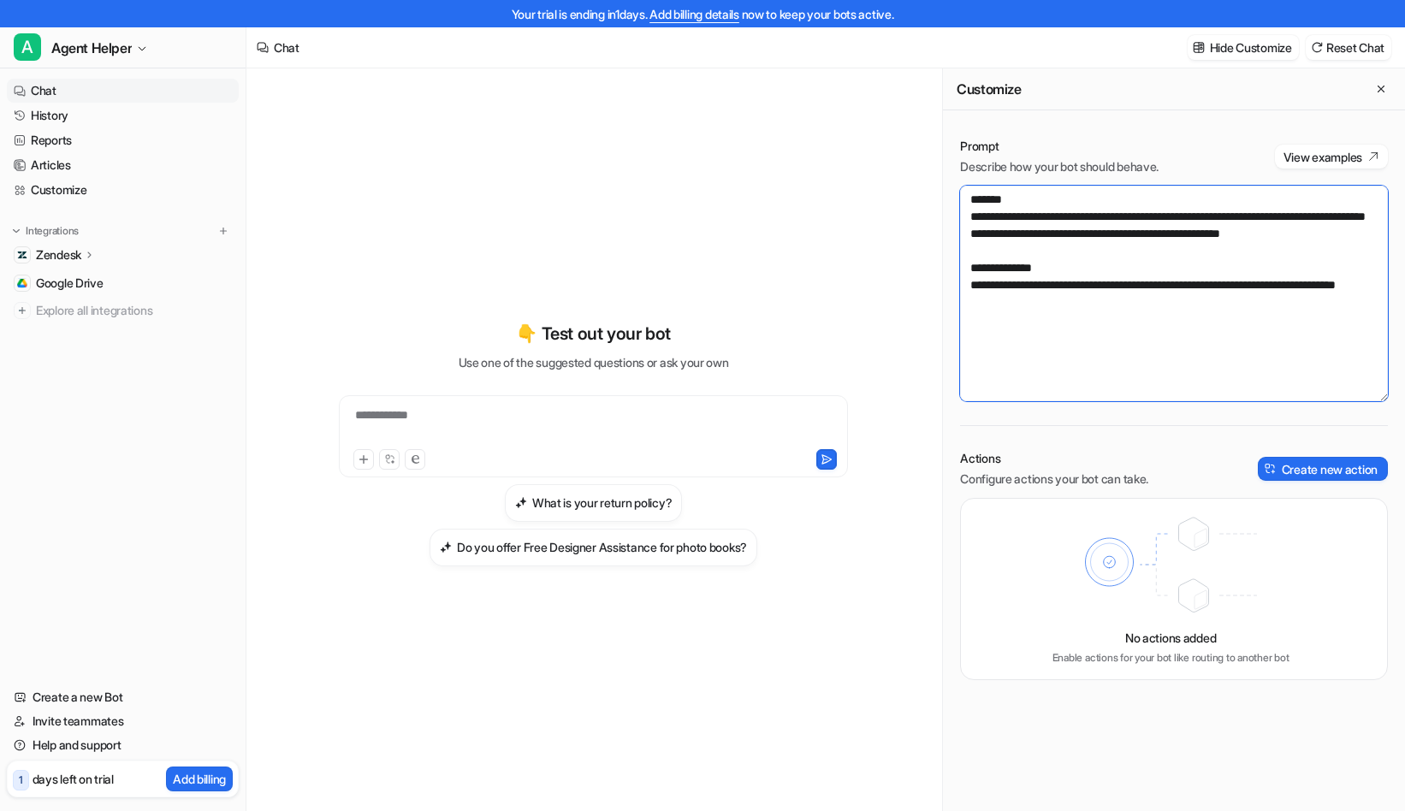
click at [1136, 334] on textarea "**********" at bounding box center [1174, 294] width 428 height 216
drag, startPoint x: 1136, startPoint y: 334, endPoint x: 888, endPoint y: 126, distance: 323.1
click at [888, 126] on div "**********" at bounding box center [825, 453] width 1159 height 770
click at [774, 245] on div "**********" at bounding box center [594, 443] width 630 height 568
click at [1216, 323] on textarea "**********" at bounding box center [1174, 294] width 428 height 216
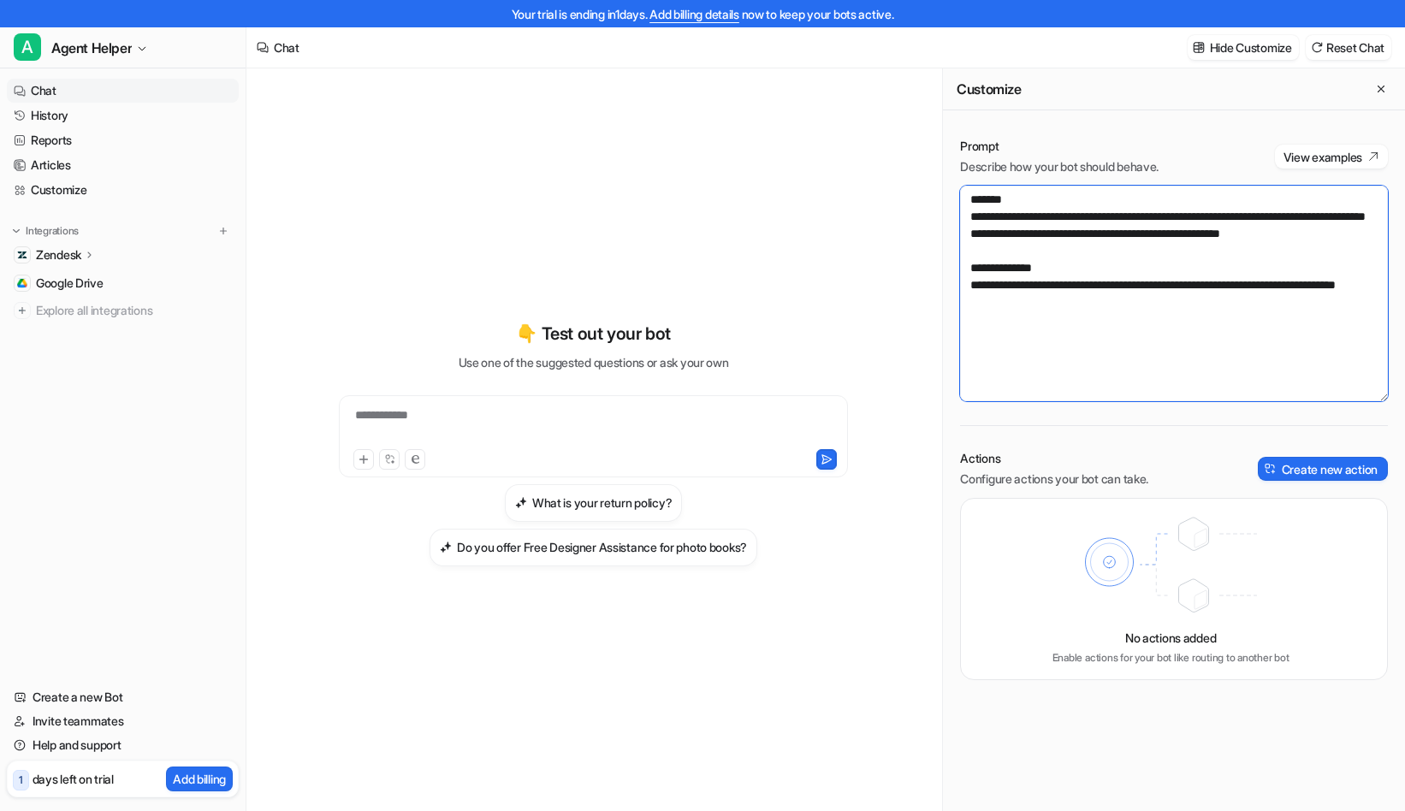
paste textarea "**********"
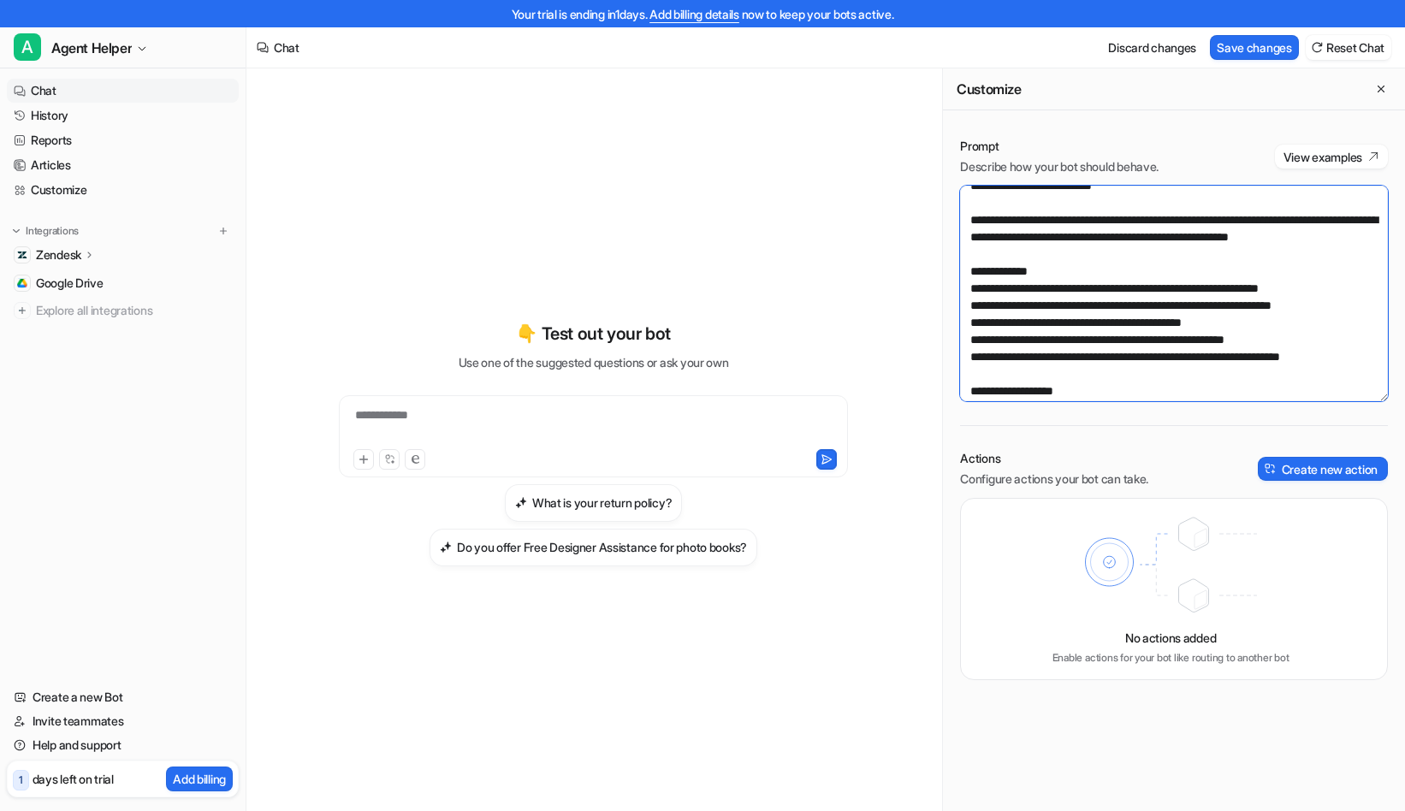
scroll to position [1592, 0]
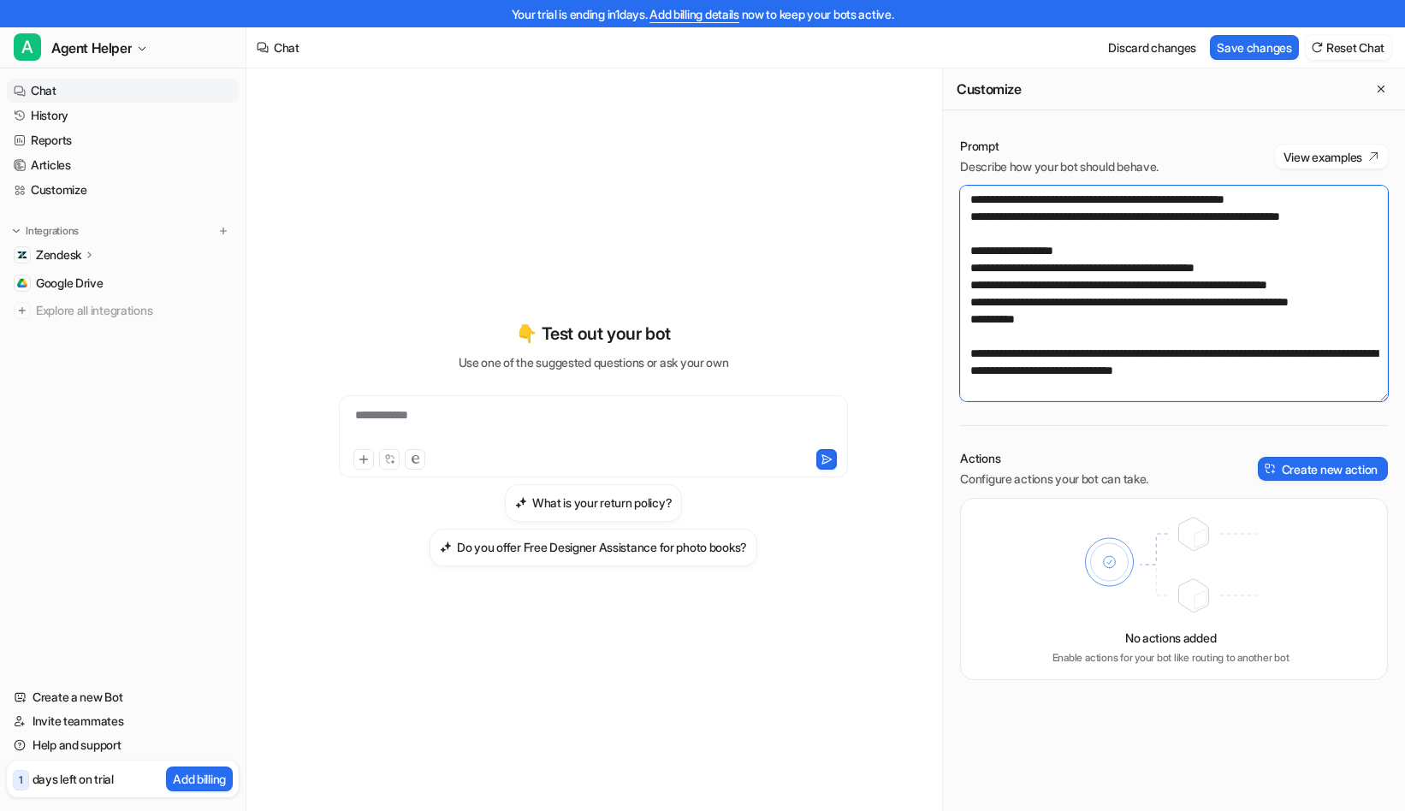
drag, startPoint x: 1317, startPoint y: 377, endPoint x: 935, endPoint y: 347, distance: 382.8
click at [935, 347] on div "**********" at bounding box center [825, 453] width 1159 height 770
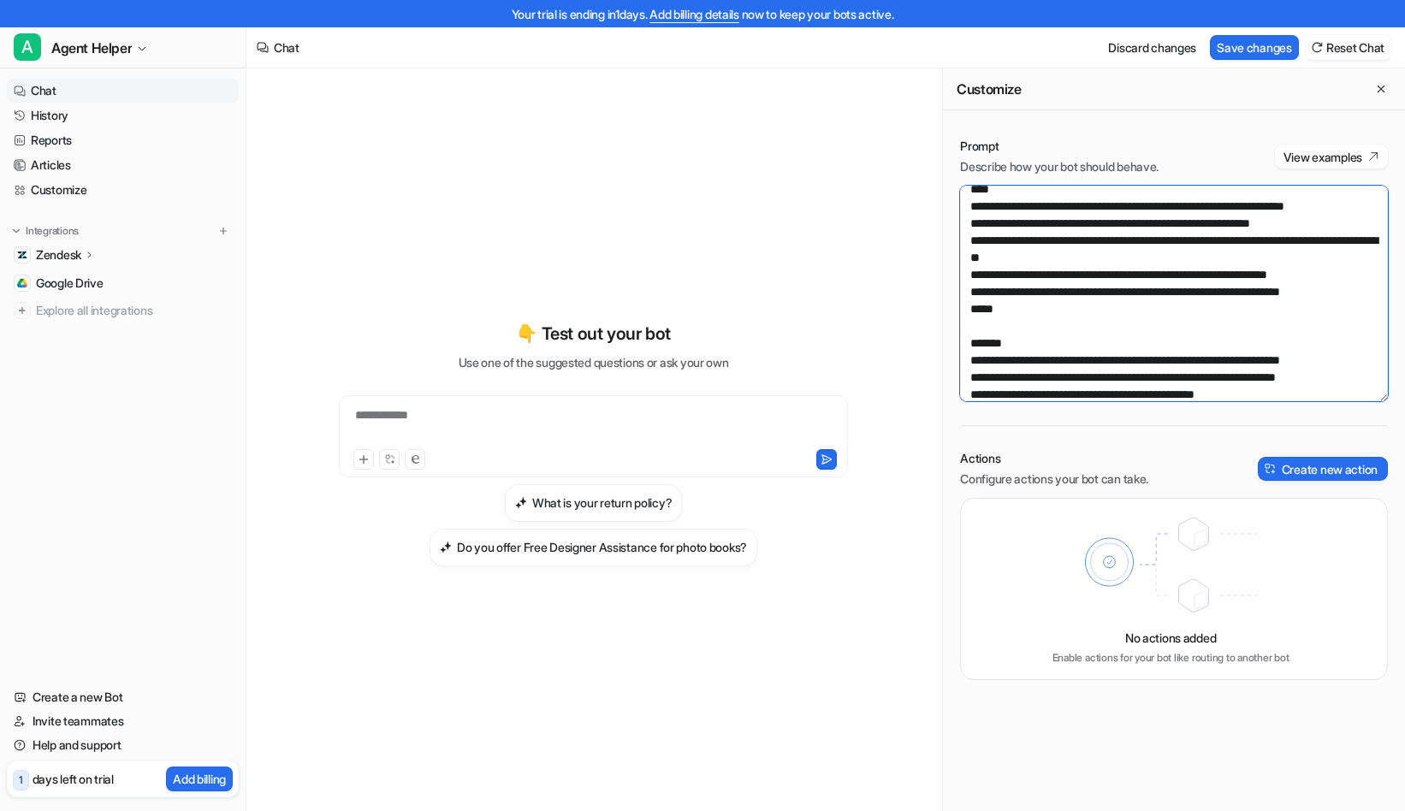
scroll to position [474, 0]
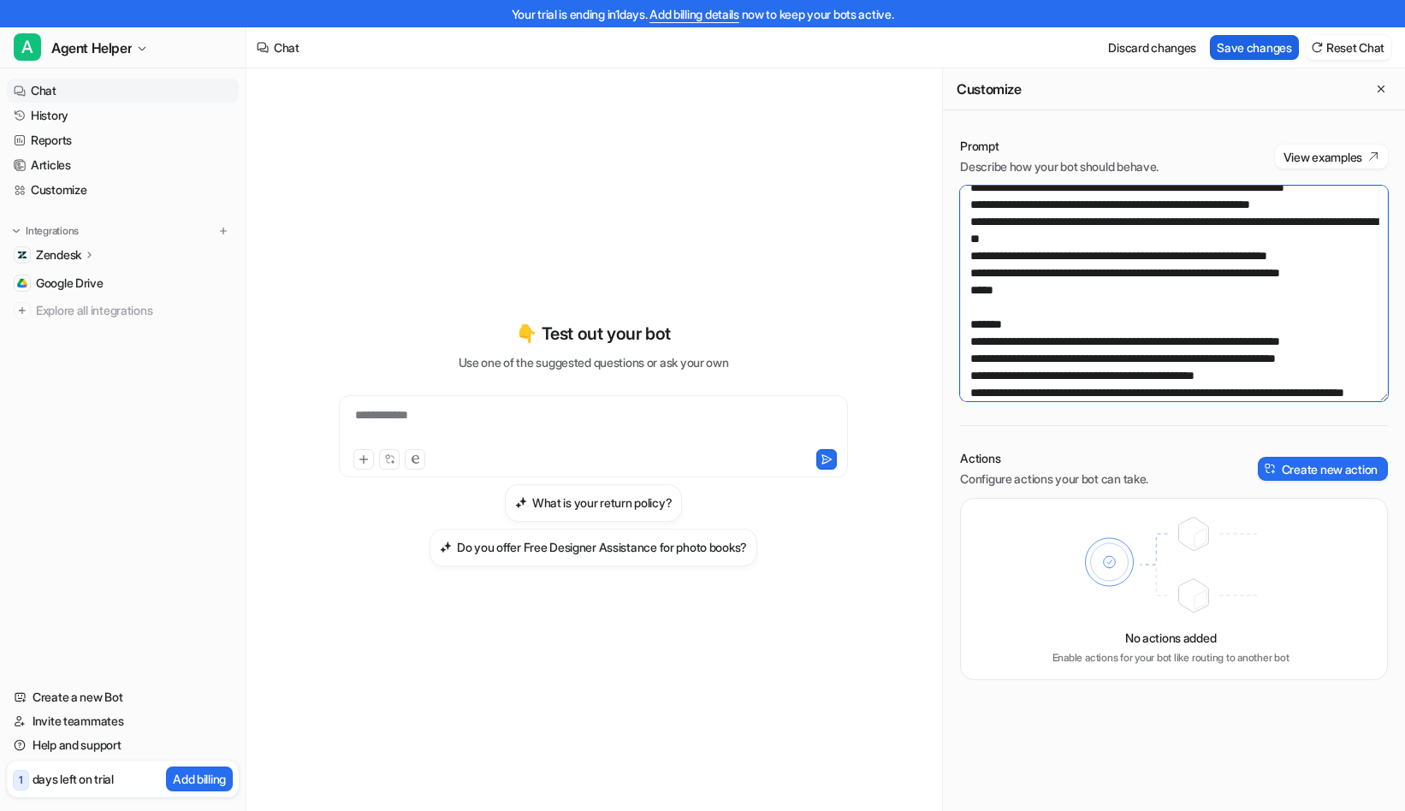
type textarea "**********"
click at [1246, 47] on button "Save changes" at bounding box center [1254, 47] width 89 height 25
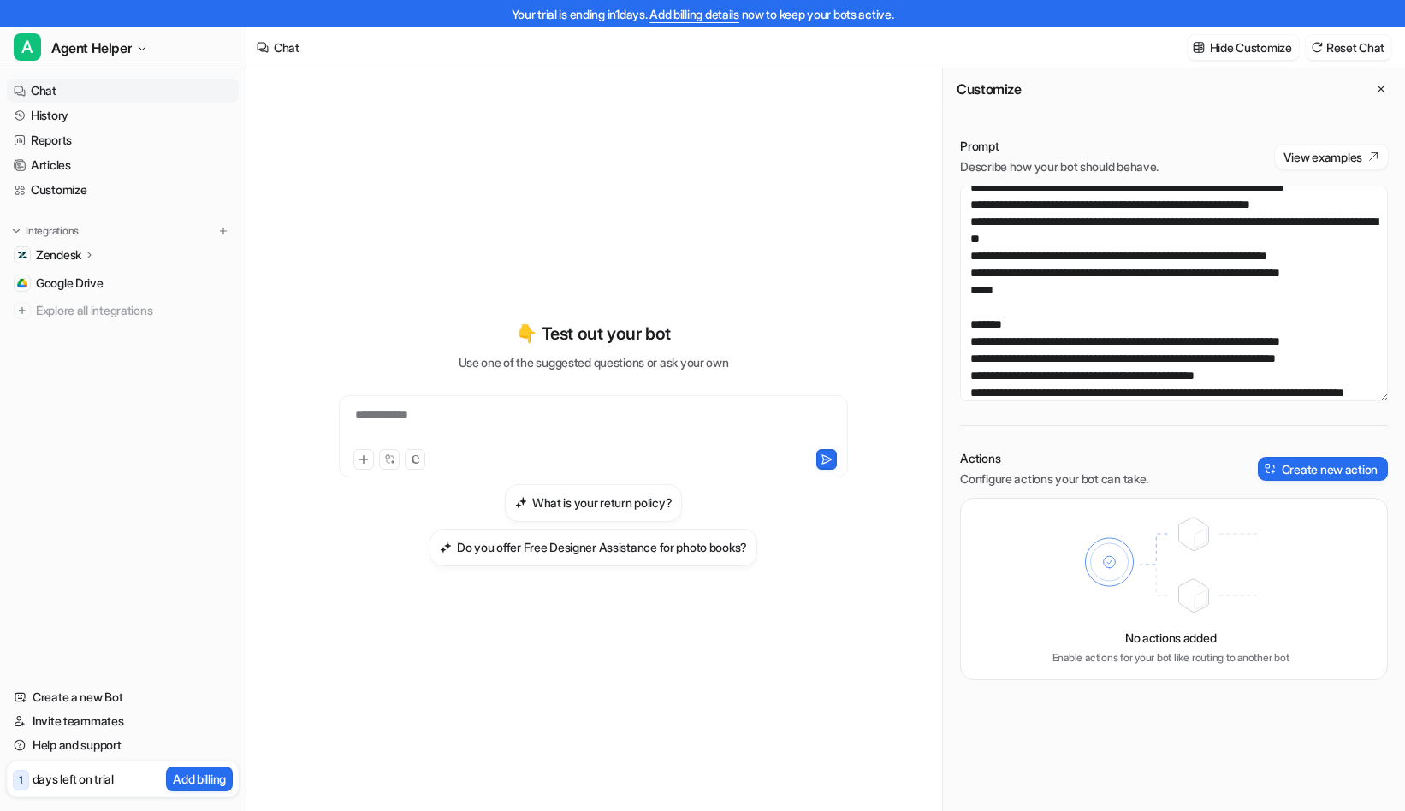
click at [396, 211] on div "**********" at bounding box center [594, 443] width 630 height 568
click at [129, 34] on button "A Agent Helper" at bounding box center [123, 47] width 246 height 41
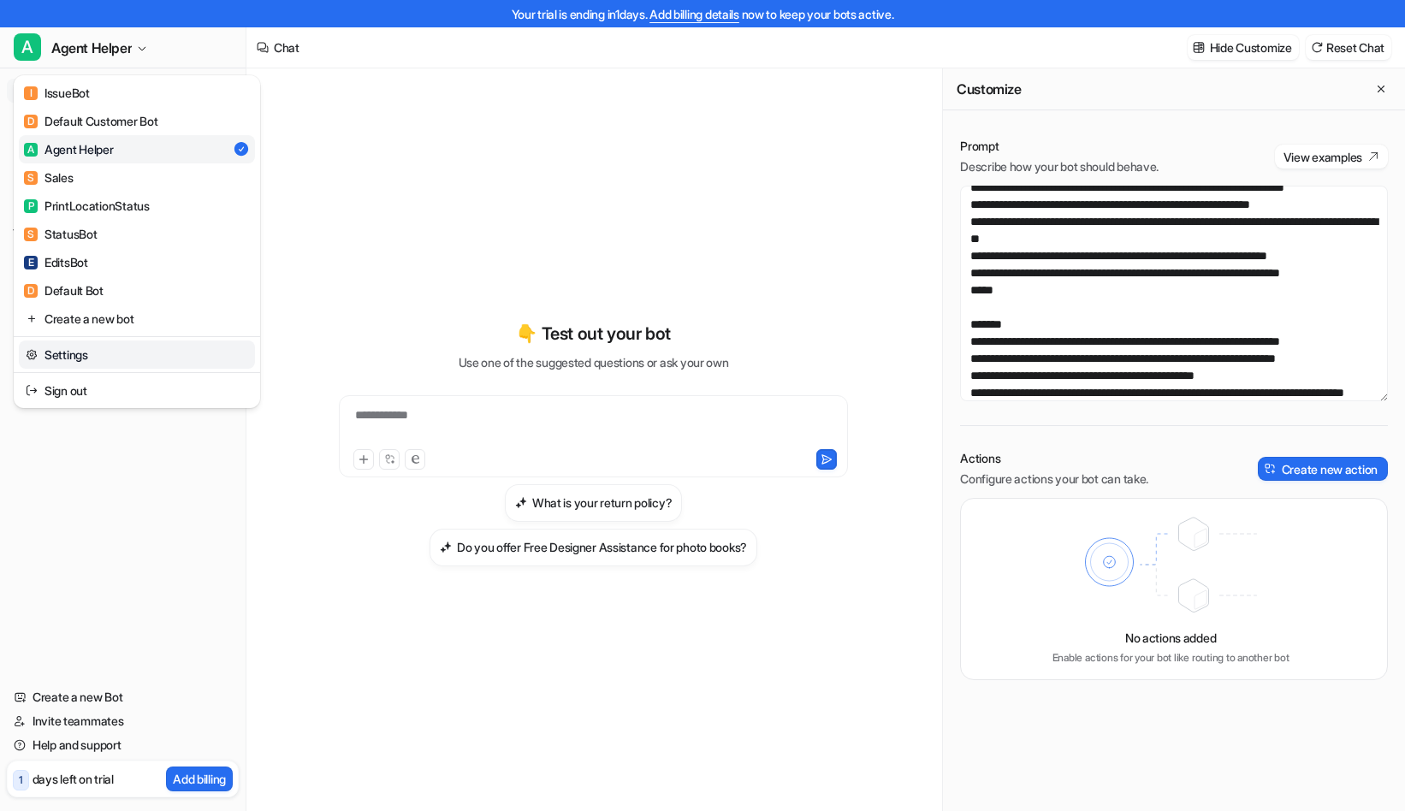
click at [127, 353] on link "Settings" at bounding box center [137, 355] width 236 height 28
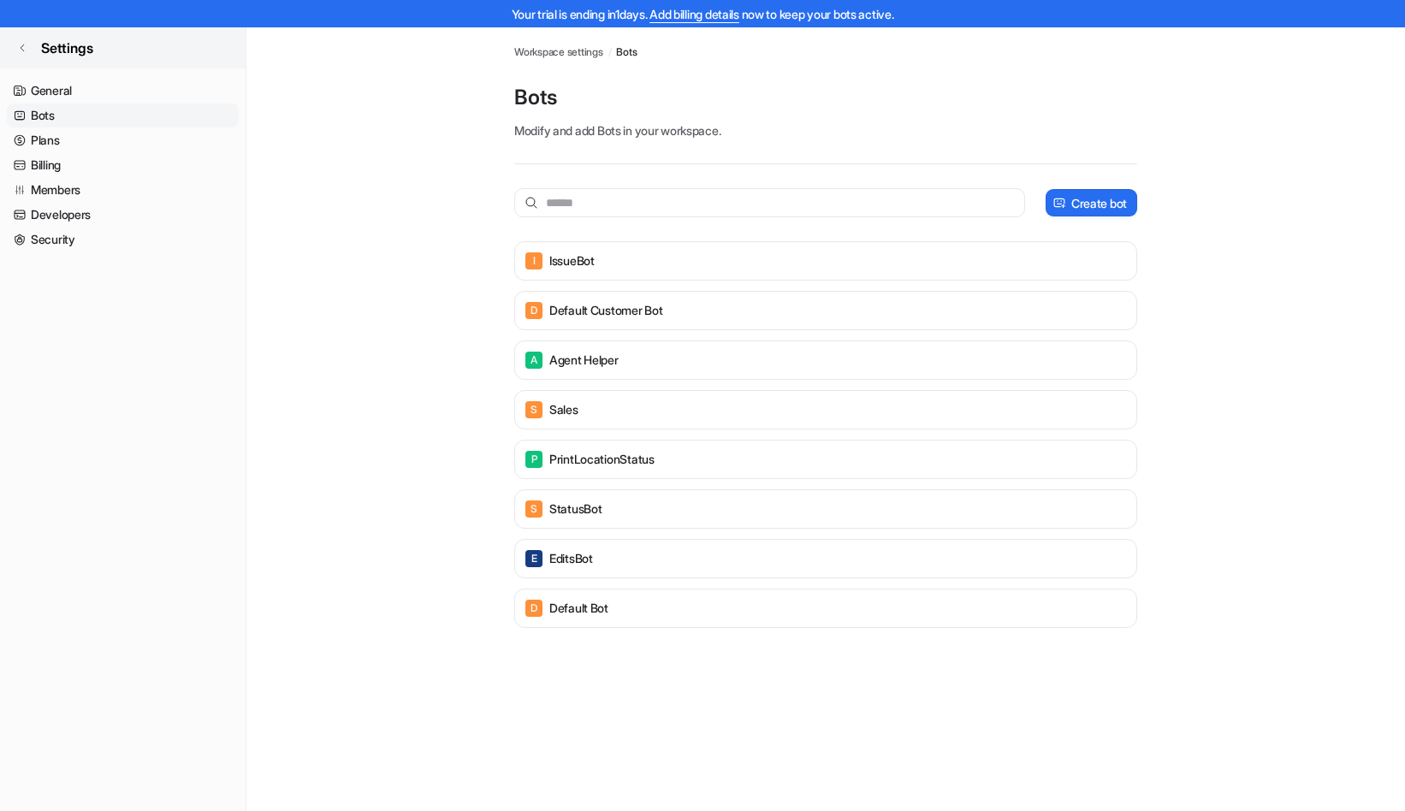
click at [21, 48] on icon at bounding box center [22, 48] width 10 height 10
